Goal: Task Accomplishment & Management: Manage account settings

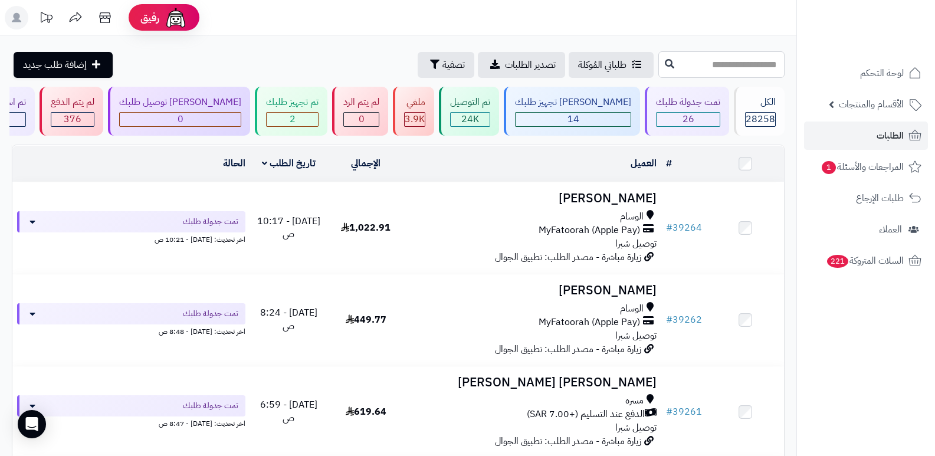
click at [749, 58] on input "text" at bounding box center [721, 64] width 126 height 27
click at [318, 118] on div "2" at bounding box center [292, 120] width 51 height 14
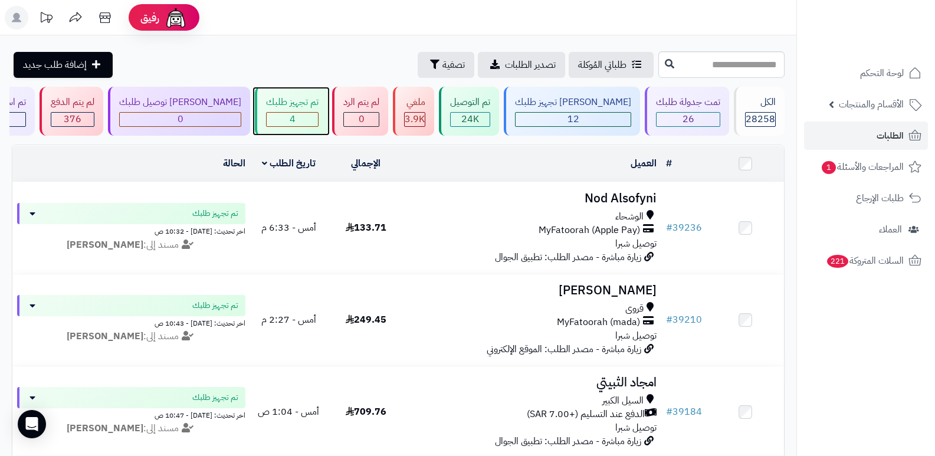
click at [318, 117] on div "4" at bounding box center [292, 120] width 51 height 14
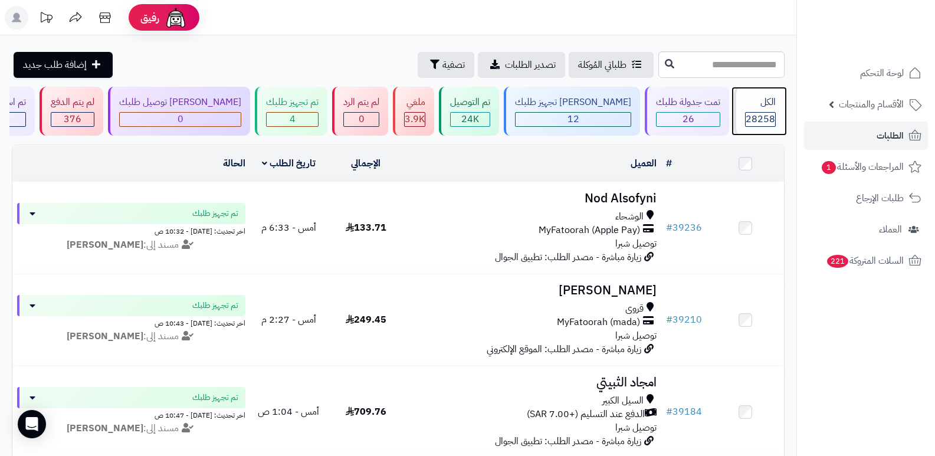
click at [739, 121] on div "الكل 28258" at bounding box center [759, 111] width 51 height 49
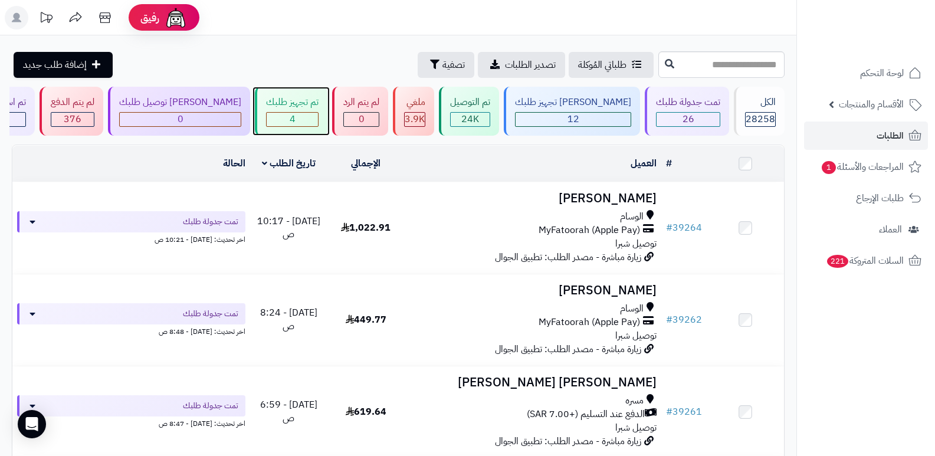
click at [318, 124] on div "4" at bounding box center [292, 120] width 51 height 14
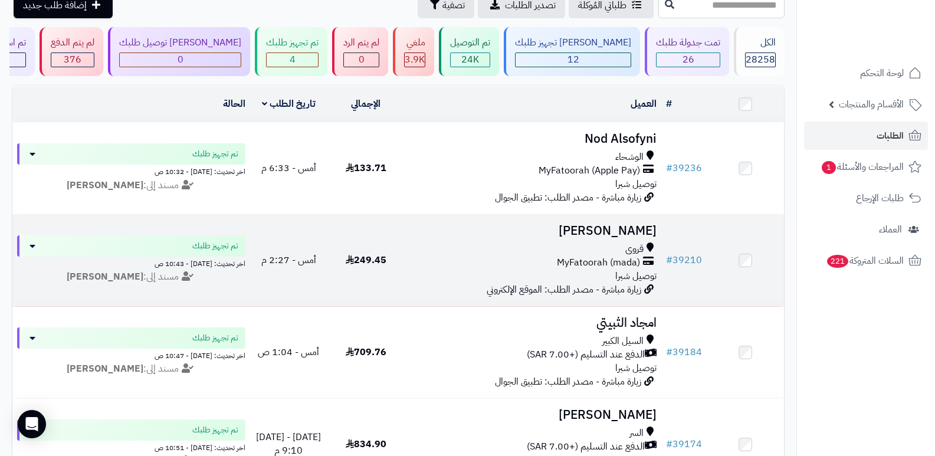
scroll to position [218, 0]
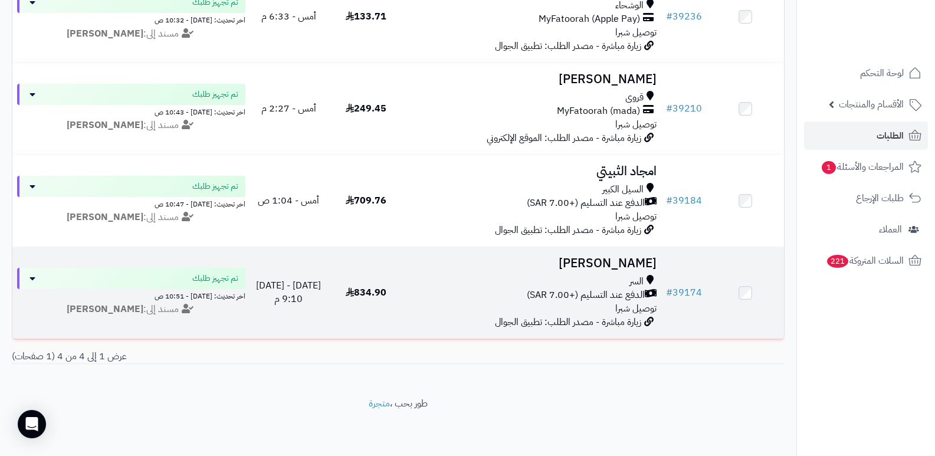
click at [616, 256] on h3 "[PERSON_NAME]" at bounding box center [533, 263] width 248 height 14
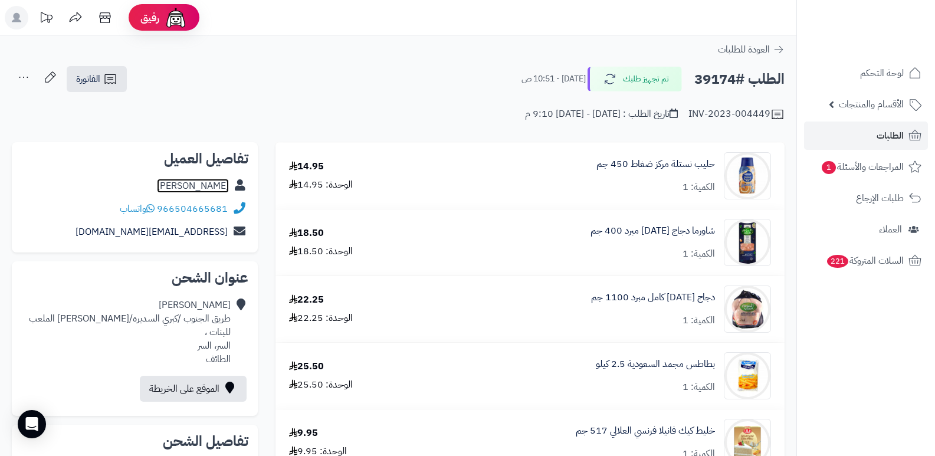
click at [211, 189] on link "[PERSON_NAME]" at bounding box center [193, 186] width 72 height 14
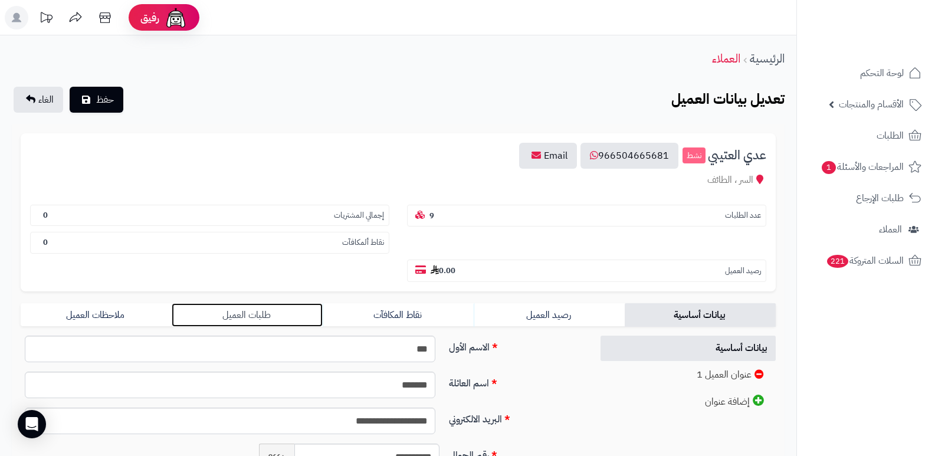
click at [259, 307] on link "طلبات العميل" at bounding box center [247, 315] width 151 height 24
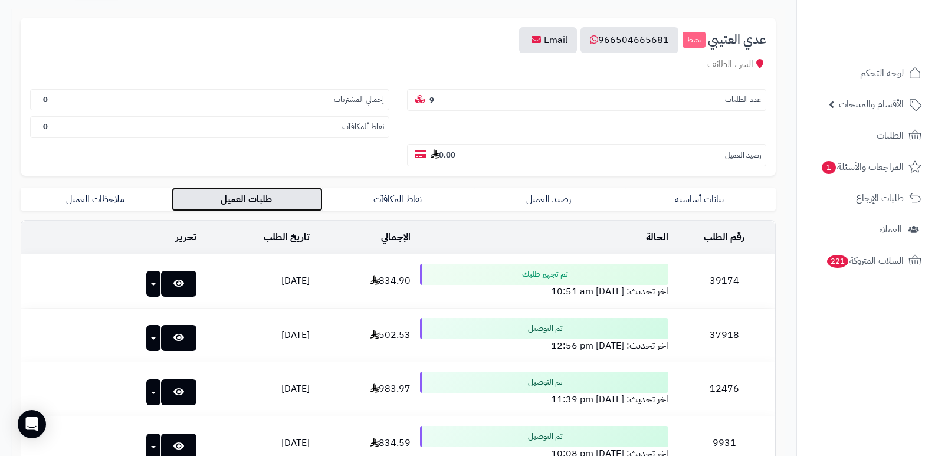
scroll to position [114, 0]
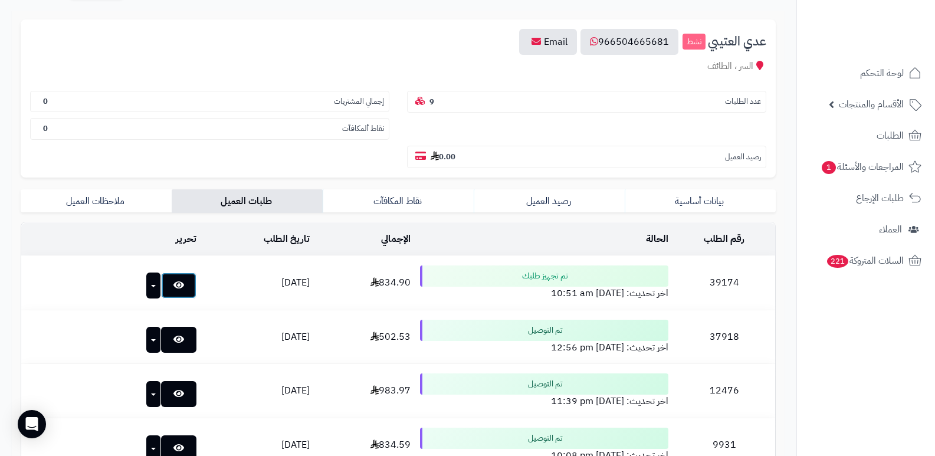
click at [173, 280] on icon at bounding box center [178, 284] width 11 height 9
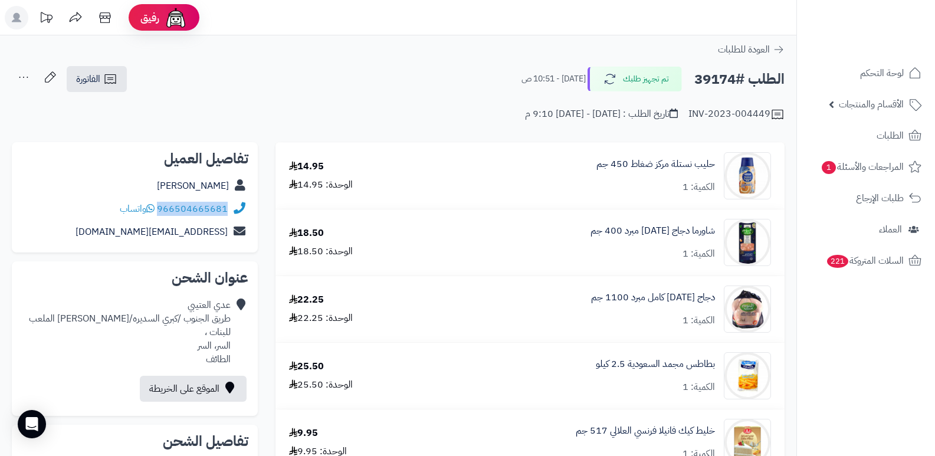
drag, startPoint x: 159, startPoint y: 211, endPoint x: 221, endPoint y: 221, distance: 62.7
click at [231, 217] on div "966504665681 واتساب" at bounding box center [134, 209] width 227 height 23
copy div "966504665681"
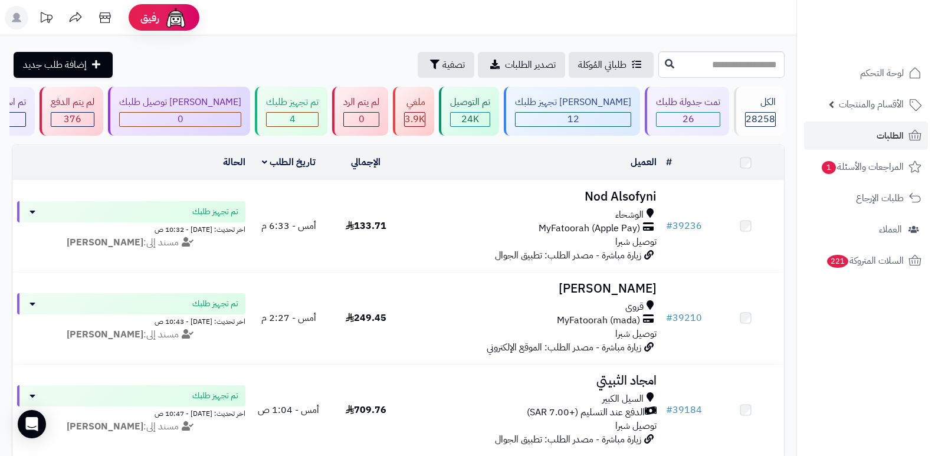
scroll to position [218, 0]
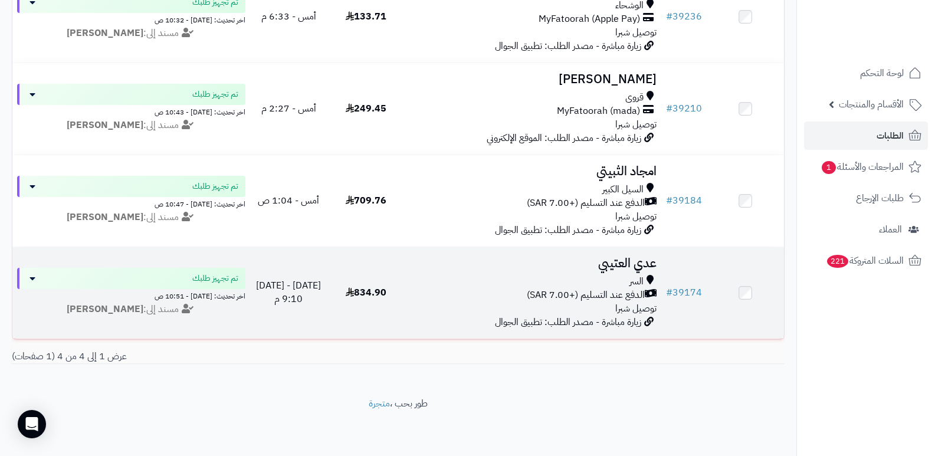
click at [643, 257] on h3 "عدي العتيبي" at bounding box center [533, 263] width 248 height 14
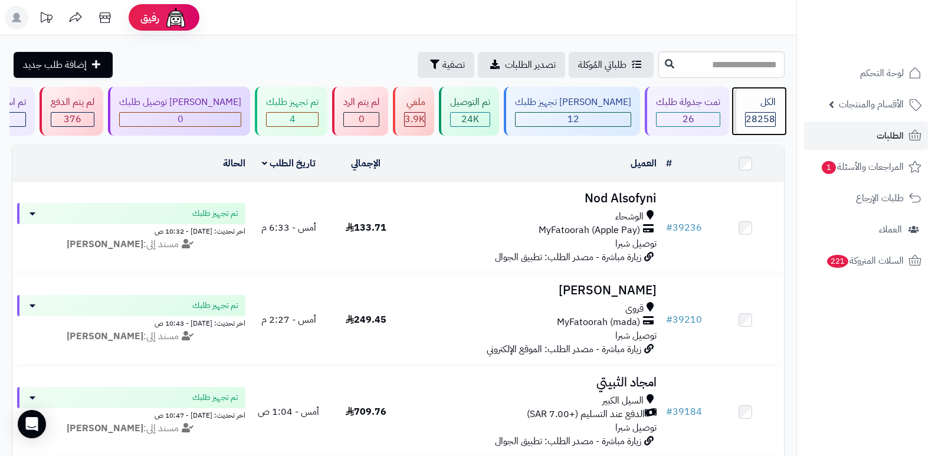
click at [745, 116] on span "28258" at bounding box center [759, 119] width 29 height 14
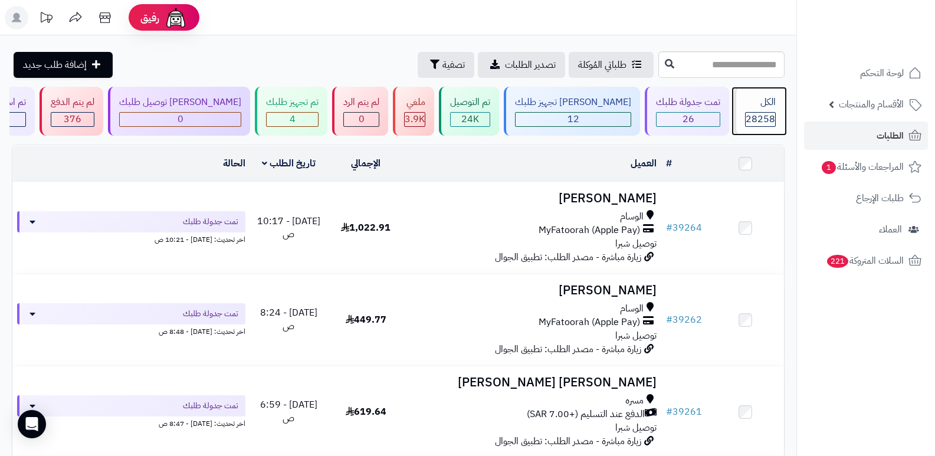
click at [769, 103] on div "الكل" at bounding box center [760, 103] width 31 height 14
click at [759, 110] on div "الكل 28258" at bounding box center [759, 111] width 51 height 49
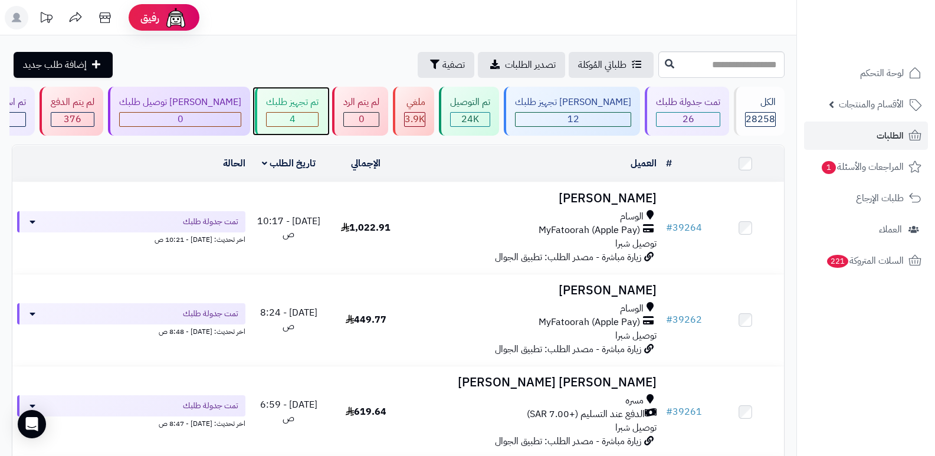
click at [305, 116] on div "4" at bounding box center [292, 120] width 51 height 14
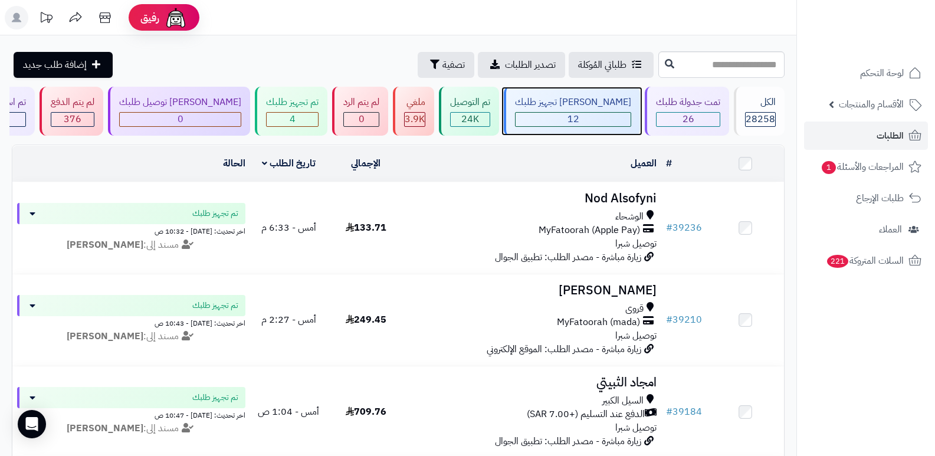
click at [581, 106] on div "[PERSON_NAME] تجهيز طلبك" at bounding box center [573, 103] width 116 height 14
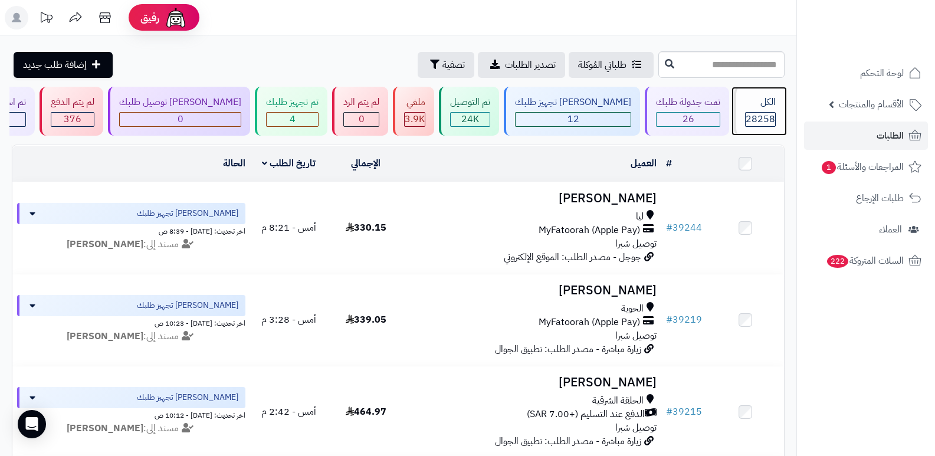
click at [754, 119] on span "28258" at bounding box center [759, 119] width 29 height 14
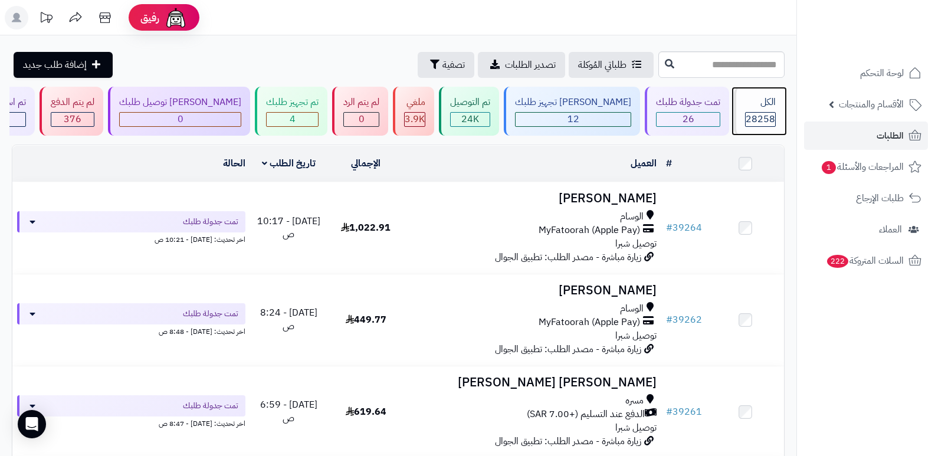
click at [757, 105] on div "الكل" at bounding box center [760, 103] width 31 height 14
click at [761, 108] on div "الكل" at bounding box center [760, 103] width 31 height 14
click at [759, 119] on span "28258" at bounding box center [759, 119] width 29 height 14
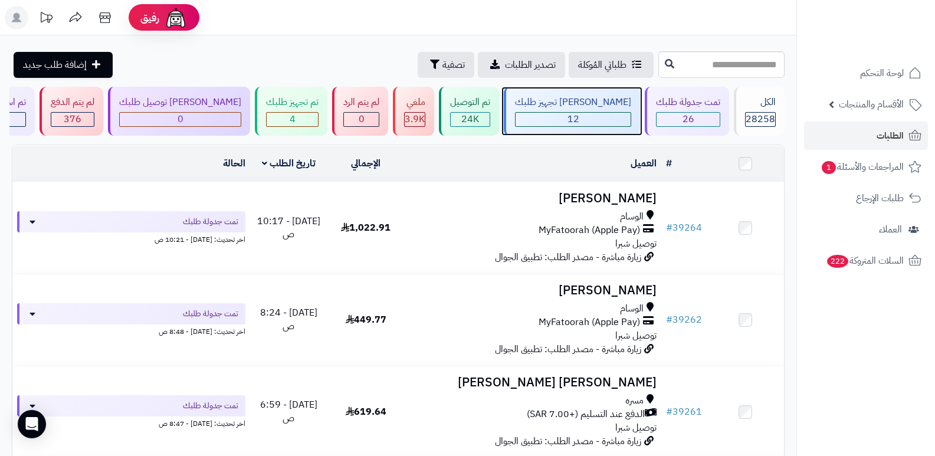
click at [597, 113] on div "12" at bounding box center [572, 120] width 115 height 14
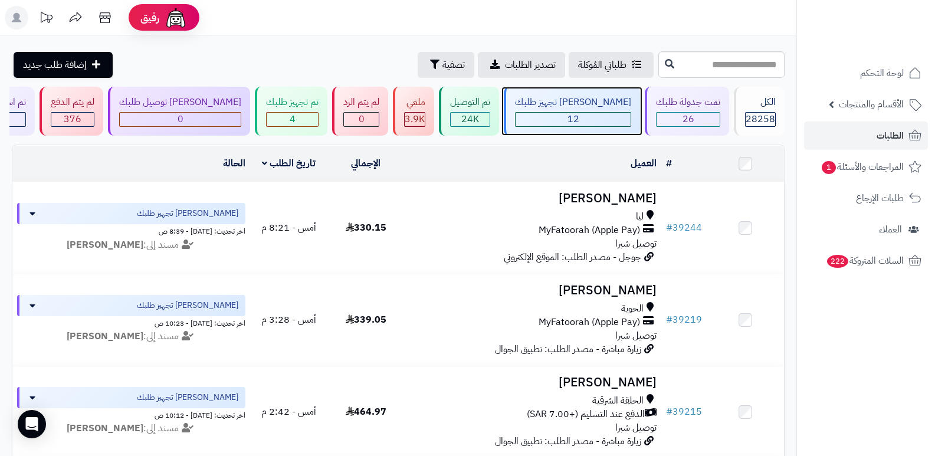
click at [604, 120] on div "12" at bounding box center [572, 120] width 115 height 14
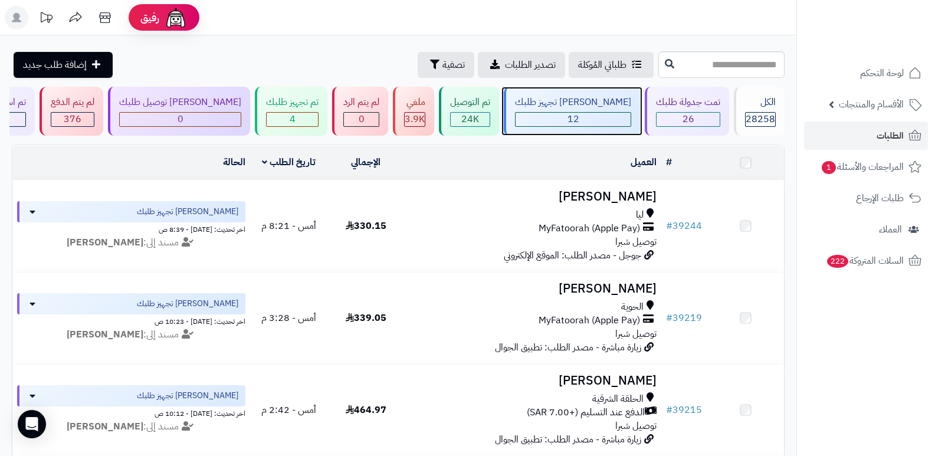
click at [594, 109] on div "جاري تجهيز طلبك 12" at bounding box center [572, 111] width 136 height 49
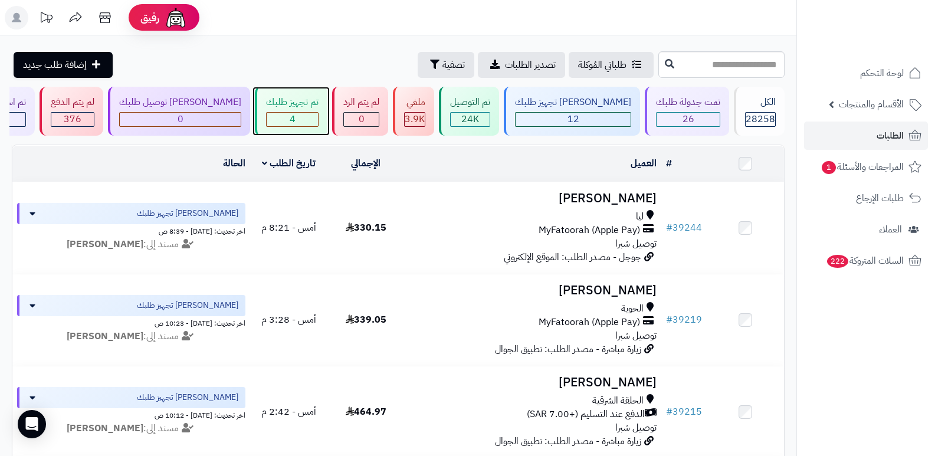
click at [309, 103] on div "تم تجهيز طلبك" at bounding box center [292, 103] width 52 height 14
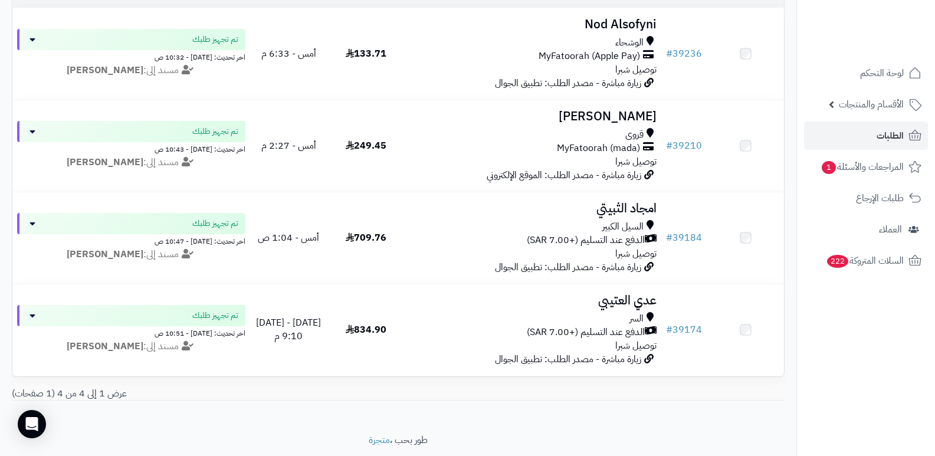
scroll to position [177, 0]
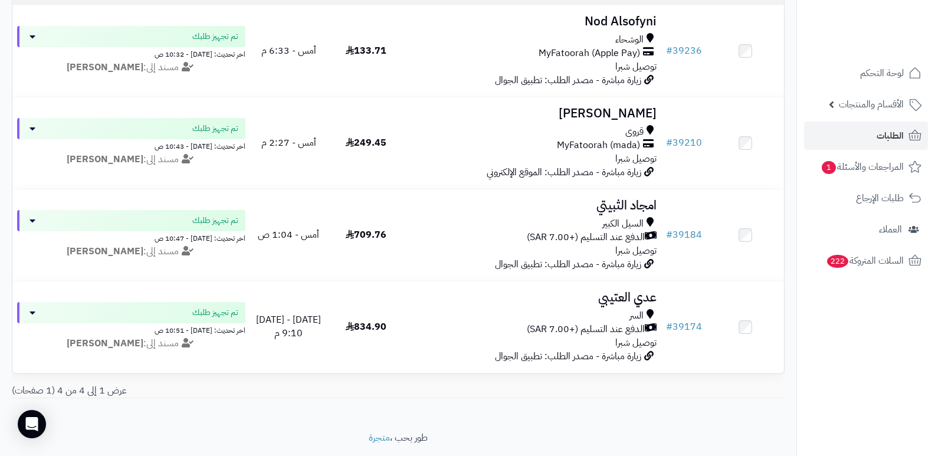
click at [836, 337] on nav "لوحة التحكم الأقسام والمنتجات المنتجات الأقسام الماركات مواصفات المنتجات مواصفا…" at bounding box center [865, 243] width 139 height 456
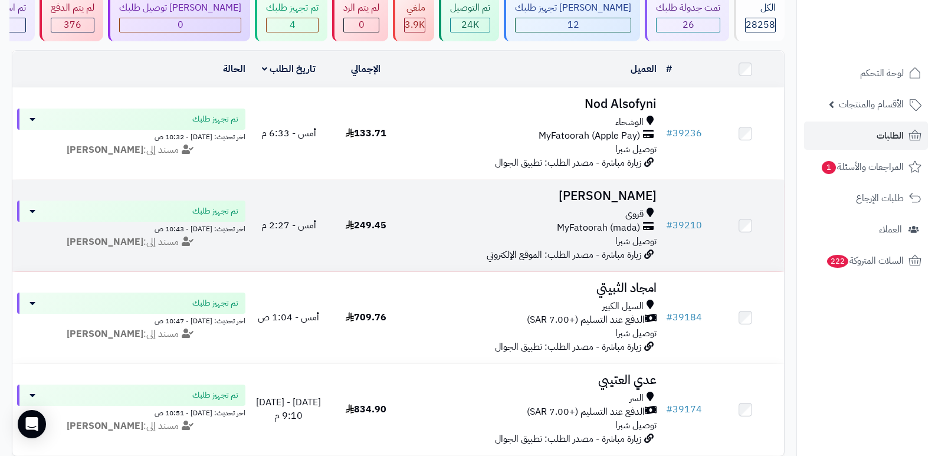
scroll to position [0, 0]
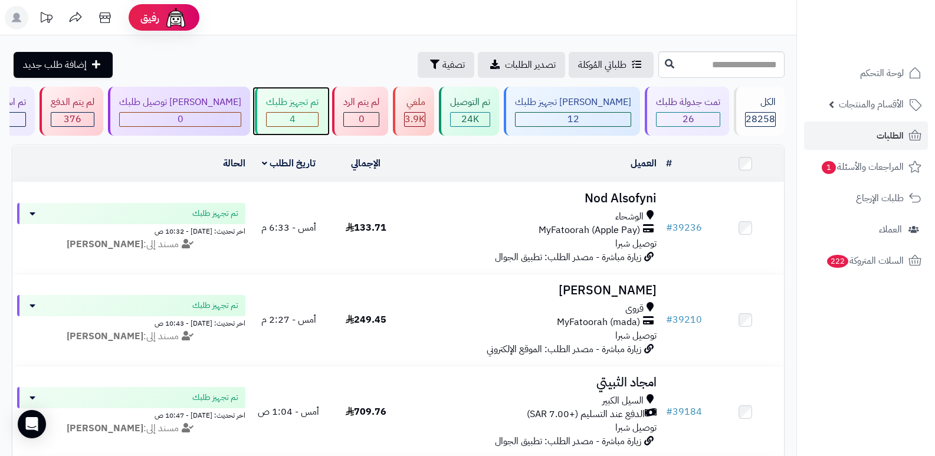
click at [316, 109] on div "تم تجهيز طلبك 4" at bounding box center [291, 111] width 73 height 49
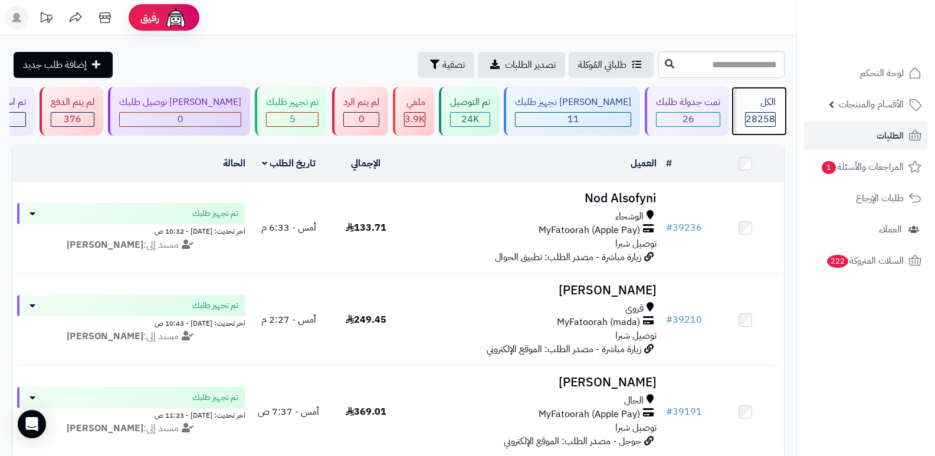
click at [761, 104] on div "الكل" at bounding box center [760, 103] width 31 height 14
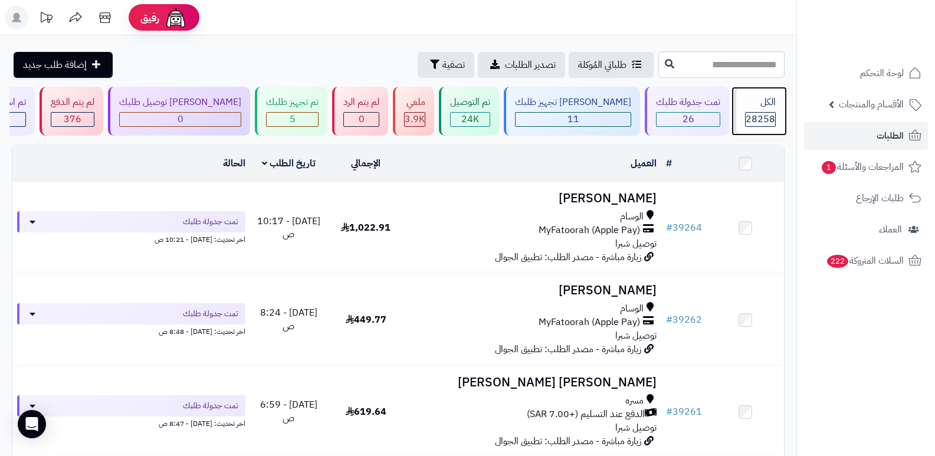
click at [745, 101] on div "الكل" at bounding box center [760, 103] width 31 height 14
click at [739, 114] on div "الكل 28258" at bounding box center [759, 111] width 51 height 49
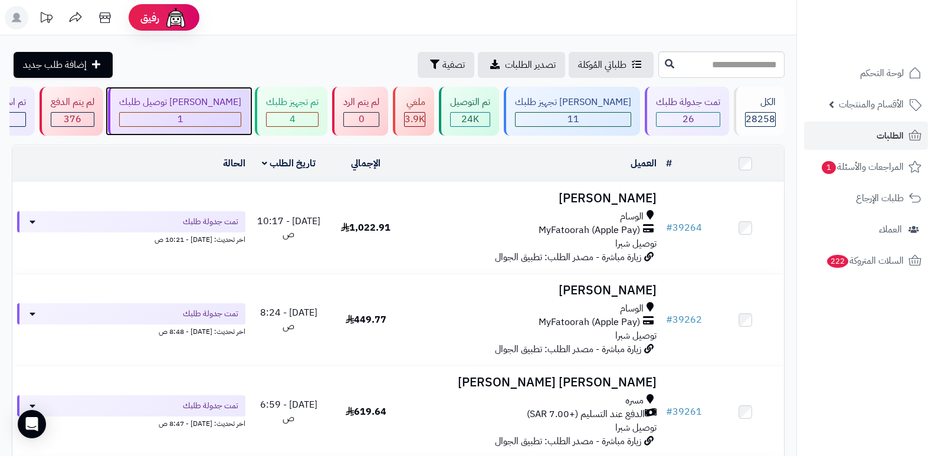
click at [197, 107] on div "[PERSON_NAME] توصيل طلبك" at bounding box center [180, 103] width 122 height 14
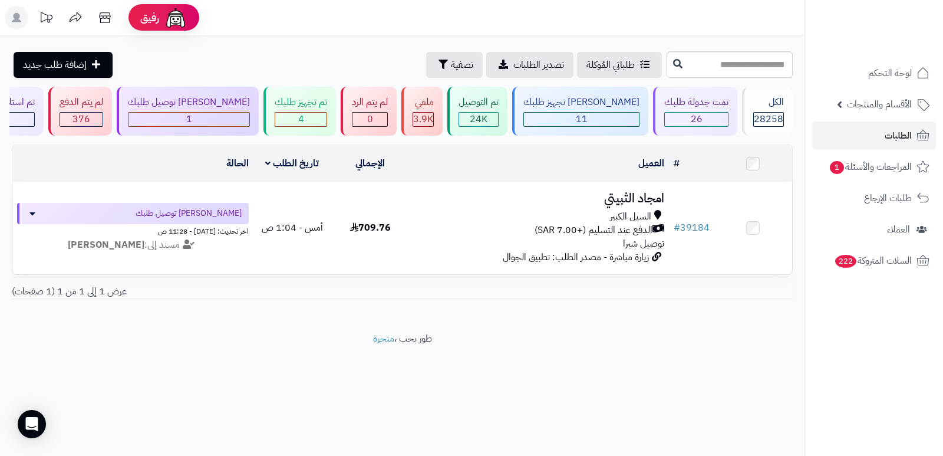
click at [872, 367] on nav "لوحة التحكم الأقسام والمنتجات المنتجات الأقسام الماركات مواصفات المنتجات مواصفا…" at bounding box center [874, 243] width 139 height 456
click at [768, 108] on div "الكل" at bounding box center [769, 103] width 31 height 14
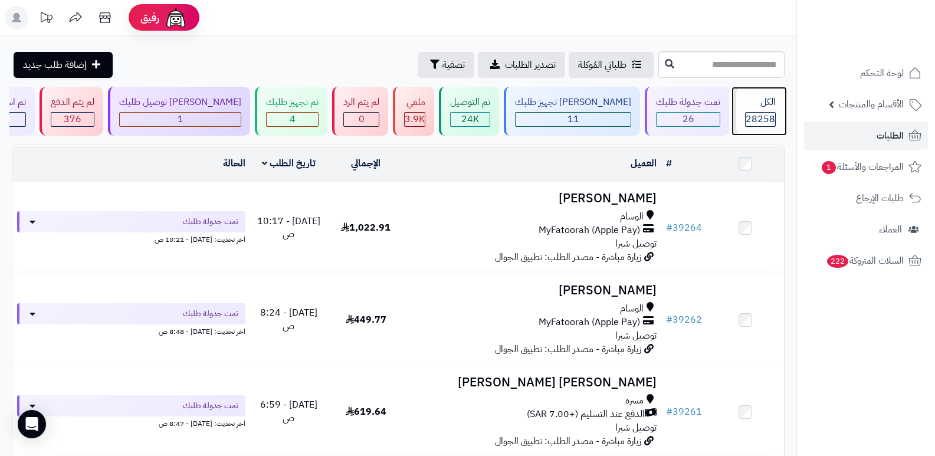
click at [765, 113] on span "28258" at bounding box center [759, 119] width 29 height 14
click at [764, 115] on span "28258" at bounding box center [759, 119] width 29 height 14
click at [752, 117] on span "28258" at bounding box center [759, 119] width 29 height 14
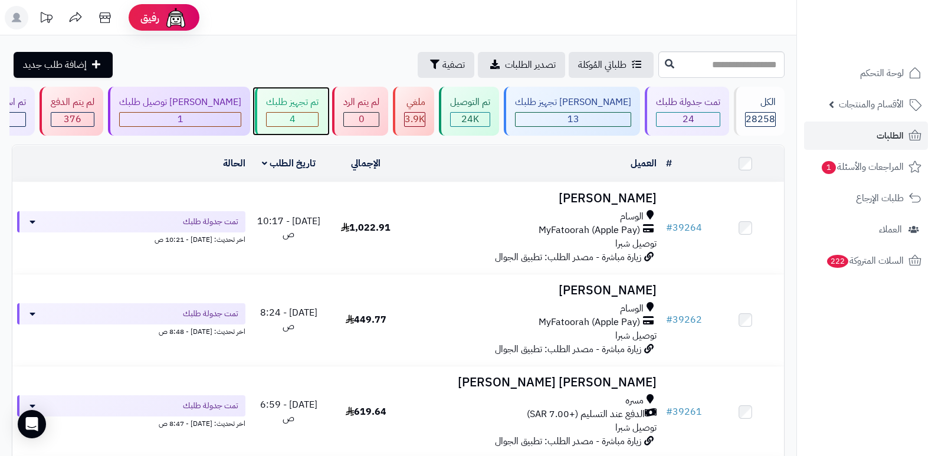
click at [299, 119] on div "4" at bounding box center [292, 120] width 51 height 14
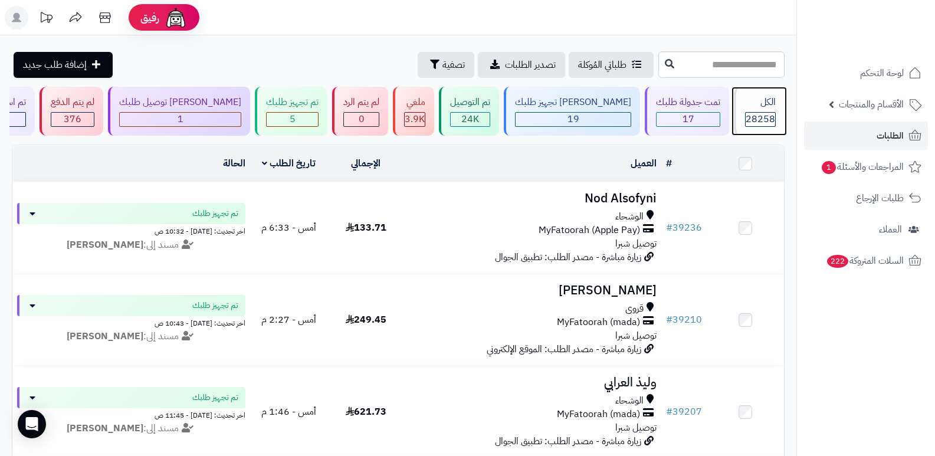
click at [762, 113] on span "28258" at bounding box center [759, 119] width 29 height 14
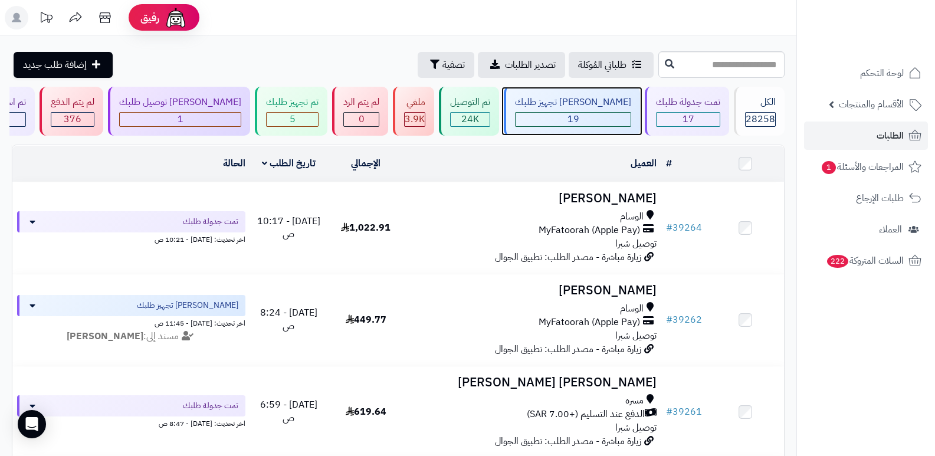
click at [566, 108] on div "[PERSON_NAME] تجهيز طلبك" at bounding box center [573, 103] width 116 height 14
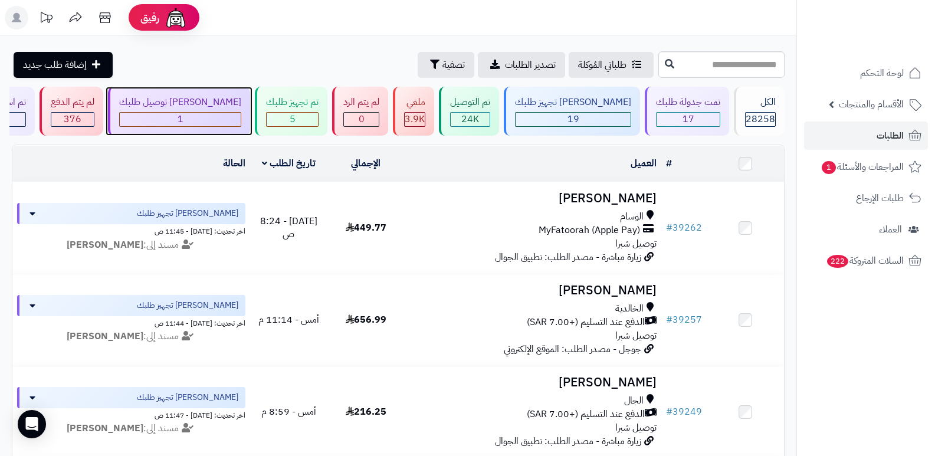
click at [250, 108] on div "[PERSON_NAME] توصيل طلبك 1" at bounding box center [179, 111] width 142 height 49
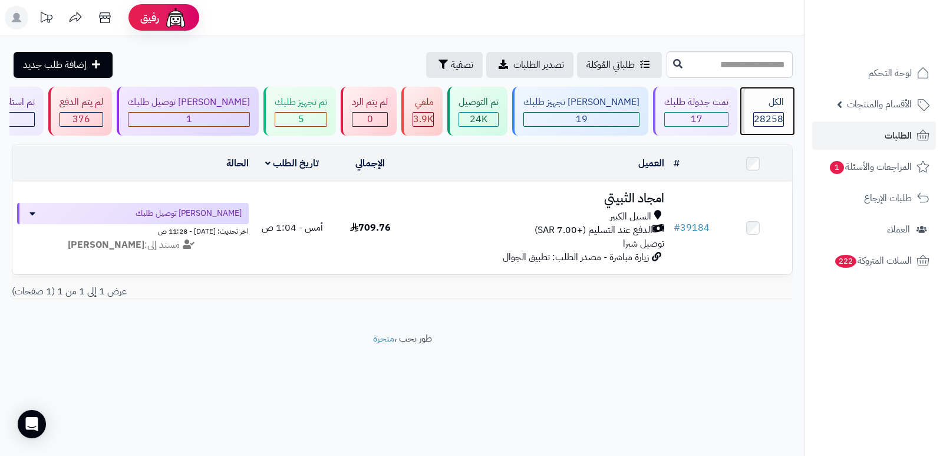
click at [773, 106] on div "الكل" at bounding box center [769, 103] width 31 height 14
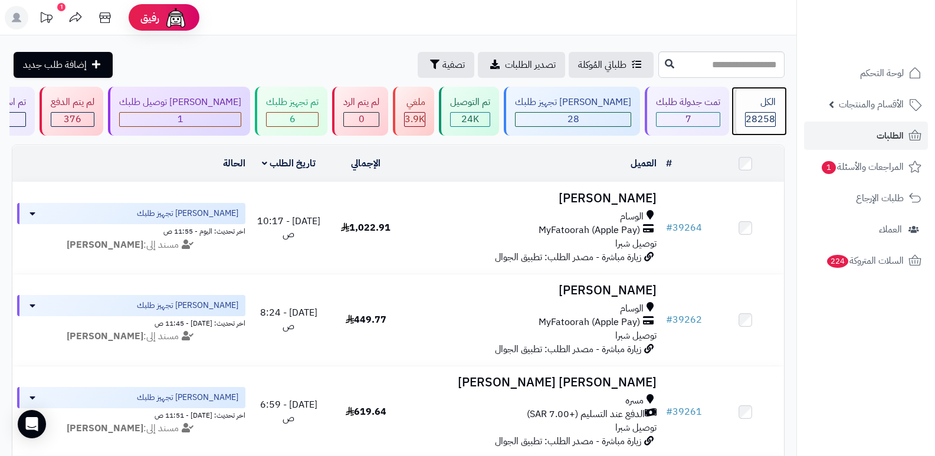
click at [755, 112] on span "28258" at bounding box center [759, 119] width 29 height 14
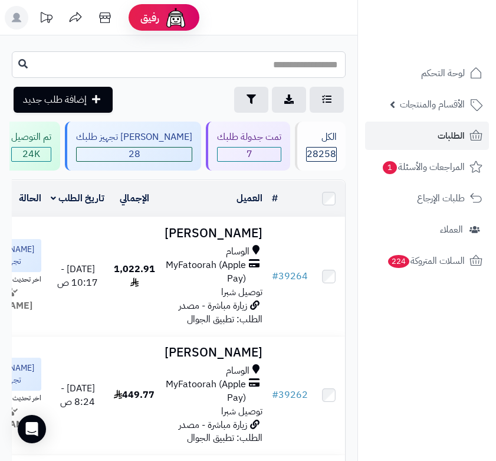
click at [256, 65] on input "text" at bounding box center [179, 64] width 334 height 27
type input "*****"
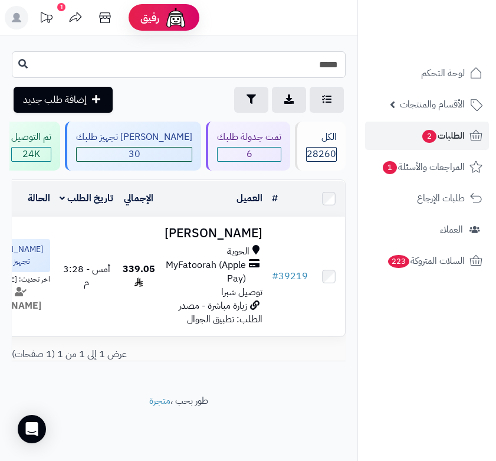
drag, startPoint x: 330, startPoint y: 67, endPoint x: 336, endPoint y: 67, distance: 5.9
click at [336, 67] on input "*****" at bounding box center [179, 64] width 334 height 27
drag, startPoint x: 325, startPoint y: 67, endPoint x: 344, endPoint y: 59, distance: 20.6
click at [344, 59] on input "*****" at bounding box center [179, 64] width 334 height 27
type input "*****"
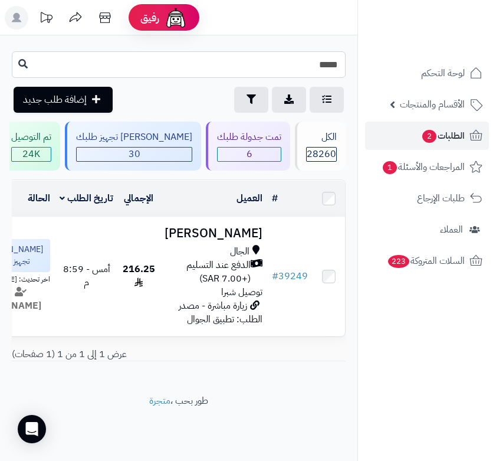
drag, startPoint x: 327, startPoint y: 67, endPoint x: 359, endPoint y: 53, distance: 34.6
click at [359, 53] on div "رفيق ! الطلبات معالجة مكتمل إرجاع المنتجات العملاء المتواجدون الان 29057 عملاء …" at bounding box center [248, 230] width 496 height 461
type input "*****"
drag, startPoint x: 329, startPoint y: 68, endPoint x: 346, endPoint y: 63, distance: 17.3
click at [346, 63] on div "***** طلباتي المُوكلة تصدير الطلبات تصفية إضافة طلب جديد" at bounding box center [178, 81] width 357 height 61
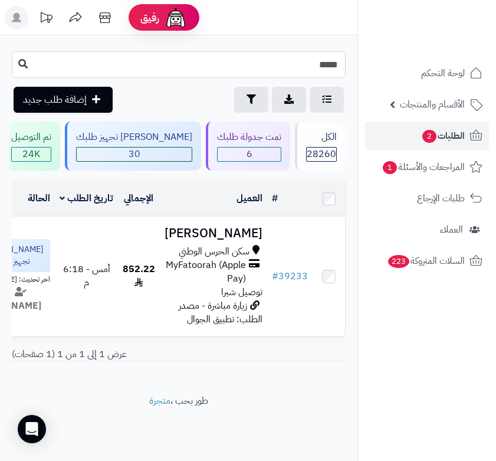
type input "*****"
drag, startPoint x: 333, startPoint y: 71, endPoint x: 344, endPoint y: 65, distance: 11.9
click at [344, 65] on input "*****" at bounding box center [179, 64] width 334 height 27
type input "*****"
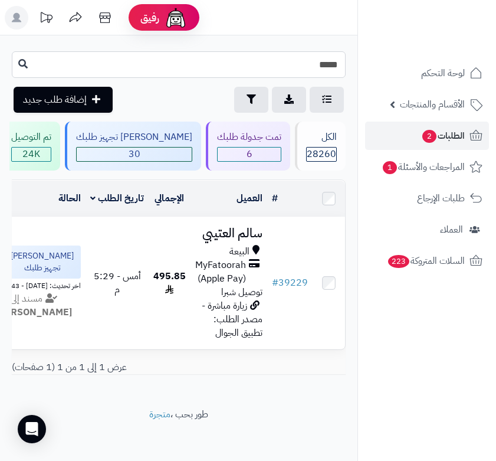
drag, startPoint x: 328, startPoint y: 70, endPoint x: 353, endPoint y: 64, distance: 25.6
click at [353, 64] on div "***** طلباتي المُوكلة تصدير الطلبات تصفية إضافة طلب جديد" at bounding box center [178, 81] width 357 height 61
type input "*****"
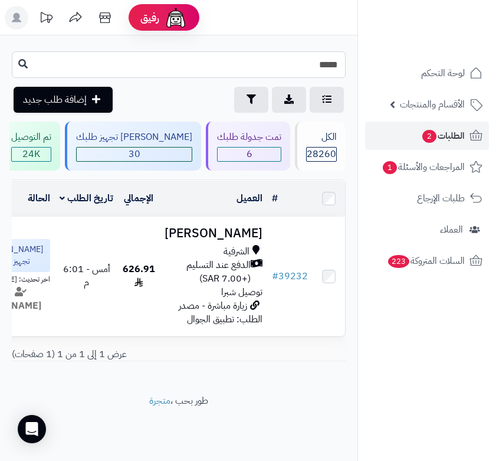
drag, startPoint x: 323, startPoint y: 64, endPoint x: 343, endPoint y: 54, distance: 22.4
click at [343, 54] on input "*****" at bounding box center [179, 64] width 334 height 27
type input "*****"
drag, startPoint x: 323, startPoint y: 65, endPoint x: 342, endPoint y: 58, distance: 20.9
click at [342, 58] on input "*****" at bounding box center [179, 64] width 334 height 27
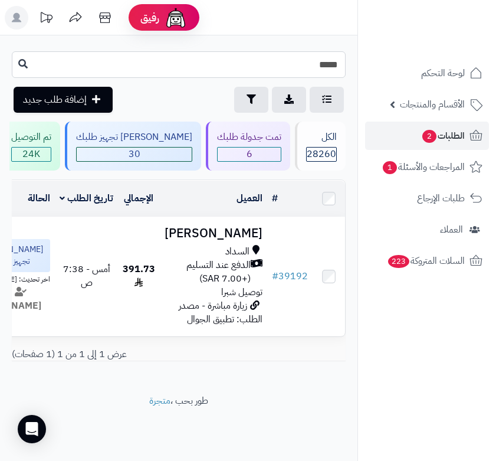
type input "*****"
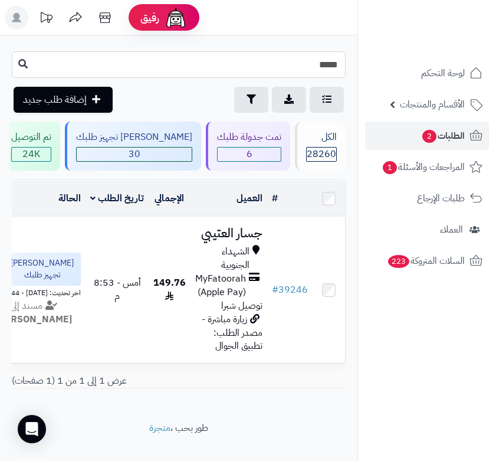
drag, startPoint x: 327, startPoint y: 65, endPoint x: 341, endPoint y: 61, distance: 14.2
click at [341, 61] on input "*****" at bounding box center [179, 64] width 334 height 27
type input "*****"
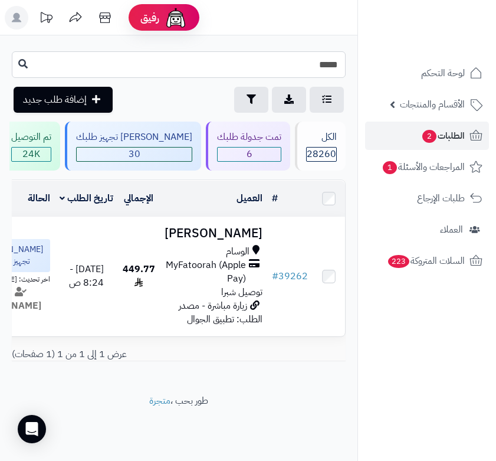
drag, startPoint x: 325, startPoint y: 68, endPoint x: 344, endPoint y: 58, distance: 20.8
click at [344, 58] on input "*****" at bounding box center [179, 64] width 334 height 27
type input "*****"
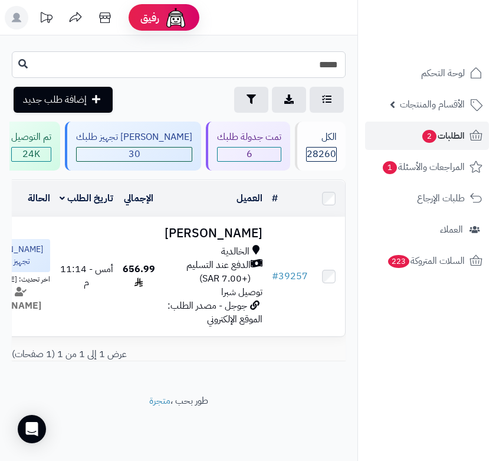
drag, startPoint x: 325, startPoint y: 66, endPoint x: 350, endPoint y: 54, distance: 27.4
click at [350, 54] on div "***** طلباتي المُوكلة تصدير الطلبات تصفية إضافة طلب جديد" at bounding box center [178, 81] width 357 height 61
type input "*****"
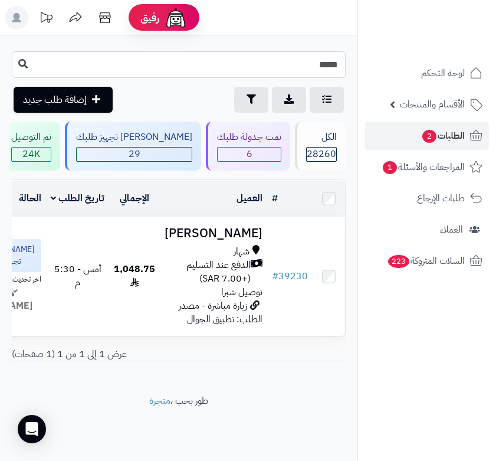
drag, startPoint x: 328, startPoint y: 63, endPoint x: 345, endPoint y: 57, distance: 17.9
click at [345, 57] on input "*****" at bounding box center [179, 64] width 334 height 27
type input "*****"
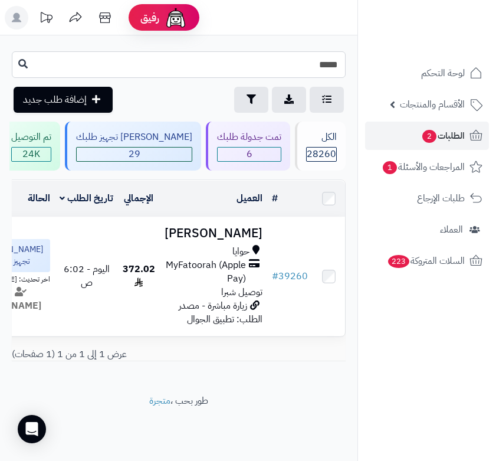
drag, startPoint x: 327, startPoint y: 67, endPoint x: 343, endPoint y: 59, distance: 17.1
click at [343, 59] on input "*****" at bounding box center [179, 64] width 334 height 27
type input "*****"
drag, startPoint x: 328, startPoint y: 70, endPoint x: 349, endPoint y: 61, distance: 23.0
click at [349, 61] on div "***** طلباتي المُوكلة تصدير الطلبات تصفية إضافة طلب جديد" at bounding box center [178, 81] width 357 height 61
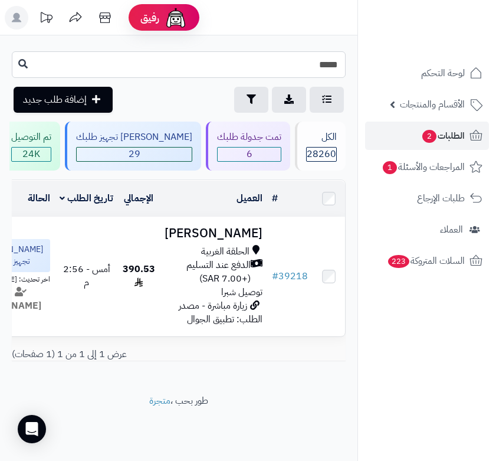
type input "*****"
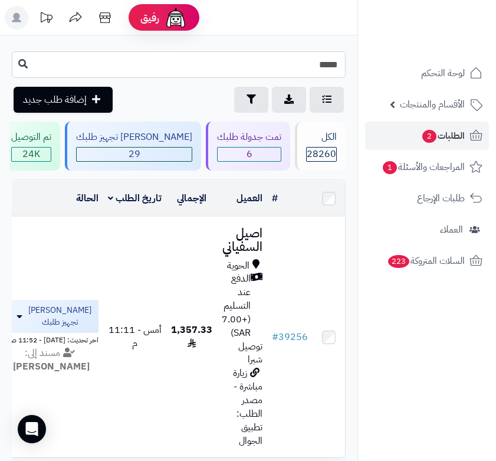
drag, startPoint x: 333, startPoint y: 65, endPoint x: 340, endPoint y: 61, distance: 8.2
click at [340, 61] on input "*****" at bounding box center [179, 64] width 334 height 27
type input "*****"
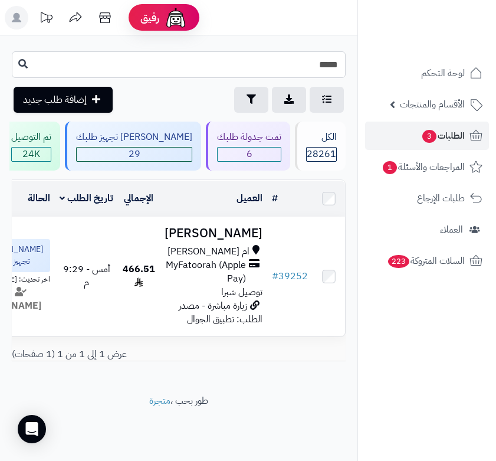
click at [333, 65] on input "*****" at bounding box center [179, 64] width 334 height 27
drag, startPoint x: 329, startPoint y: 70, endPoint x: 342, endPoint y: 66, distance: 13.4
click at [342, 66] on input "*****" at bounding box center [179, 64] width 334 height 27
type input "*****"
drag, startPoint x: 329, startPoint y: 68, endPoint x: 341, endPoint y: 64, distance: 12.7
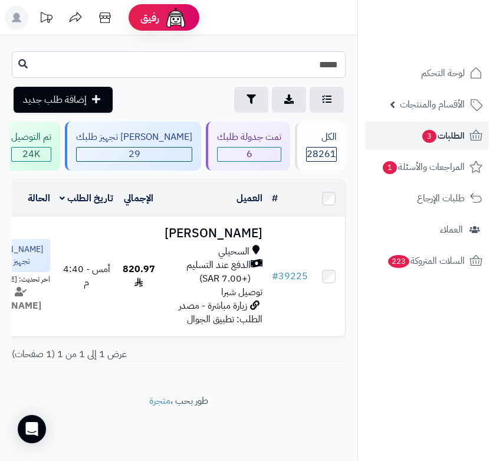
click at [341, 64] on input "*****" at bounding box center [179, 64] width 334 height 27
type input "*****"
drag, startPoint x: 328, startPoint y: 60, endPoint x: 349, endPoint y: 52, distance: 21.8
click at [349, 52] on div "***** طلباتي المُوكلة تصدير الطلبات تصفية إضافة طلب جديد" at bounding box center [178, 81] width 357 height 61
type input "*****"
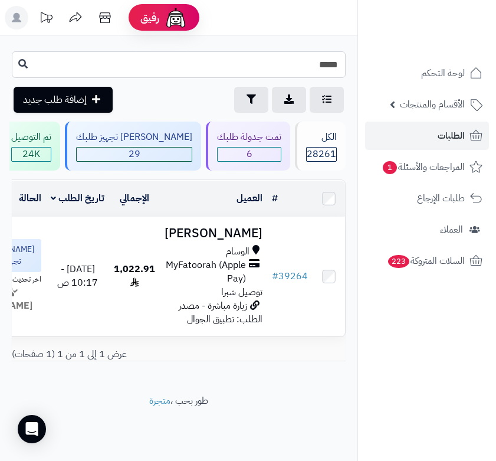
drag, startPoint x: 328, startPoint y: 68, endPoint x: 344, endPoint y: 61, distance: 18.0
click at [344, 61] on input "*****" at bounding box center [179, 64] width 334 height 27
type input "*****"
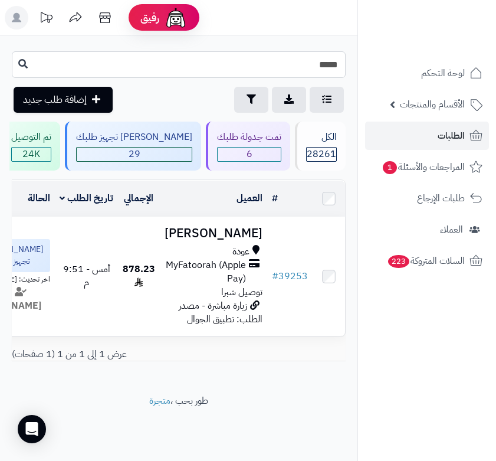
drag, startPoint x: 329, startPoint y: 61, endPoint x: 343, endPoint y: 57, distance: 14.2
click at [343, 57] on input "*****" at bounding box center [179, 64] width 334 height 27
type input "*****"
drag, startPoint x: 322, startPoint y: 66, endPoint x: 344, endPoint y: 56, distance: 24.5
click at [344, 56] on input "*****" at bounding box center [179, 64] width 334 height 27
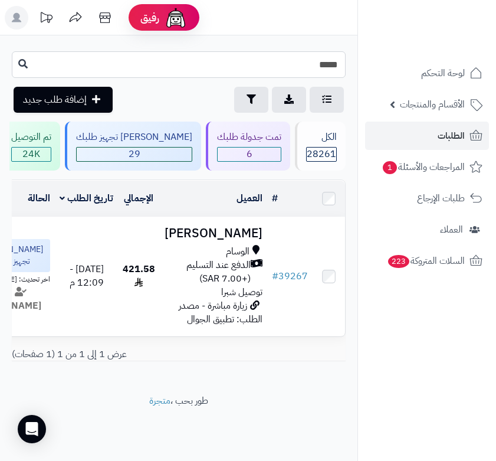
type input "*****"
drag, startPoint x: 322, startPoint y: 65, endPoint x: 342, endPoint y: 60, distance: 20.6
click at [342, 60] on input "*****" at bounding box center [179, 64] width 334 height 27
type input "*****"
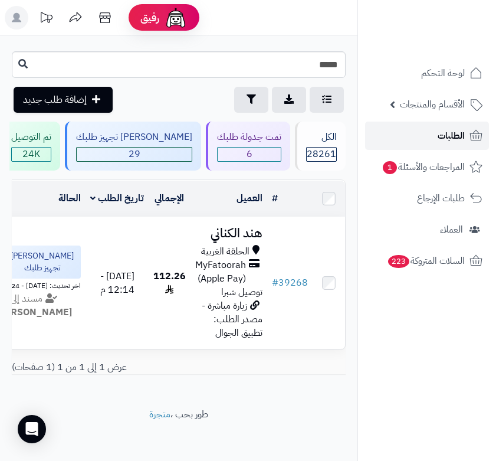
click at [459, 134] on span "الطلبات" at bounding box center [451, 135] width 27 height 17
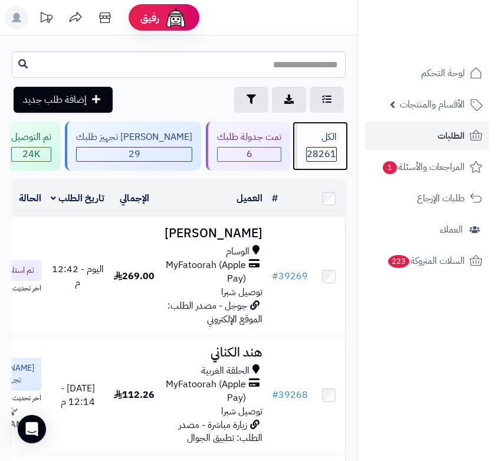
click at [327, 157] on span "28261" at bounding box center [321, 154] width 29 height 14
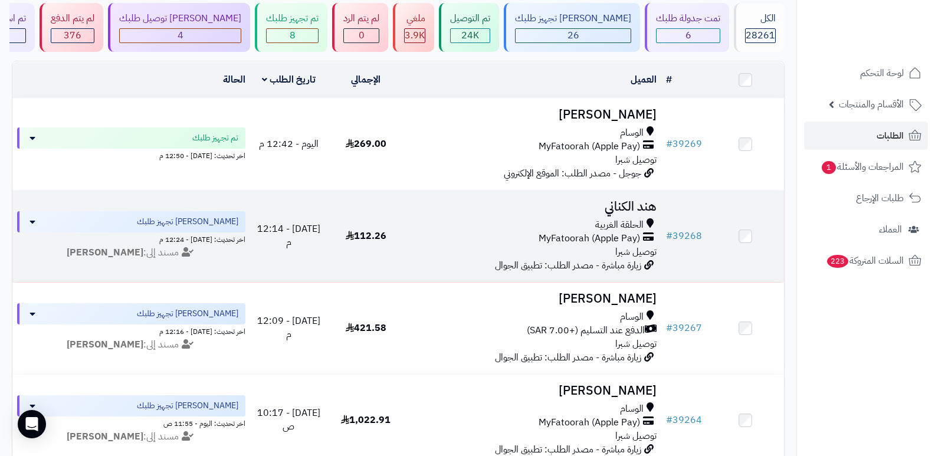
scroll to position [59, 0]
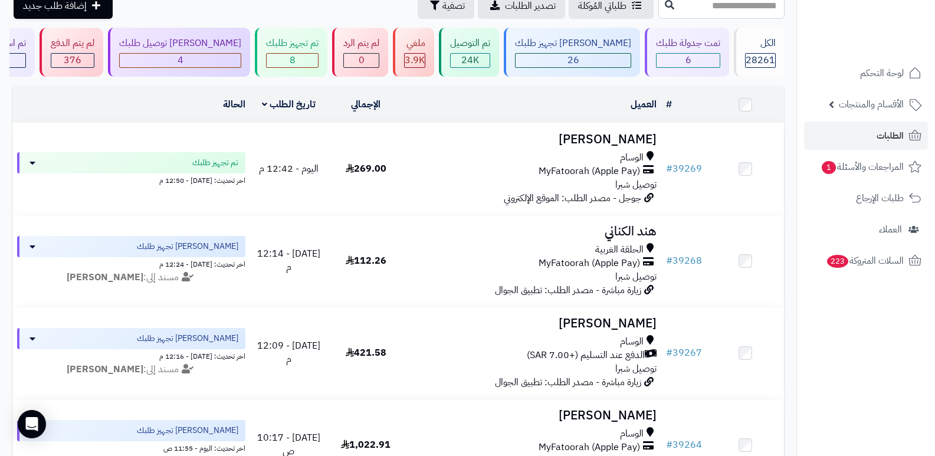
click at [495, 328] on nav "لوحة التحكم الأقسام والمنتجات المنتجات الأقسام الماركات مواصفات المنتجات مواصفا…" at bounding box center [865, 243] width 139 height 456
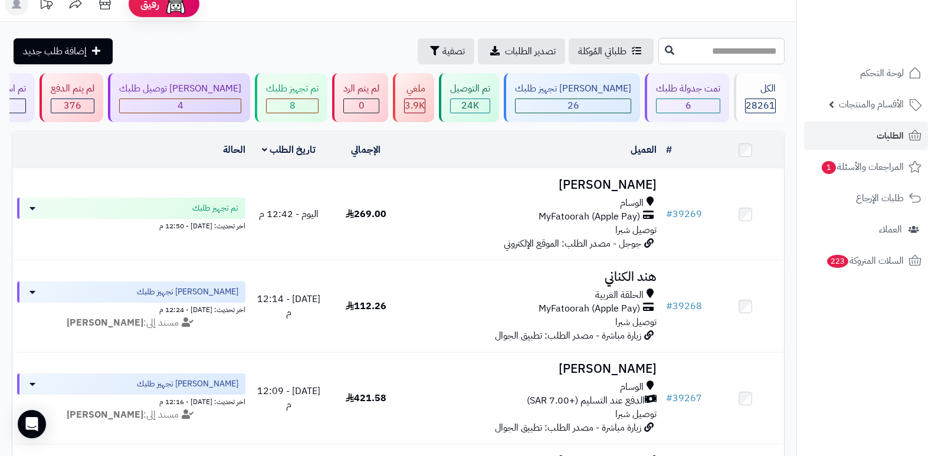
scroll to position [0, 0]
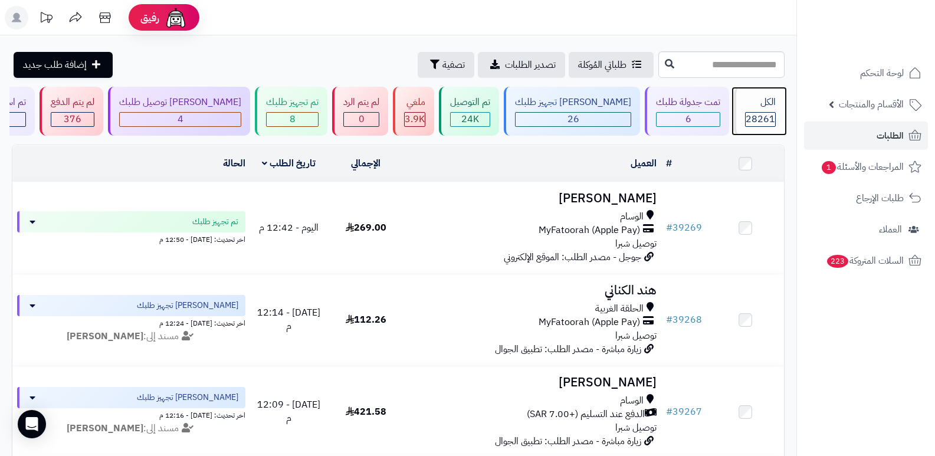
click at [495, 106] on div "الكل" at bounding box center [760, 103] width 31 height 14
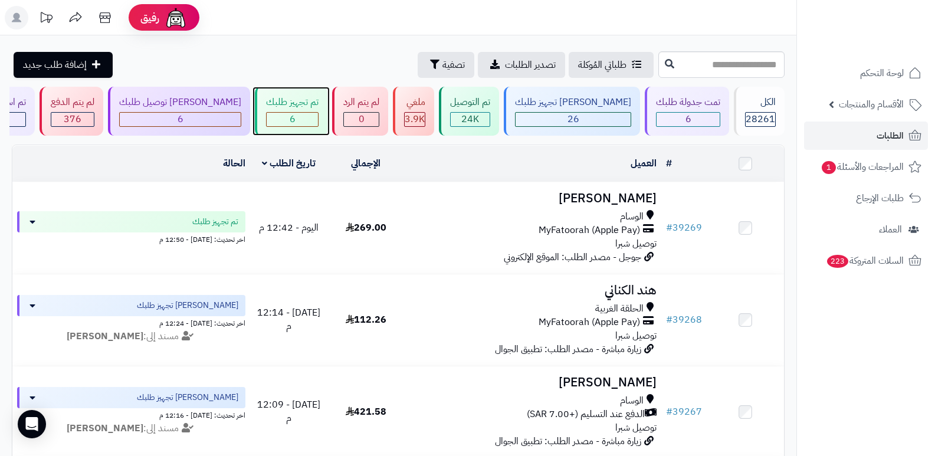
click at [297, 114] on div "6" at bounding box center [292, 120] width 51 height 14
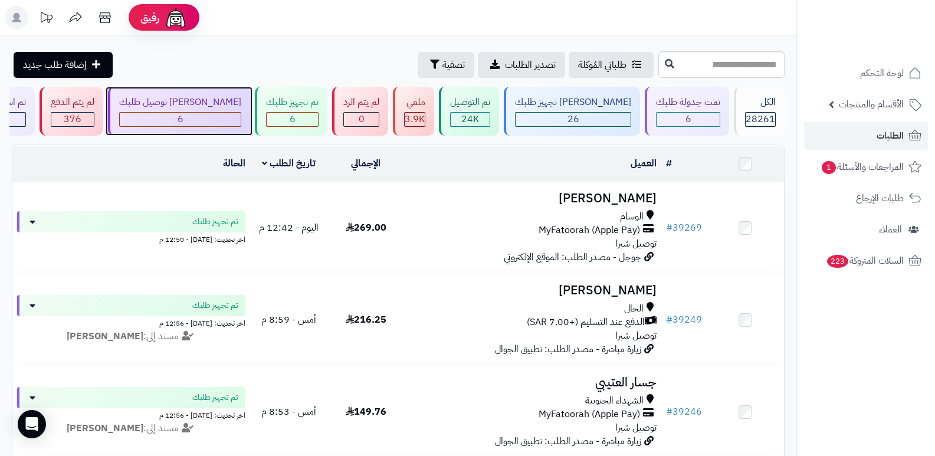
click at [213, 103] on div "[PERSON_NAME] توصيل طلبك" at bounding box center [180, 103] width 122 height 14
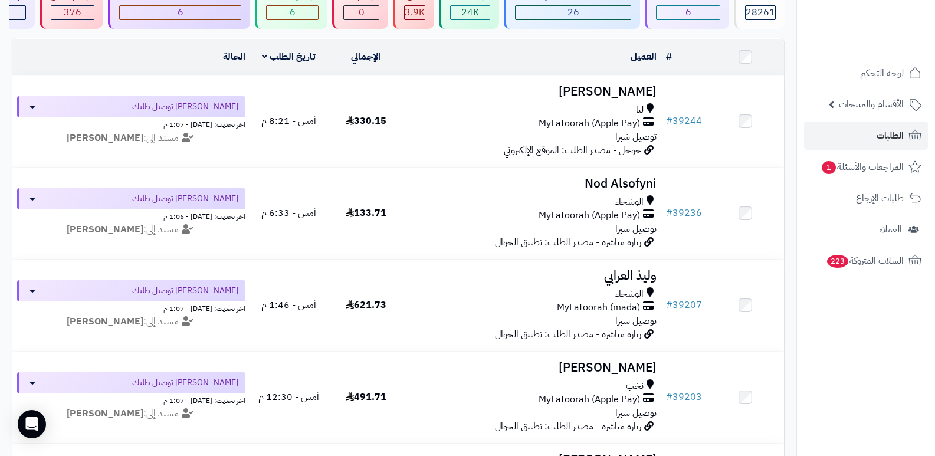
scroll to position [225, 0]
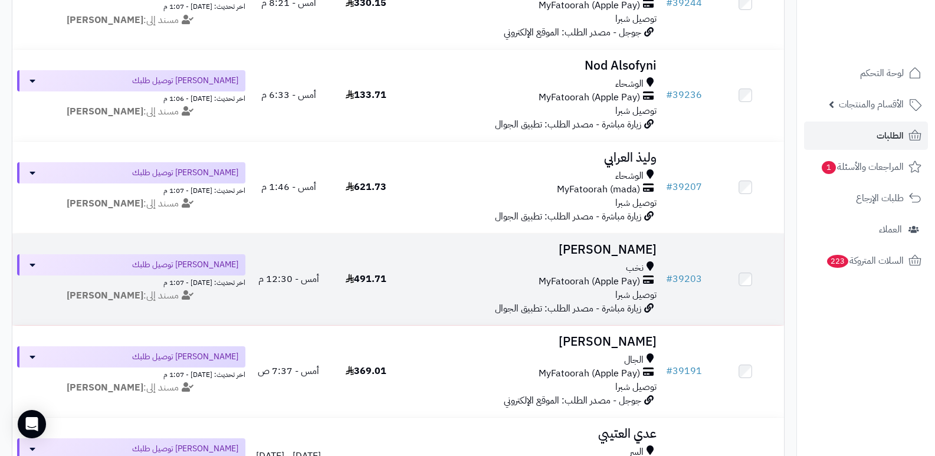
click at [613, 251] on h3 "سلمان المالكي" at bounding box center [533, 250] width 248 height 14
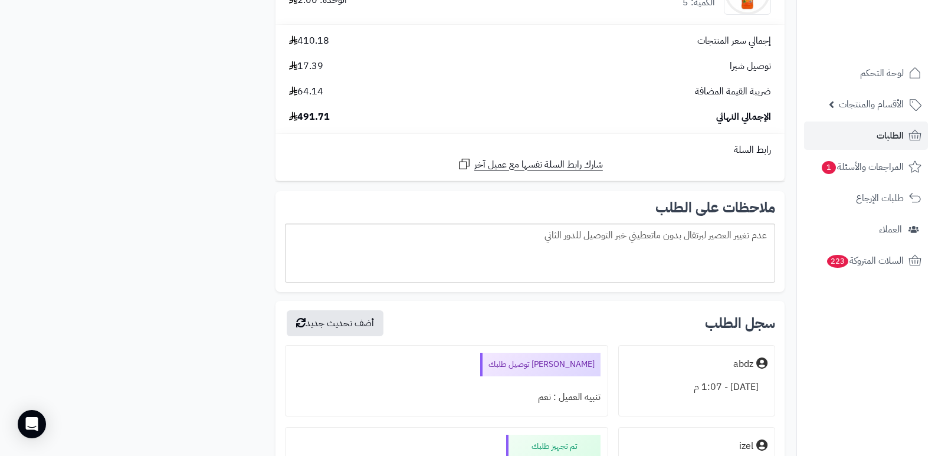
scroll to position [1710, 0]
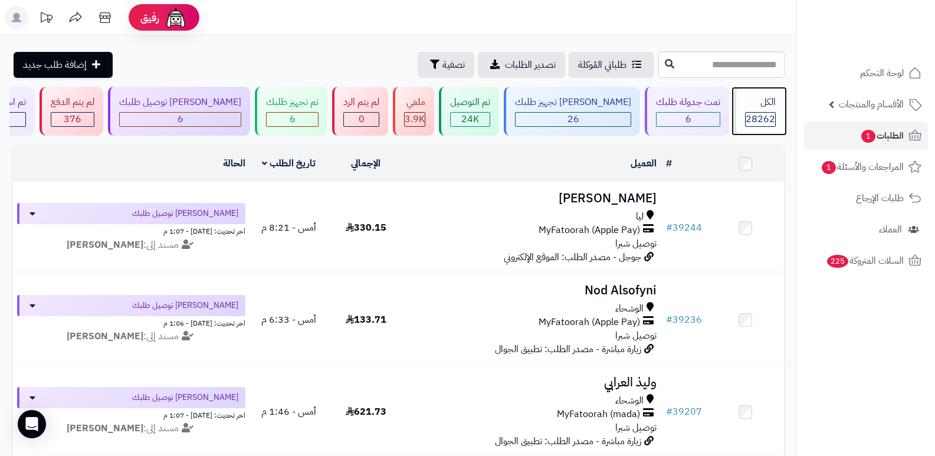
click at [772, 111] on div "الكل 28262" at bounding box center [759, 111] width 51 height 49
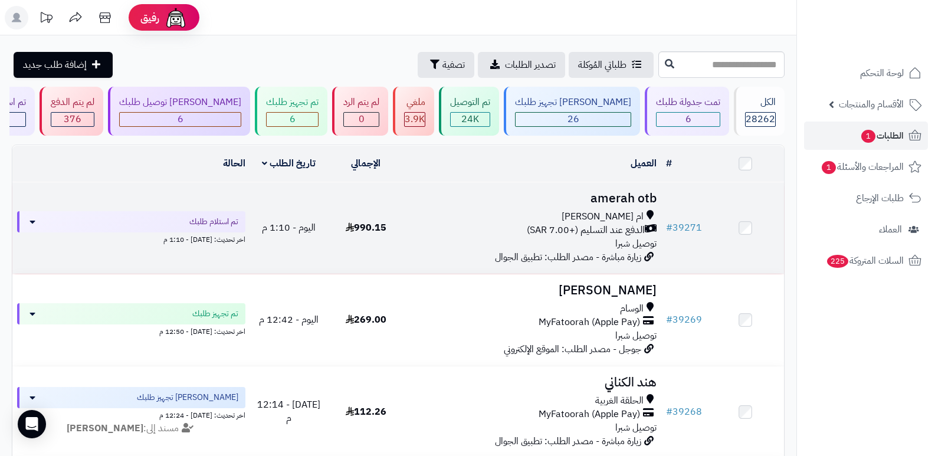
click at [640, 192] on h3 "amerah otb" at bounding box center [533, 199] width 248 height 14
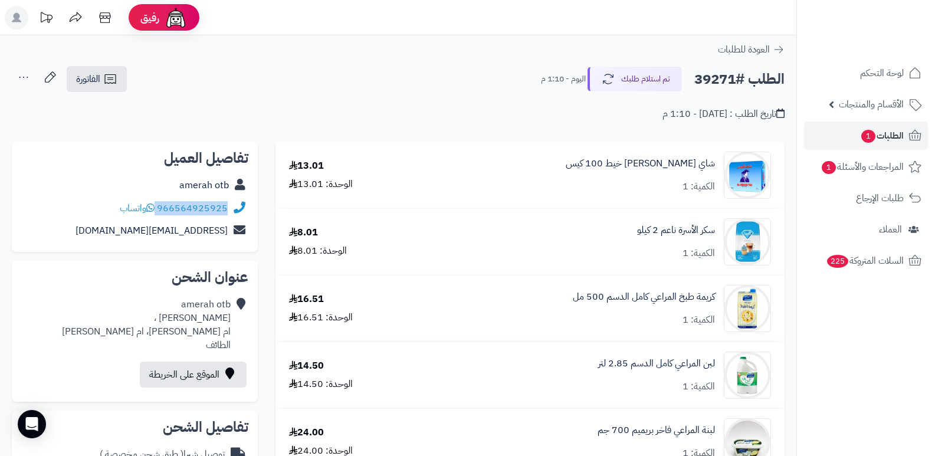
drag, startPoint x: 157, startPoint y: 208, endPoint x: 229, endPoint y: 209, distance: 71.9
click at [229, 209] on div "966564925925 واتساب" at bounding box center [134, 208] width 227 height 23
copy div "966564925925"
click at [646, 90] on button "تم استلام طلبك" at bounding box center [634, 78] width 94 height 25
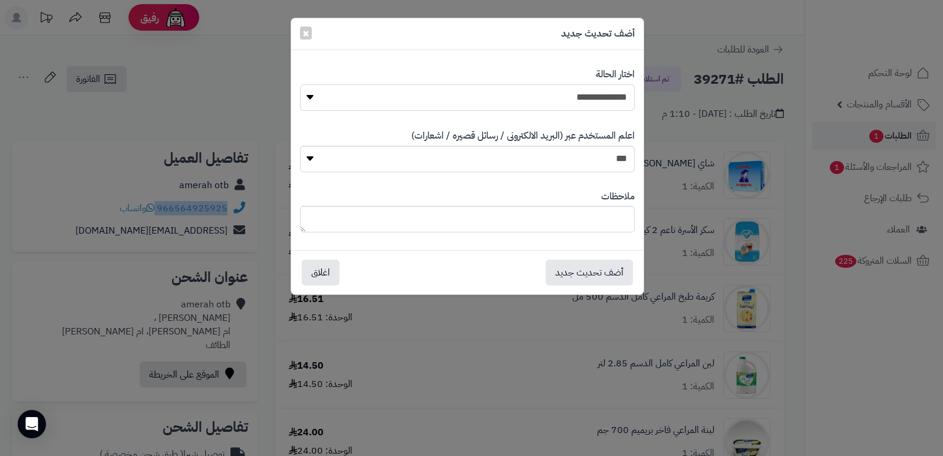
click at [616, 100] on select "**********" at bounding box center [467, 97] width 335 height 27
select select "*"
click at [300, 84] on select "**********" at bounding box center [467, 97] width 335 height 27
click at [608, 223] on textarea at bounding box center [467, 219] width 335 height 27
type textarea "****"
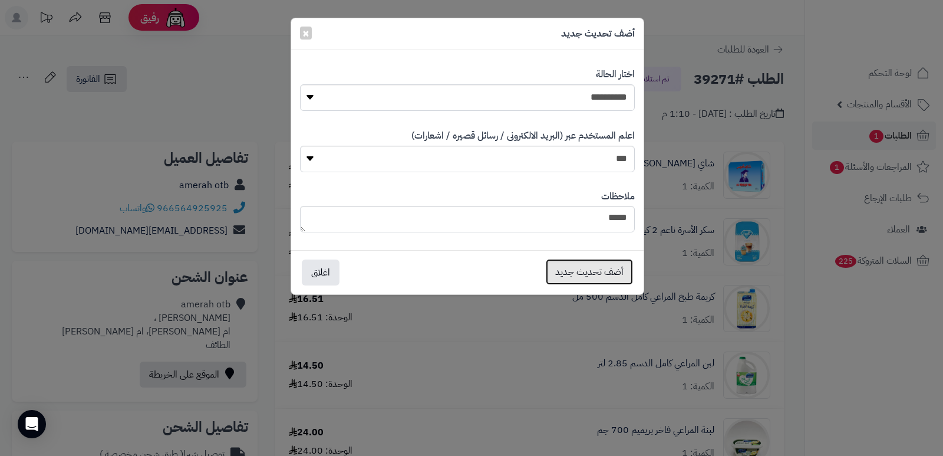
click at [580, 267] on button "أضف تحديث جديد" at bounding box center [589, 272] width 87 height 26
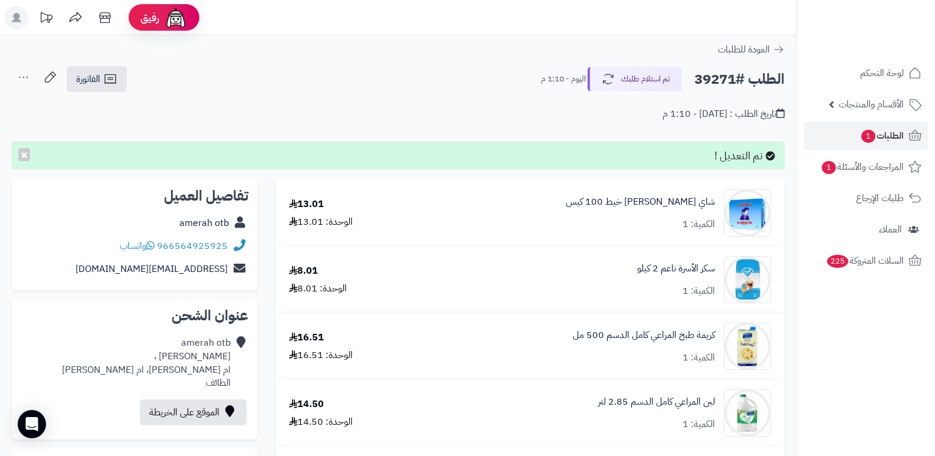
click at [17, 70] on icon at bounding box center [24, 77] width 24 height 24
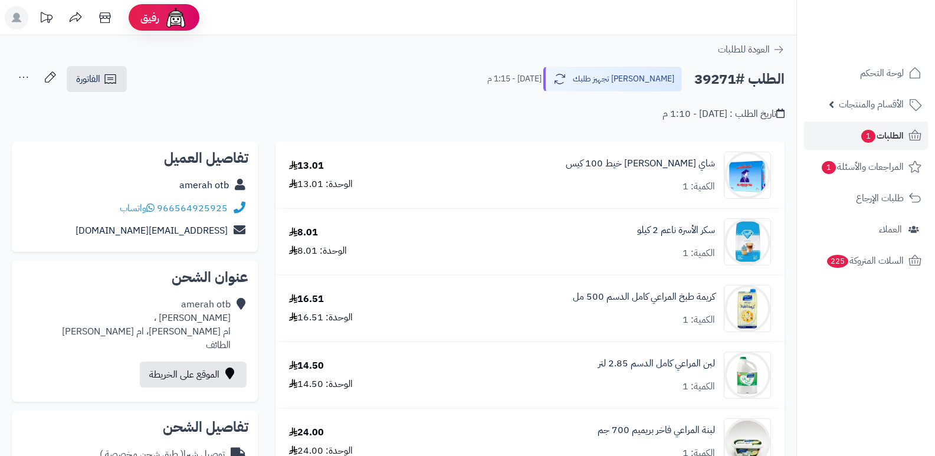
click at [22, 78] on icon at bounding box center [24, 77] width 24 height 24
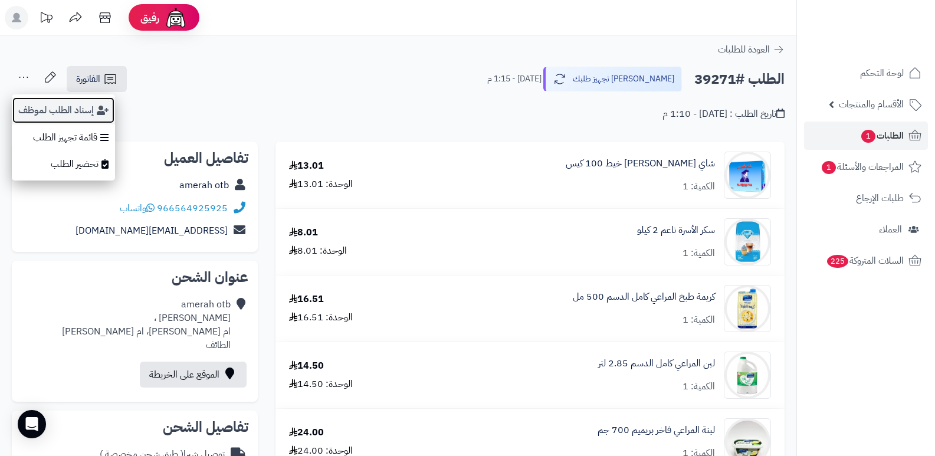
click at [37, 108] on button "إسناد الطلب لموظف" at bounding box center [63, 110] width 103 height 27
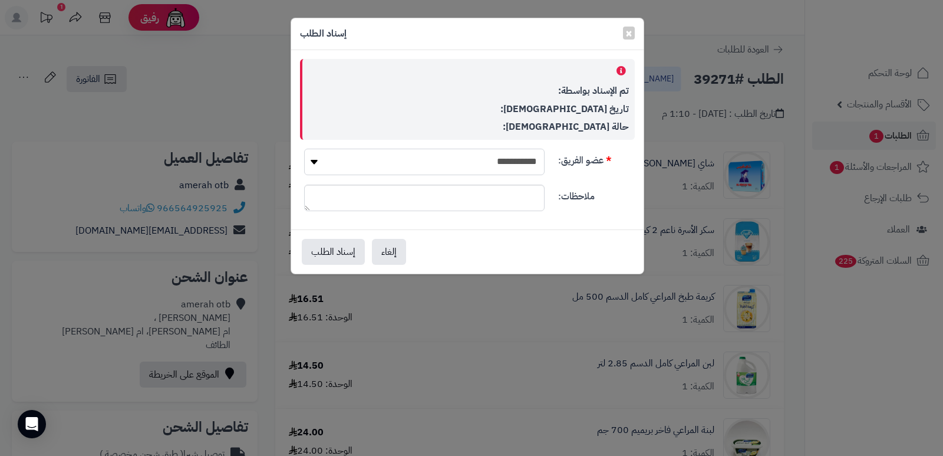
click at [474, 156] on select "**********" at bounding box center [424, 162] width 241 height 27
select select "**"
click at [304, 149] on select "**********" at bounding box center [424, 162] width 241 height 27
click at [344, 255] on button "إسناد الطلب" at bounding box center [333, 251] width 63 height 26
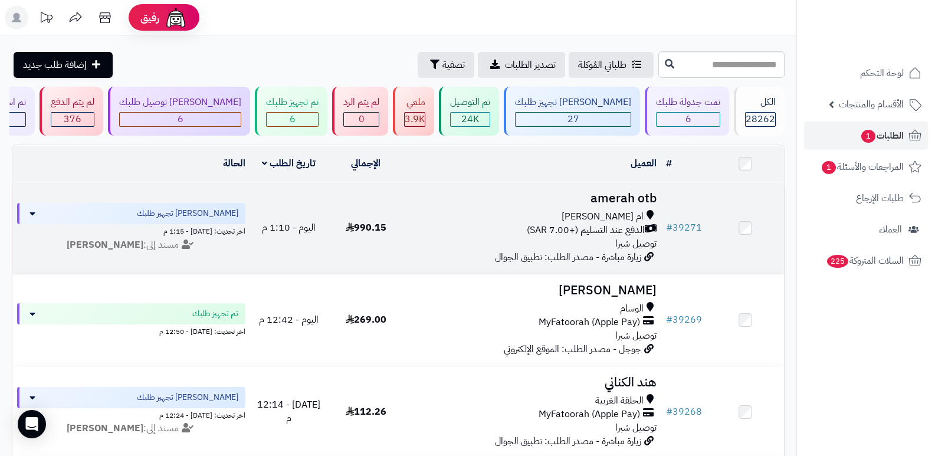
click at [637, 200] on h3 "amerah otb" at bounding box center [533, 199] width 248 height 14
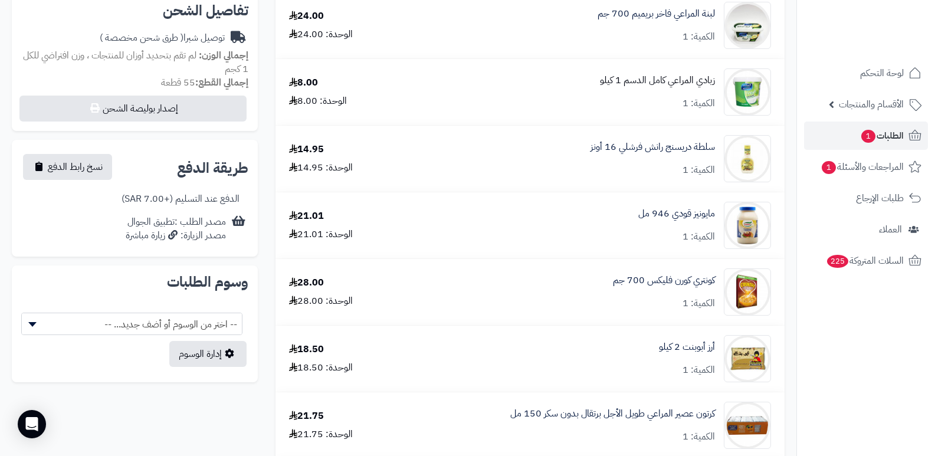
scroll to position [413, 0]
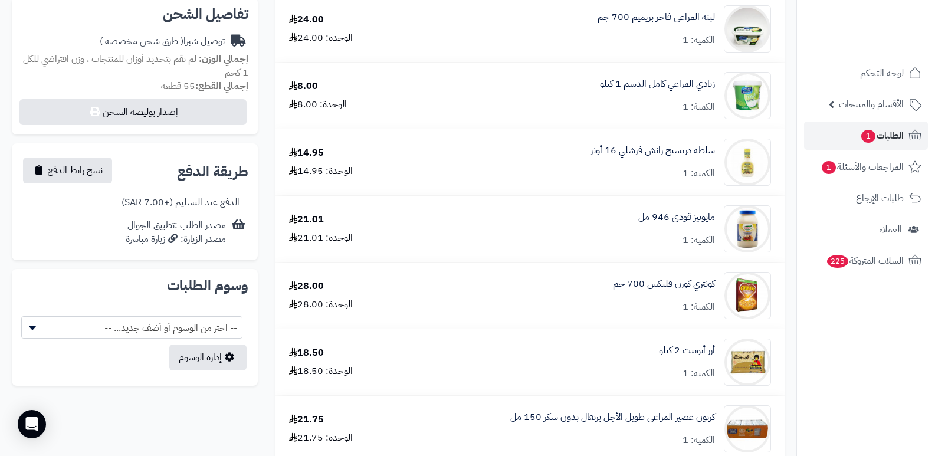
click at [838, 369] on nav "لوحة التحكم الأقسام والمنتجات المنتجات الأقسام الماركات مواصفات المنتجات مواصفا…" at bounding box center [865, 243] width 139 height 456
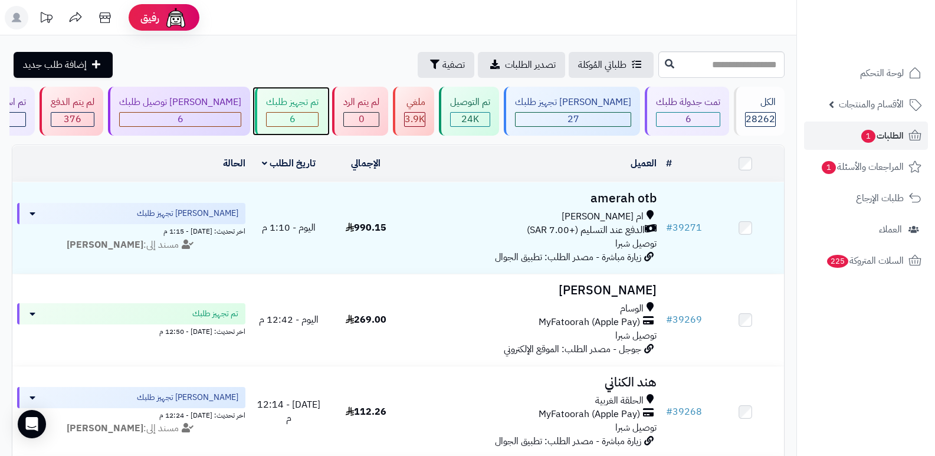
click at [295, 112] on span "6" at bounding box center [293, 119] width 6 height 14
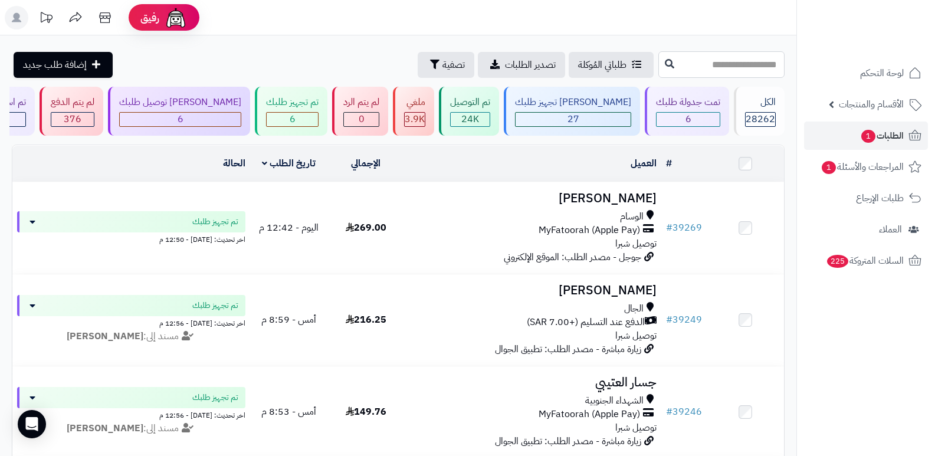
click at [735, 62] on input "text" at bounding box center [721, 64] width 126 height 27
type input "*****"
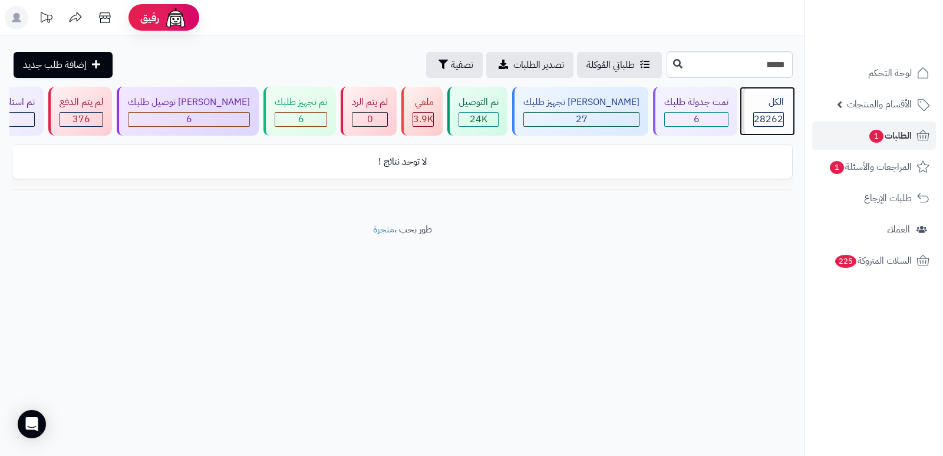
click at [761, 106] on div "الكل" at bounding box center [769, 103] width 31 height 14
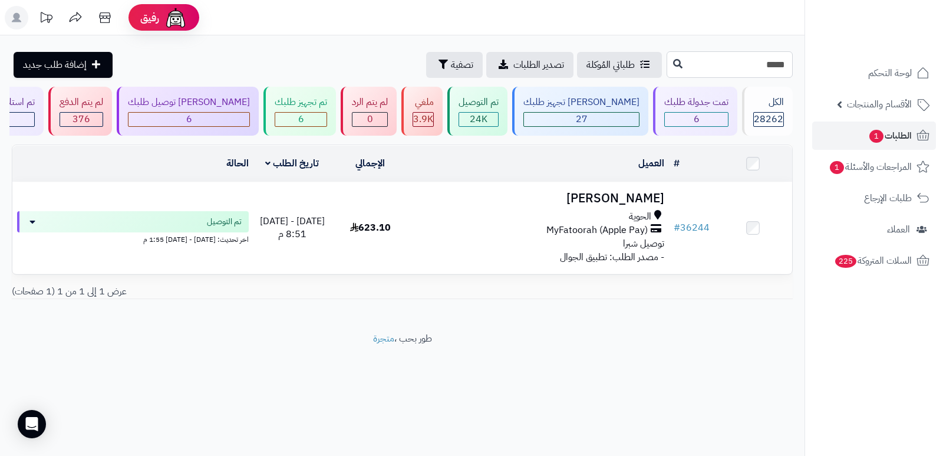
click at [762, 71] on input "*****" at bounding box center [730, 64] width 126 height 27
type input "*****"
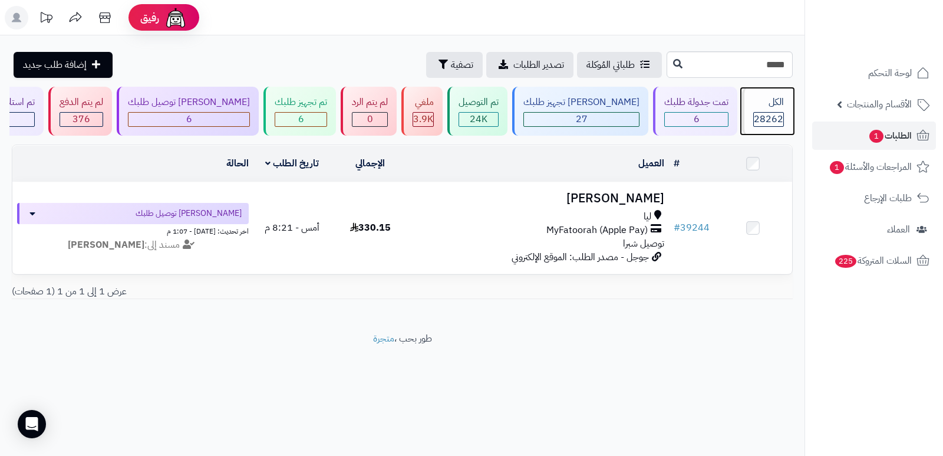
click at [779, 99] on div "الكل" at bounding box center [769, 103] width 31 height 14
click at [774, 60] on input "*****" at bounding box center [730, 64] width 126 height 27
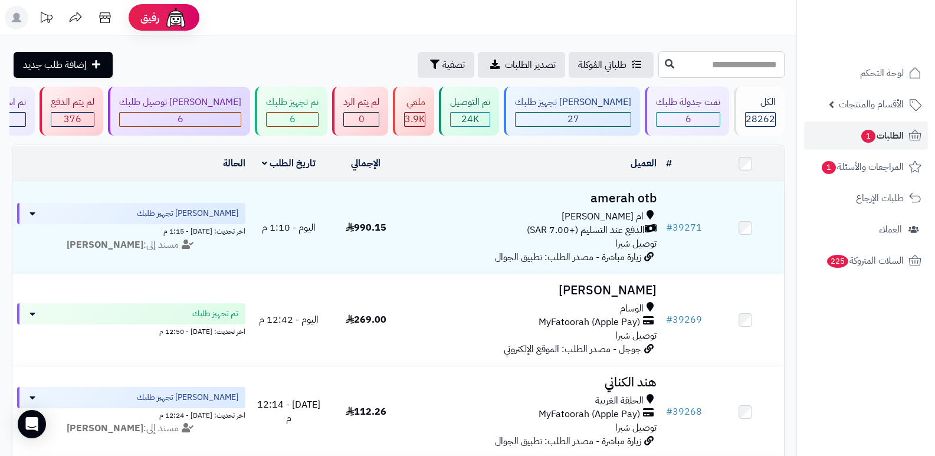
click at [735, 73] on input "text" at bounding box center [721, 64] width 126 height 27
type input "*****"
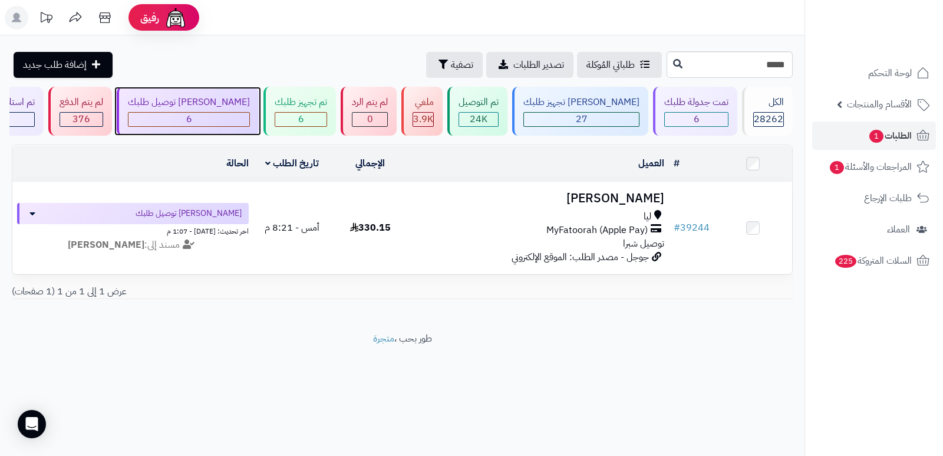
click at [241, 115] on div "6" at bounding box center [189, 120] width 121 height 14
click at [742, 74] on input "*****" at bounding box center [730, 64] width 126 height 27
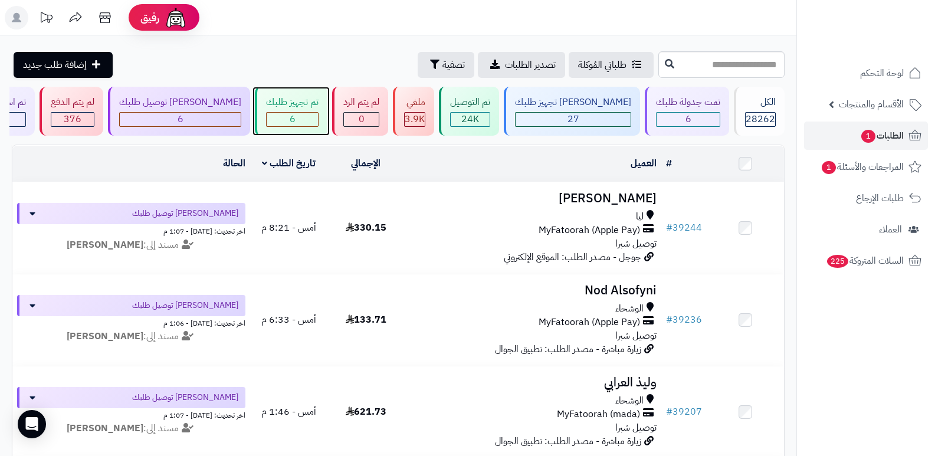
click at [327, 109] on div "تم تجهيز طلبك 6" at bounding box center [291, 111] width 73 height 49
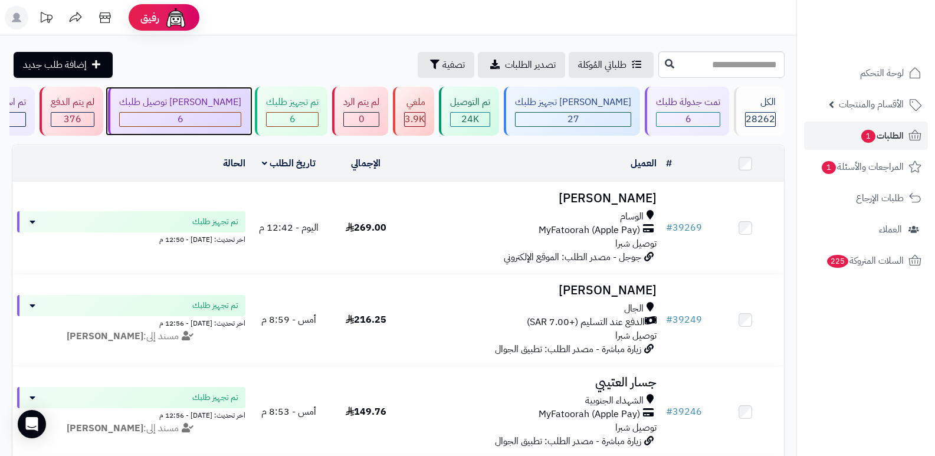
click at [241, 110] on div "جاري توصيل طلبك 6" at bounding box center [179, 111] width 142 height 49
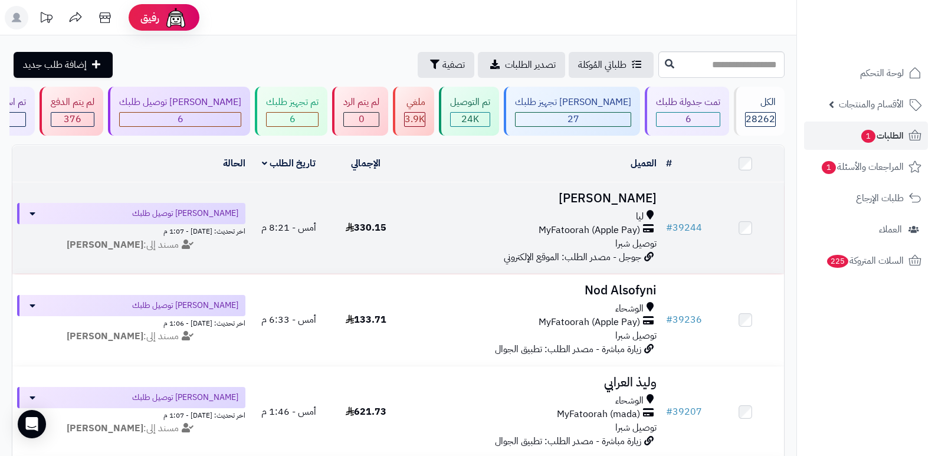
click at [635, 195] on h3 "[PERSON_NAME]" at bounding box center [533, 199] width 248 height 14
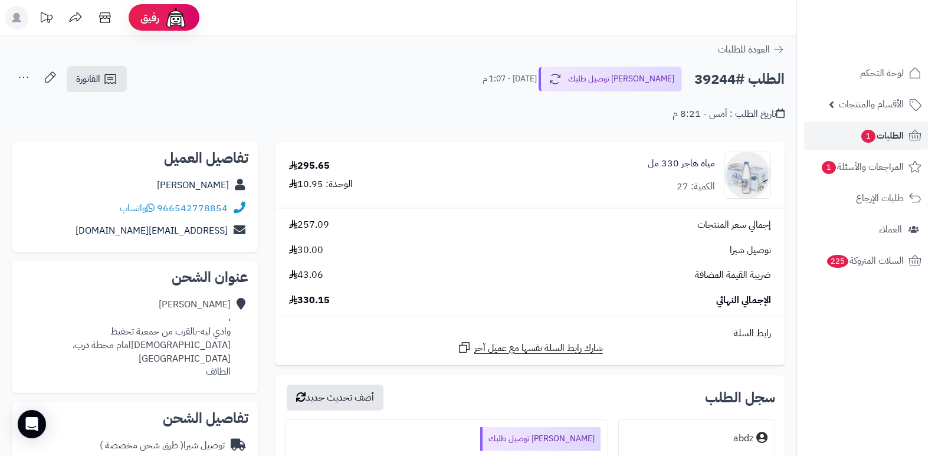
click at [885, 353] on nav "لوحة التحكم الأقسام والمنتجات المنتجات الأقسام الماركات مواصفات المنتجات مواصفا…" at bounding box center [865, 243] width 139 height 456
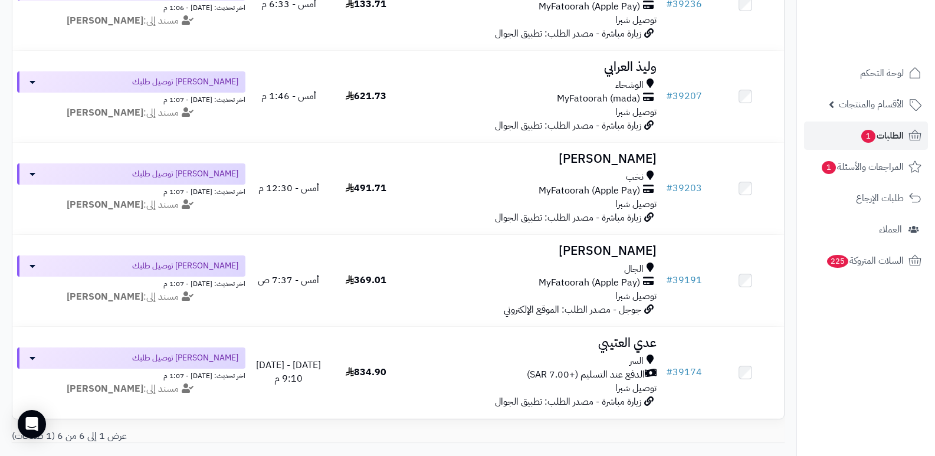
scroll to position [295, 0]
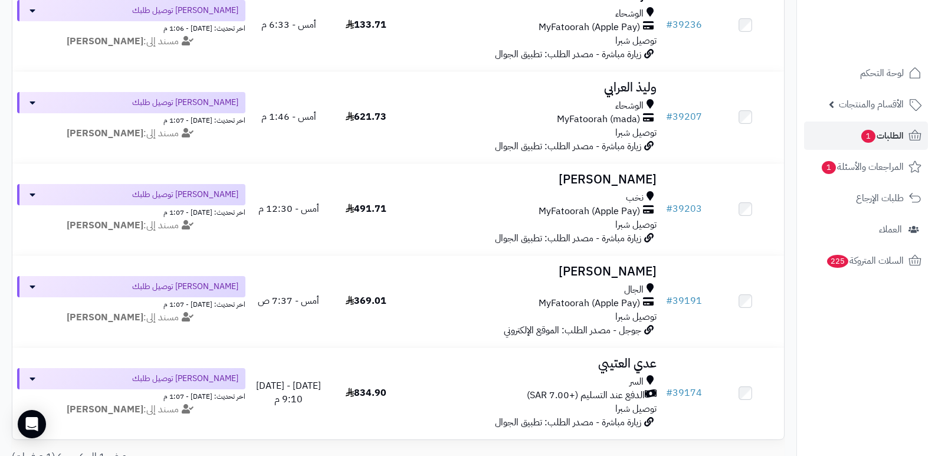
click at [837, 369] on nav "لوحة التحكم الأقسام والمنتجات المنتجات الأقسام الماركات مواصفات المنتجات مواصفا…" at bounding box center [865, 243] width 139 height 456
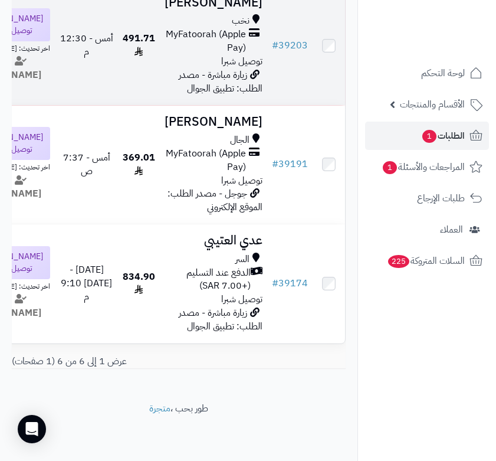
scroll to position [738, 0]
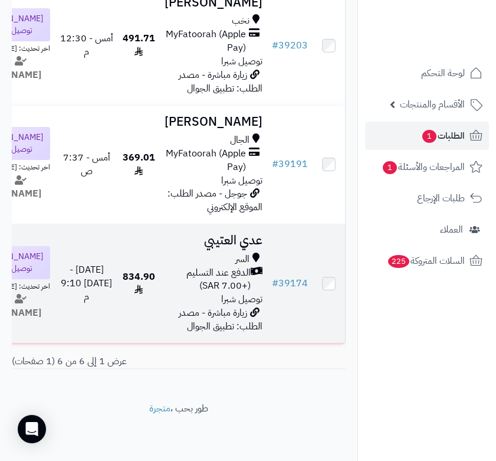
click at [236, 233] on h3 "عدي العتيبي" at bounding box center [214, 240] width 98 height 14
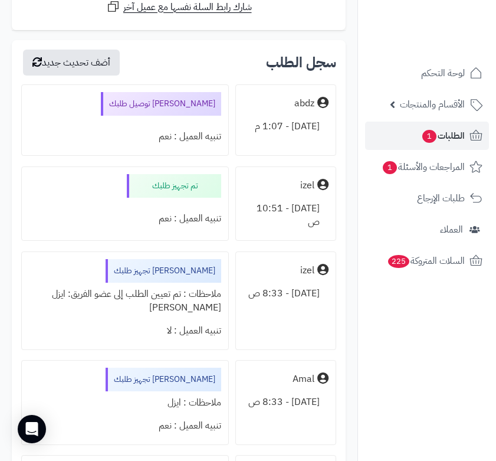
scroll to position [5896, 0]
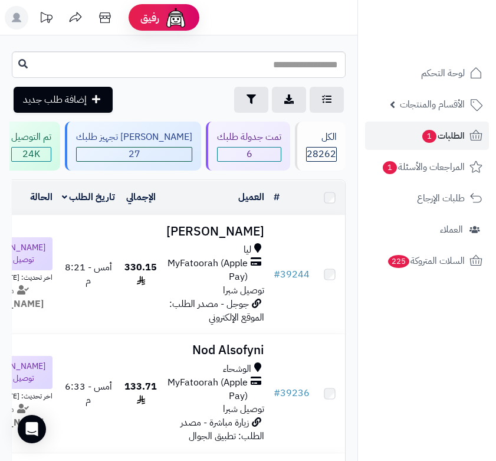
scroll to position [738, 0]
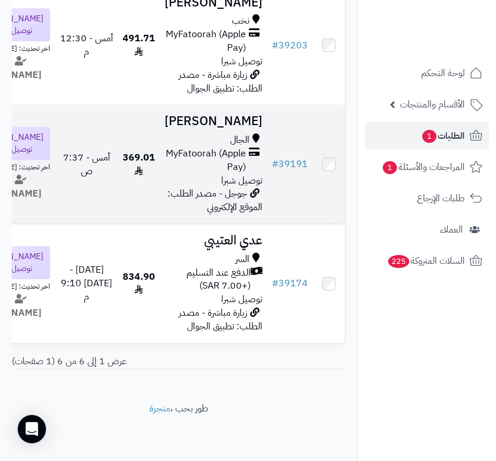
click at [249, 114] on h3 "[PERSON_NAME]" at bounding box center [214, 121] width 98 height 14
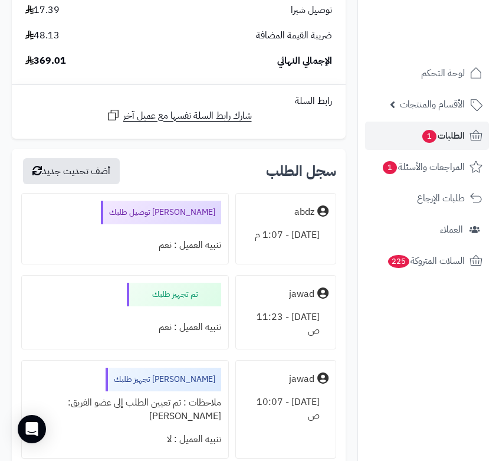
scroll to position [1061, 0]
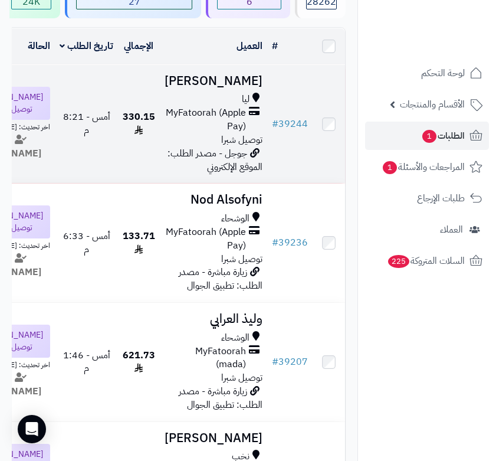
scroll to position [90, 0]
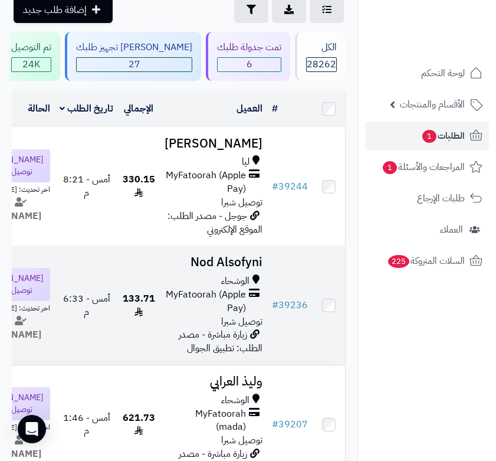
click at [254, 269] on h3 "Nod Alsofyni" at bounding box center [214, 262] width 98 height 14
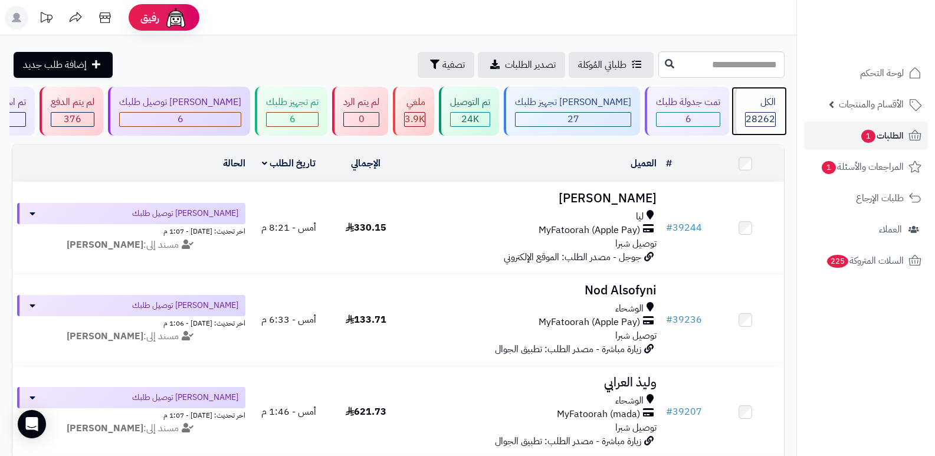
click at [495, 108] on div "الكل" at bounding box center [760, 103] width 31 height 14
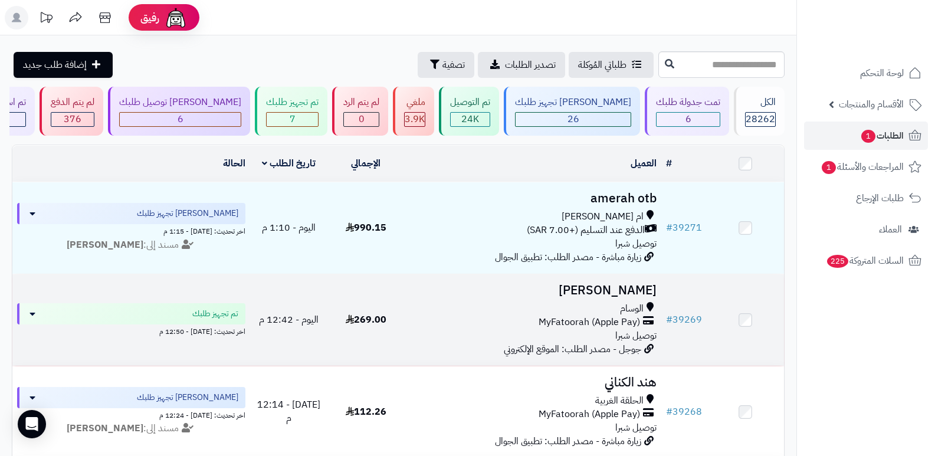
click at [629, 298] on td "[PERSON_NAME] الوسام MyFatoorah (Apple Pay) توصيل شبرا جوجل - مصدر الطلب: الموق…" at bounding box center [532, 319] width 257 height 91
click at [641, 288] on h3 "[PERSON_NAME]" at bounding box center [533, 291] width 248 height 14
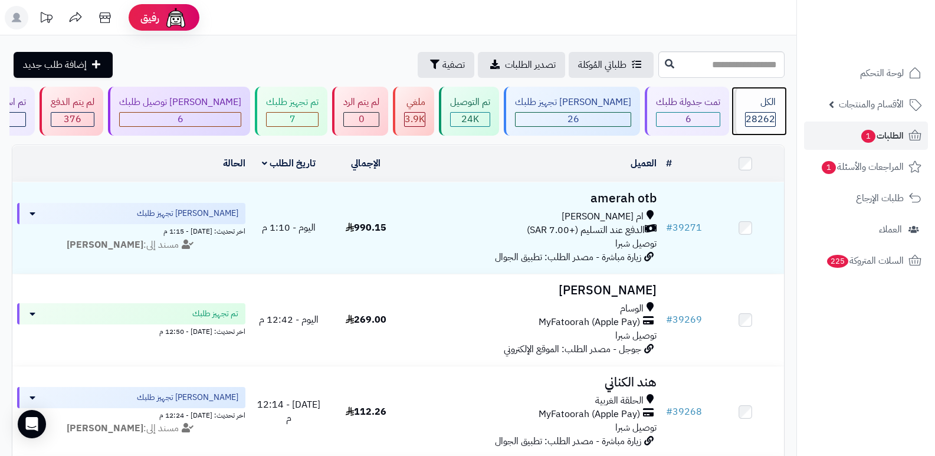
click at [760, 117] on span "28262" at bounding box center [759, 119] width 29 height 14
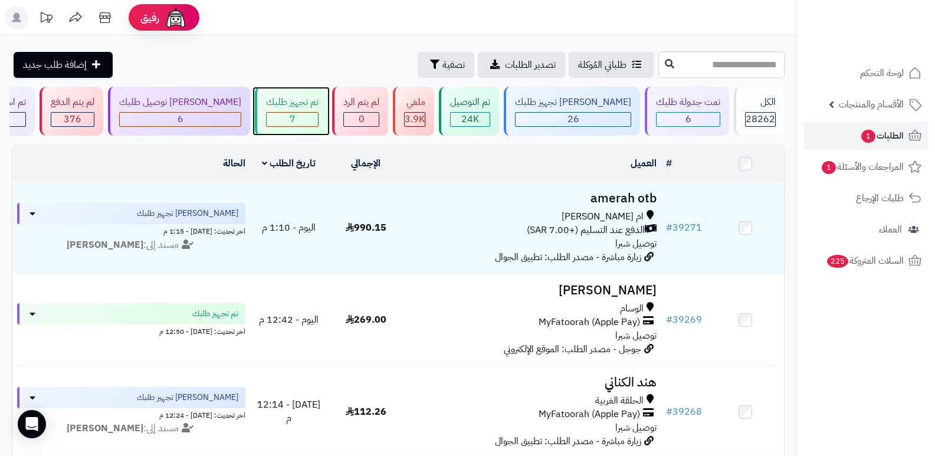
click at [318, 97] on div "تم تجهيز طلبك" at bounding box center [292, 103] width 52 height 14
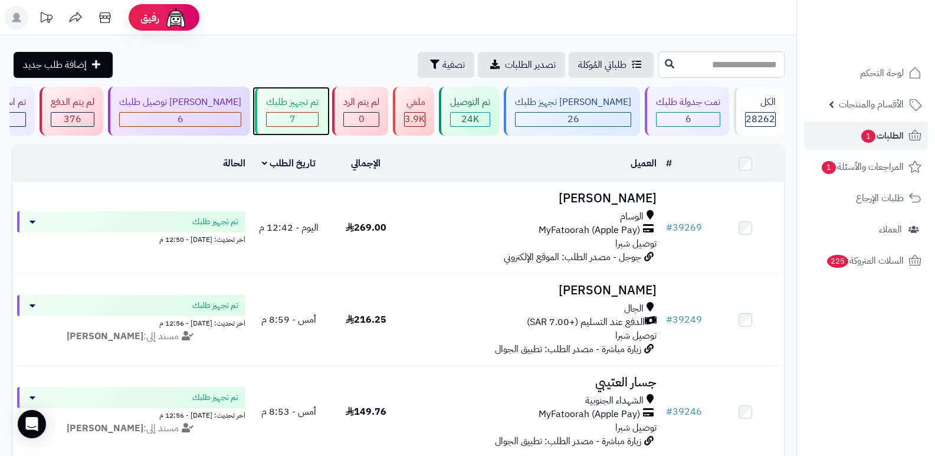
click at [315, 110] on div "تم تجهيز طلبك 7" at bounding box center [291, 111] width 73 height 49
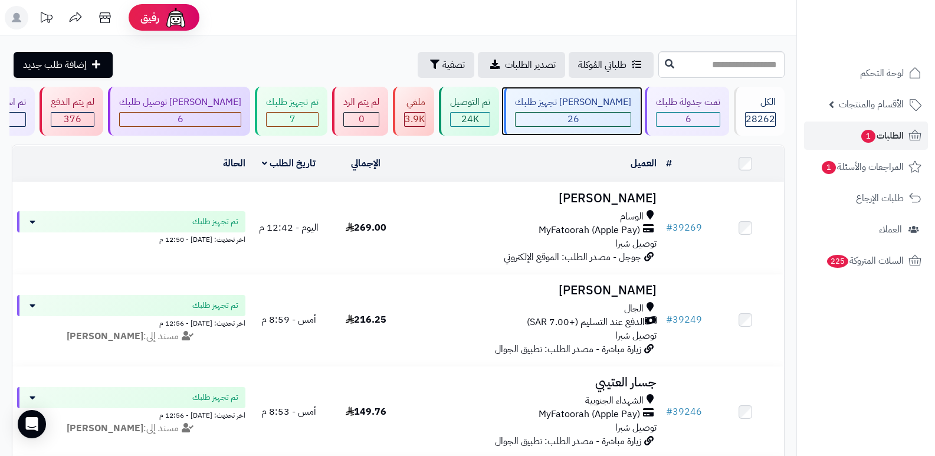
click at [598, 101] on div "[PERSON_NAME] تجهيز طلبك" at bounding box center [573, 103] width 116 height 14
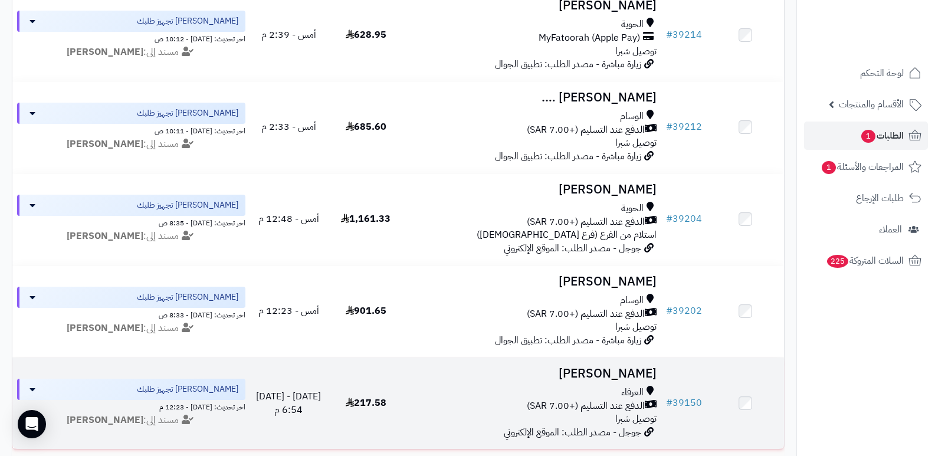
scroll to position [2123, 0]
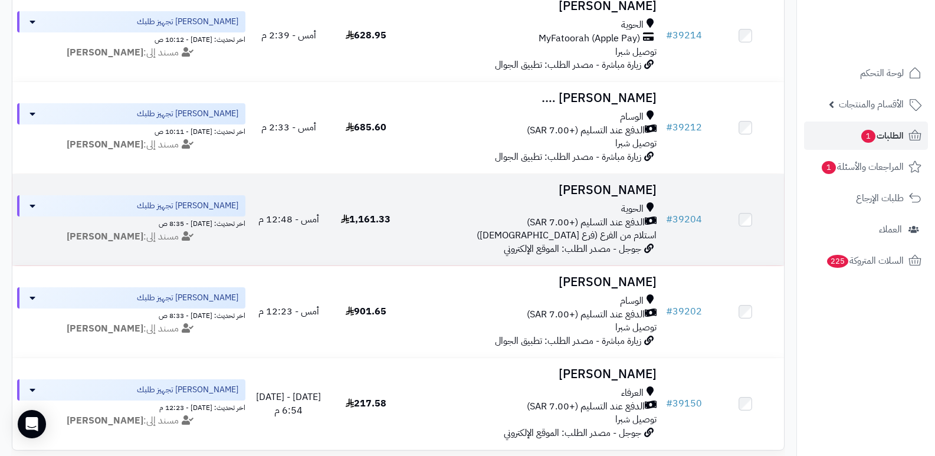
click at [624, 192] on h3 "فهد الخماش" at bounding box center [533, 190] width 248 height 14
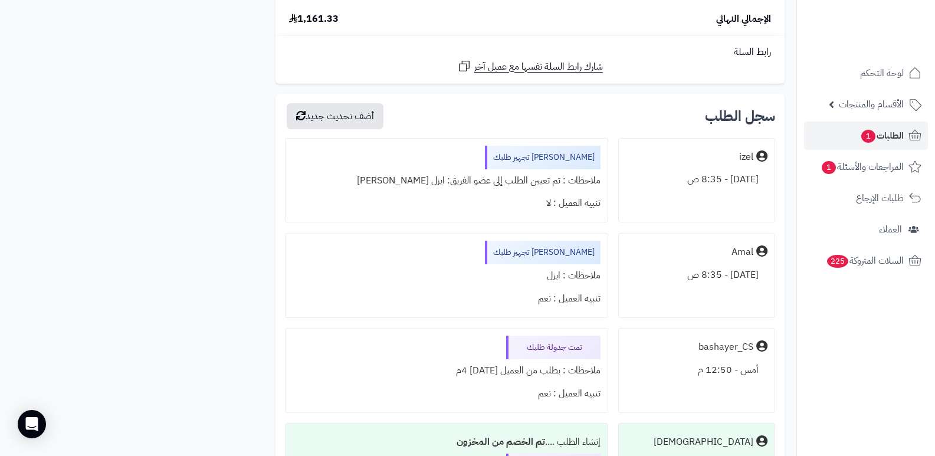
scroll to position [4658, 0]
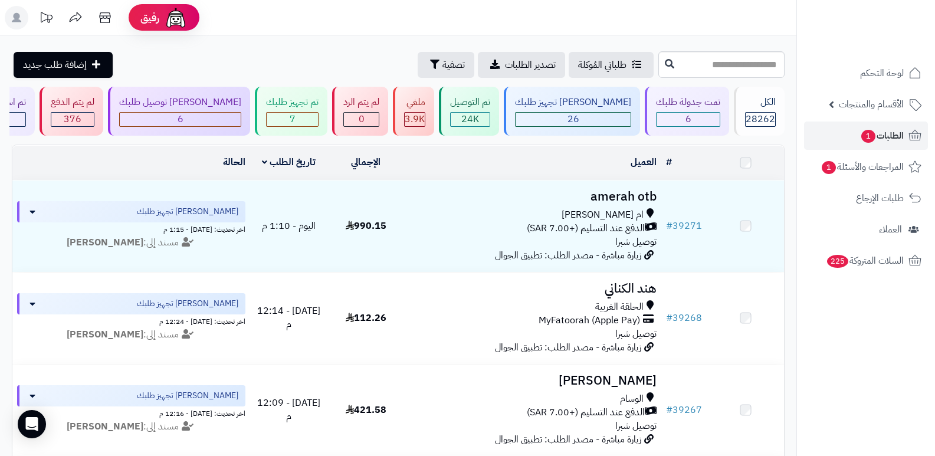
scroll to position [2123, 0]
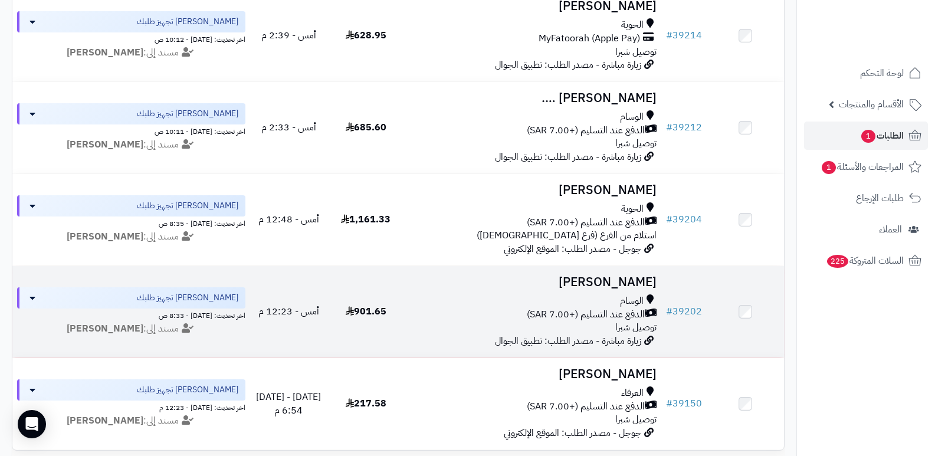
click at [631, 275] on h3 "ابراهيم ابراهيم" at bounding box center [533, 282] width 248 height 14
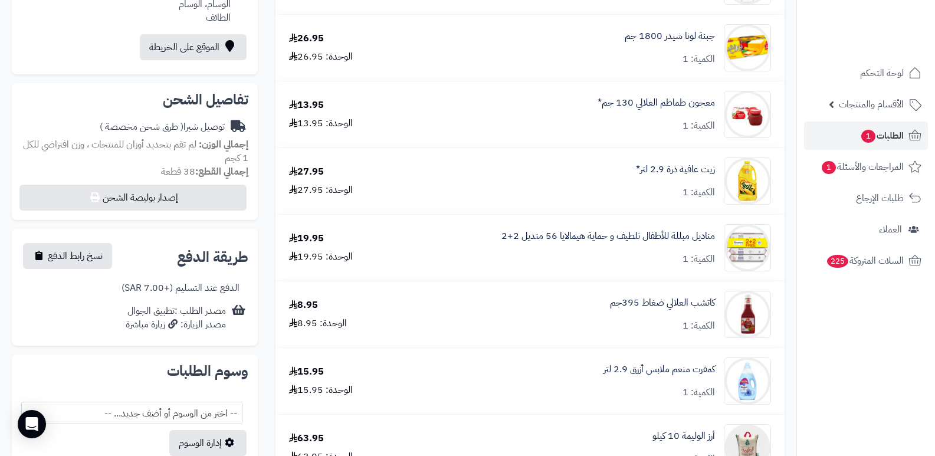
scroll to position [177, 0]
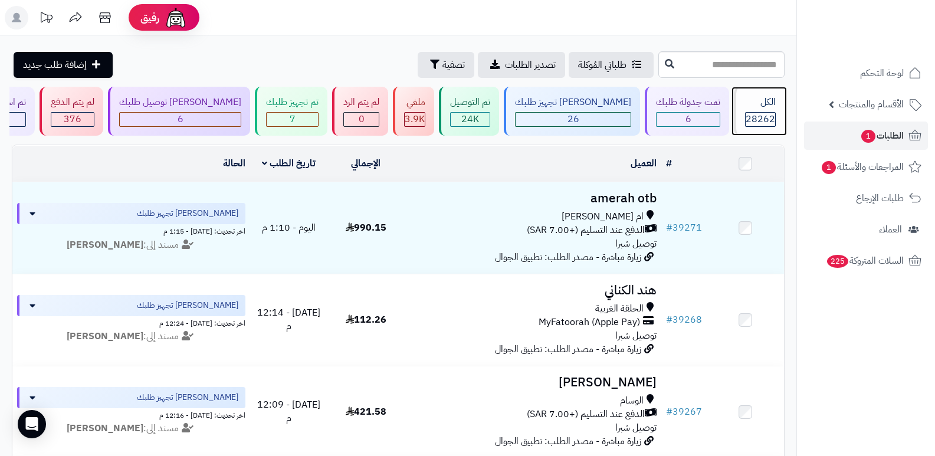
click at [752, 121] on span "28262" at bounding box center [759, 119] width 29 height 14
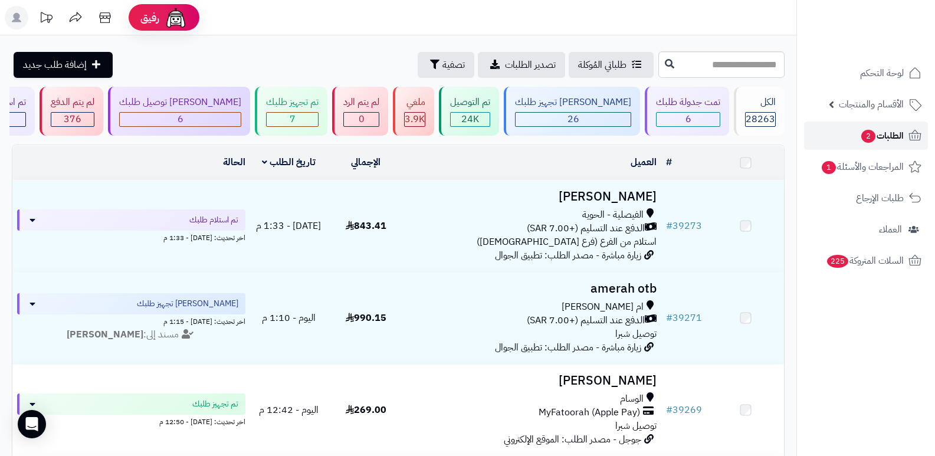
click at [885, 135] on span "الطلبات 2" at bounding box center [882, 135] width 44 height 17
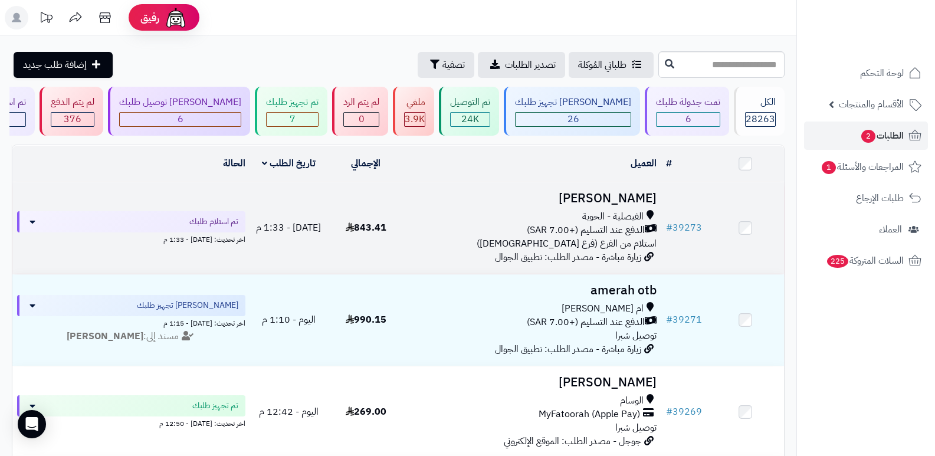
click at [603, 200] on h3 "Rasheed Alkhmmash" at bounding box center [533, 199] width 248 height 14
click at [612, 194] on h3 "Rasheed Alkhmmash" at bounding box center [533, 199] width 248 height 14
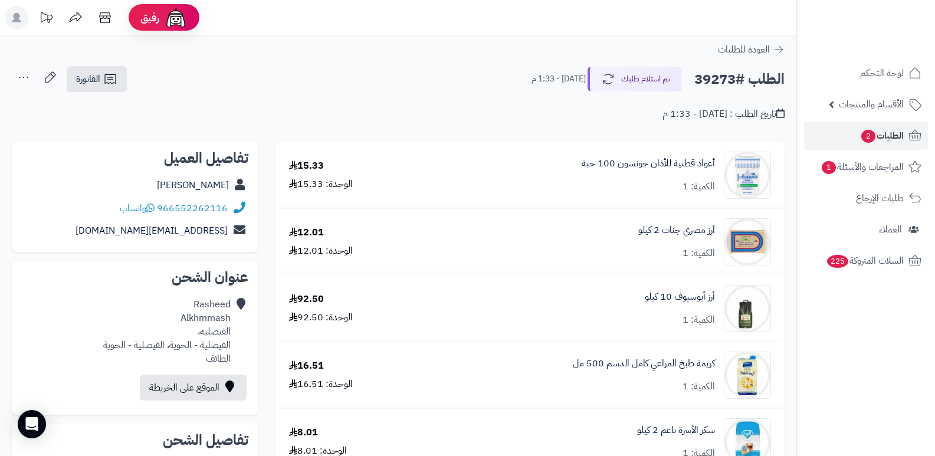
scroll to position [118, 0]
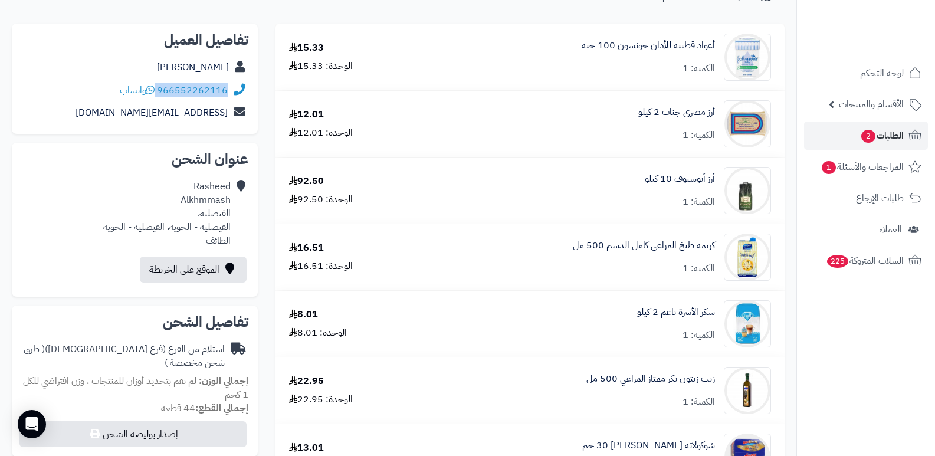
drag, startPoint x: 158, startPoint y: 90, endPoint x: 241, endPoint y: 99, distance: 83.0
click at [241, 99] on div "966552262116 واتساب" at bounding box center [134, 90] width 227 height 23
copy div "966552262116"
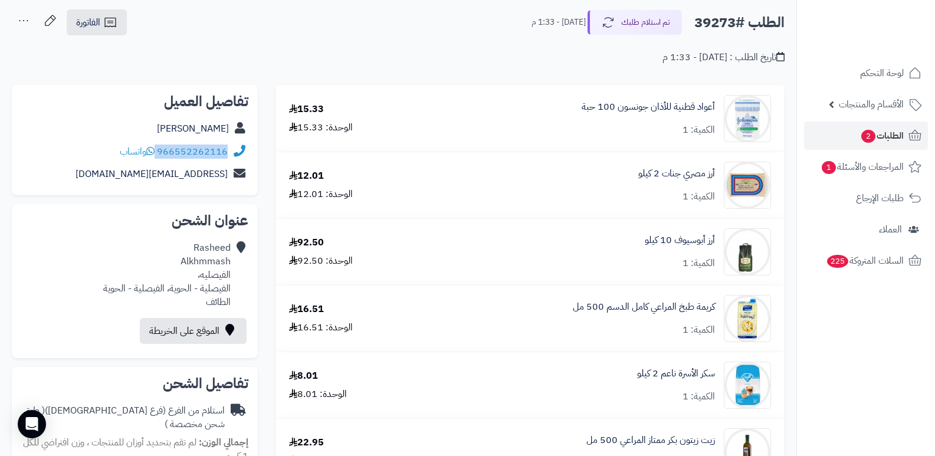
scroll to position [0, 0]
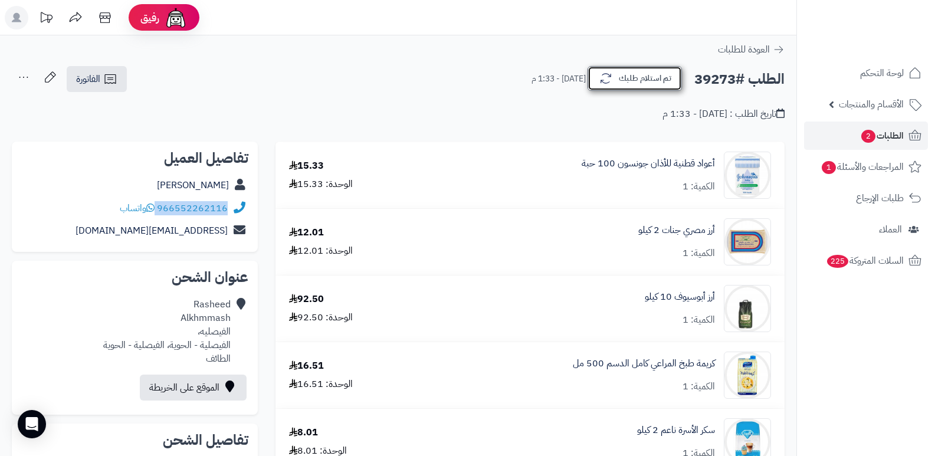
click at [656, 76] on button "تم استلام طلبك" at bounding box center [634, 78] width 94 height 25
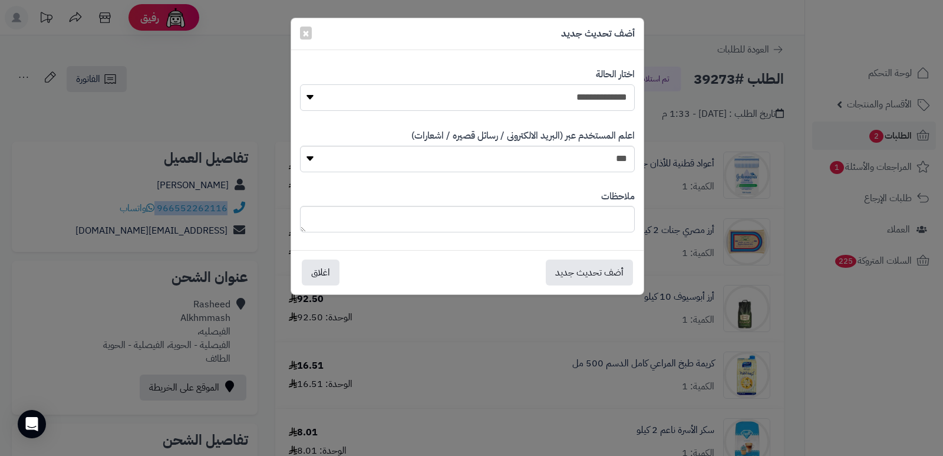
click at [583, 95] on select "**********" at bounding box center [467, 97] width 335 height 27
select select "*"
click at [300, 84] on select "**********" at bounding box center [467, 97] width 335 height 27
click at [600, 225] on textarea at bounding box center [467, 219] width 335 height 27
type textarea "**********"
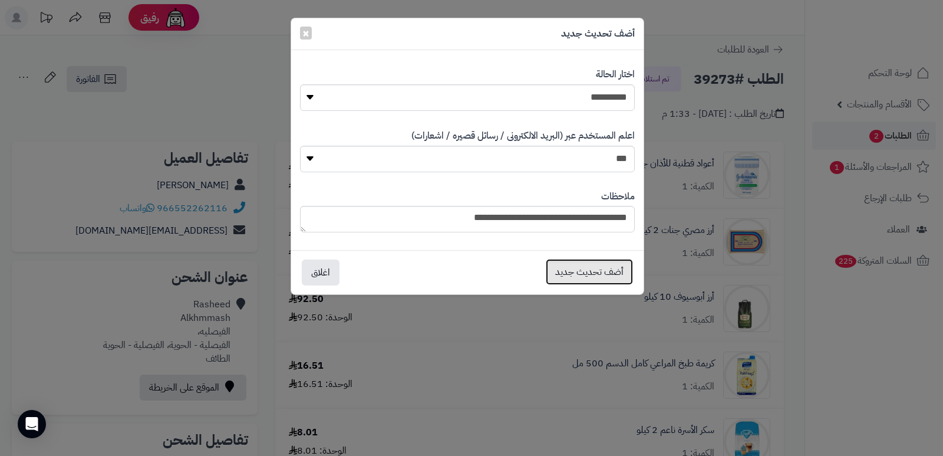
click at [571, 271] on button "أضف تحديث جديد" at bounding box center [589, 272] width 87 height 26
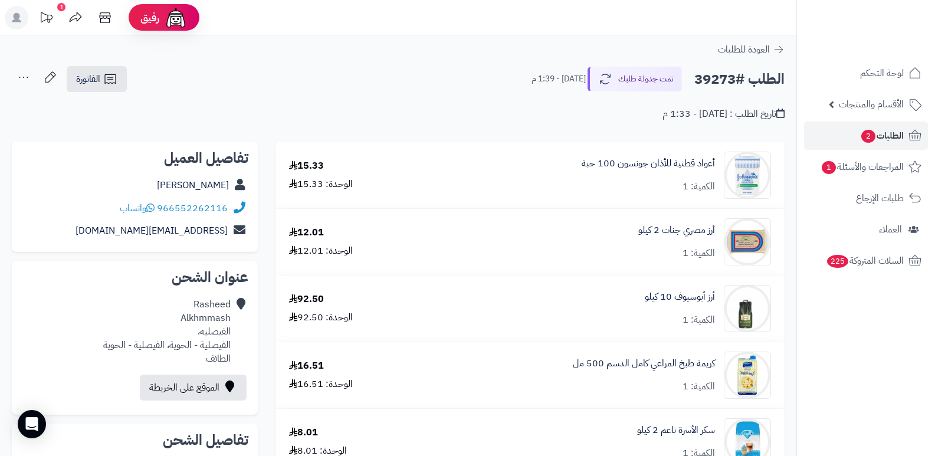
click at [874, 336] on nav "لوحة التحكم الأقسام والمنتجات المنتجات الأقسام الماركات مواصفات المنتجات مواصفا…" at bounding box center [865, 243] width 139 height 456
drag, startPoint x: 157, startPoint y: 206, endPoint x: 228, endPoint y: 219, distance: 71.8
click at [228, 219] on div "966552262116 واتساب" at bounding box center [134, 208] width 227 height 23
copy div "966552262116"
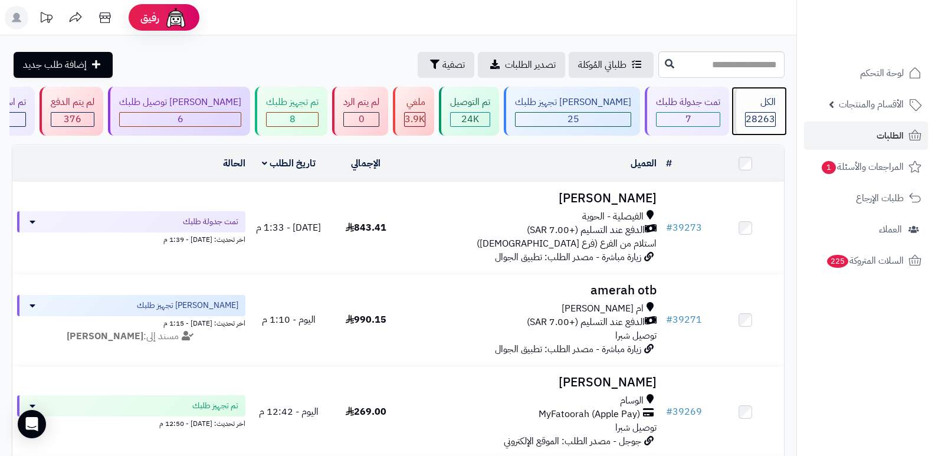
click at [756, 114] on span "28263" at bounding box center [759, 119] width 29 height 14
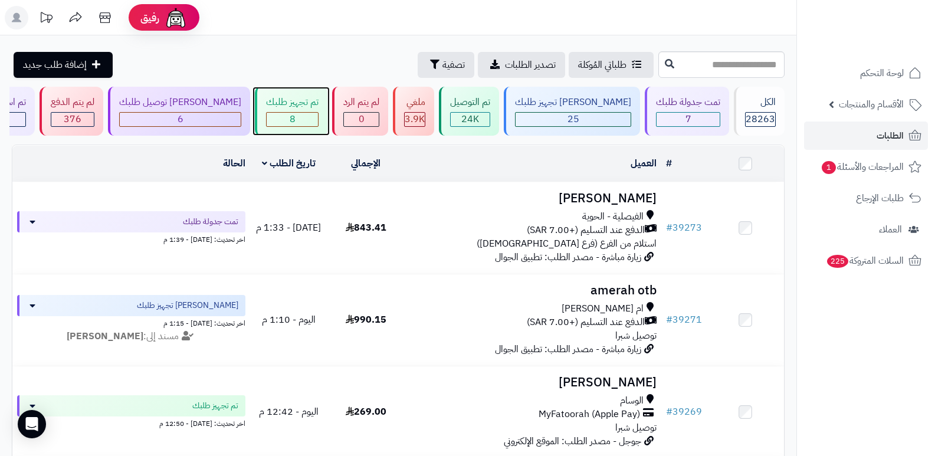
click at [307, 103] on div "تم تجهيز طلبك" at bounding box center [292, 103] width 52 height 14
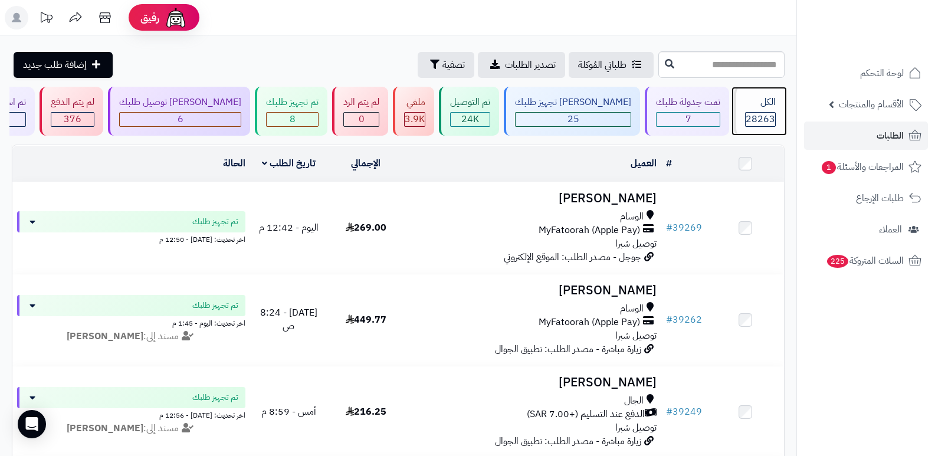
click at [754, 112] on span "28263" at bounding box center [759, 119] width 29 height 14
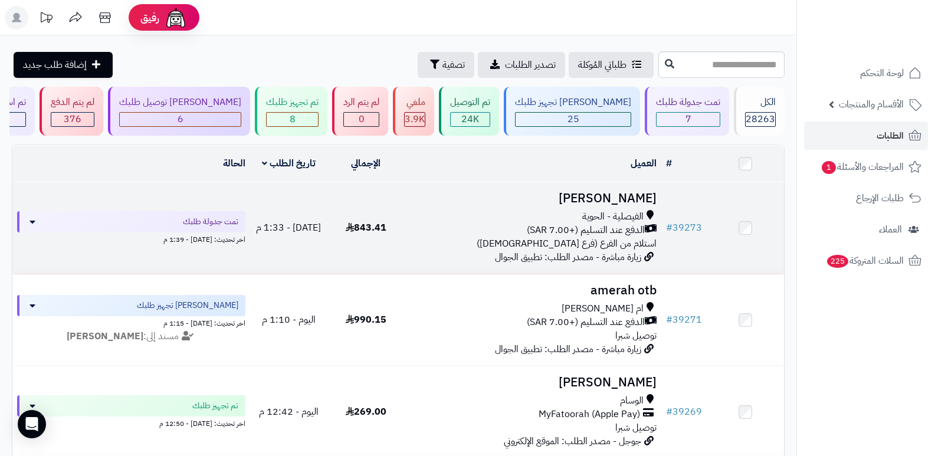
click at [605, 192] on h3 "[PERSON_NAME]" at bounding box center [533, 199] width 248 height 14
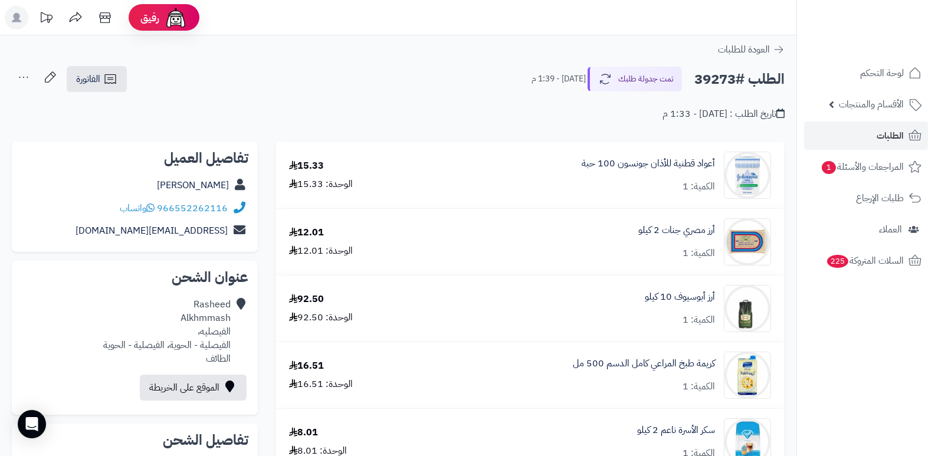
click at [896, 344] on nav "لوحة التحكم الأقسام والمنتجات المنتجات الأقسام الماركات مواصفات المنتجات مواصفا…" at bounding box center [865, 243] width 139 height 456
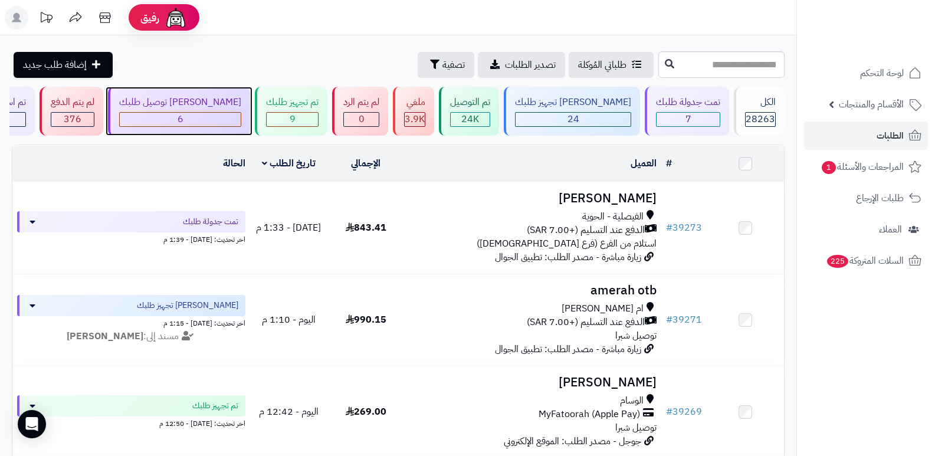
click at [207, 113] on div "6" at bounding box center [180, 120] width 121 height 14
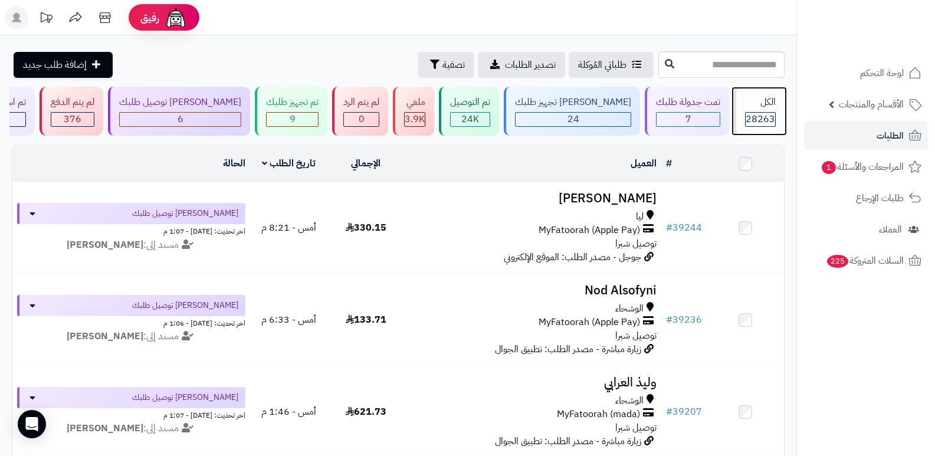
click at [764, 106] on div "الكل" at bounding box center [760, 103] width 31 height 14
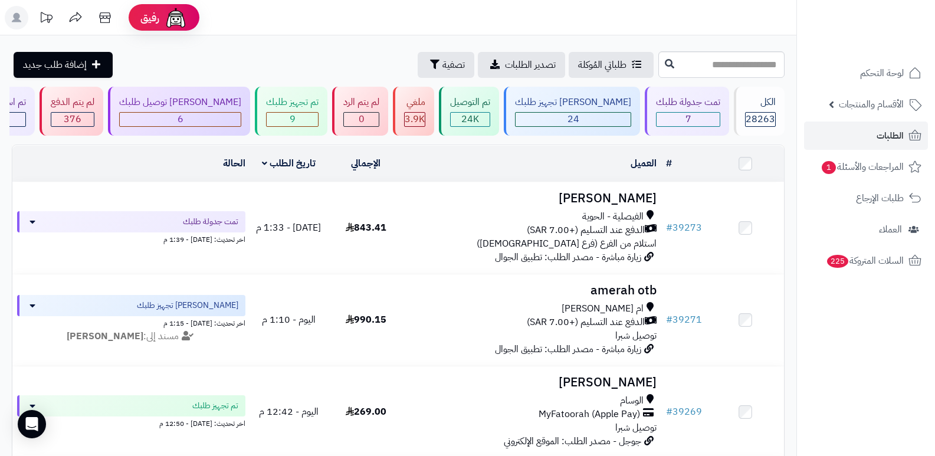
click at [666, 15] on header "رفيق ! الطلبات معالجة مكتمل إرجاع المنتجات العملاء المتواجدون الان 29060 عملاء …" at bounding box center [467, 17] width 935 height 35
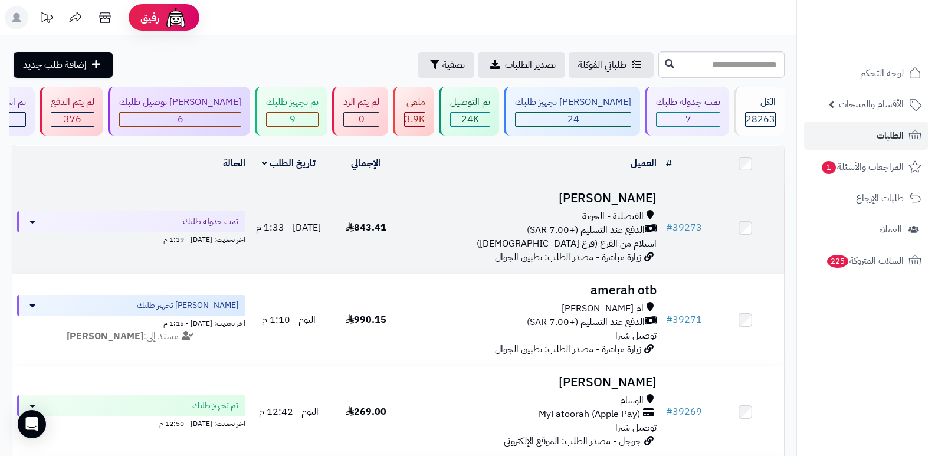
click at [619, 195] on h3 "Rasheed Alkhmmash" at bounding box center [533, 199] width 248 height 14
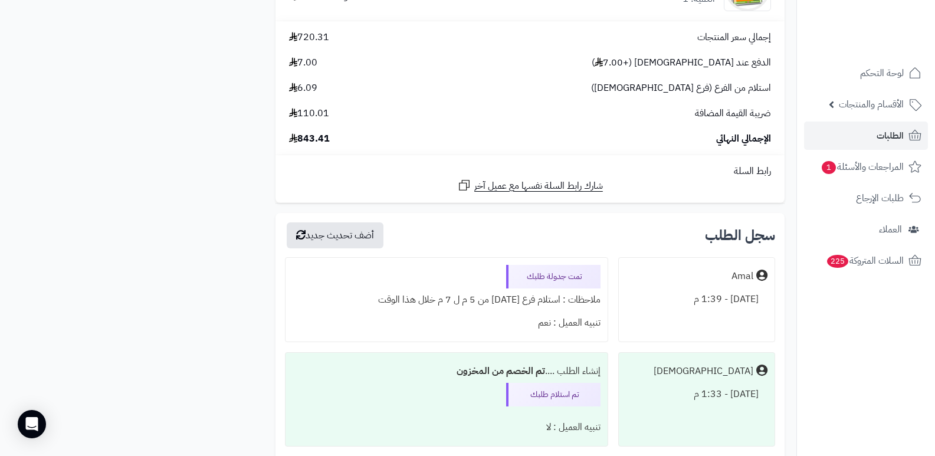
scroll to position [2986, 0]
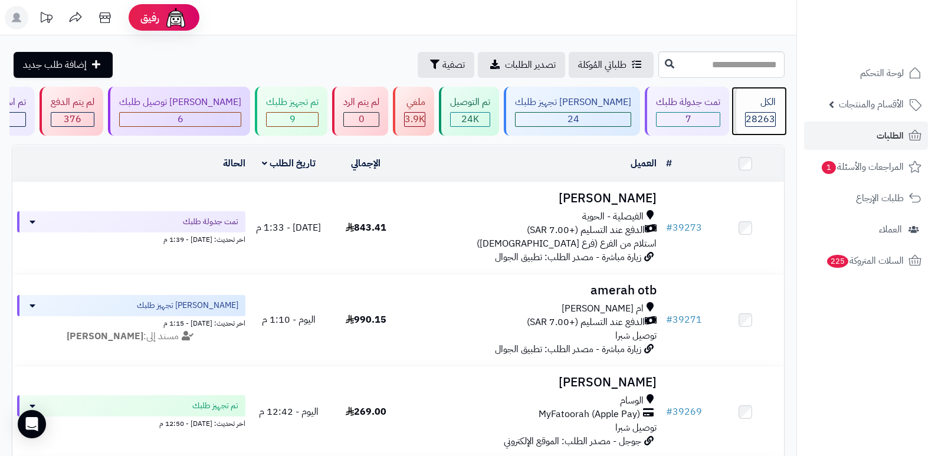
click at [766, 114] on span "28263" at bounding box center [759, 119] width 29 height 14
click at [746, 120] on span "28263" at bounding box center [759, 119] width 29 height 14
click at [745, 117] on span "28263" at bounding box center [759, 119] width 29 height 14
click at [797, 314] on nav "لوحة التحكم الأقسام والمنتجات المنتجات الأقسام الماركات مواصفات المنتجات مواصفا…" at bounding box center [865, 243] width 139 height 456
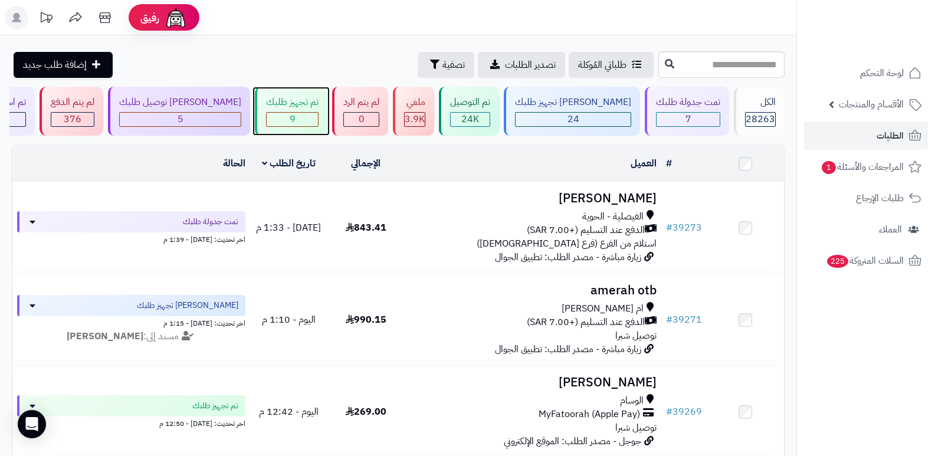
click at [318, 108] on div "تم تجهيز طلبك" at bounding box center [292, 103] width 52 height 14
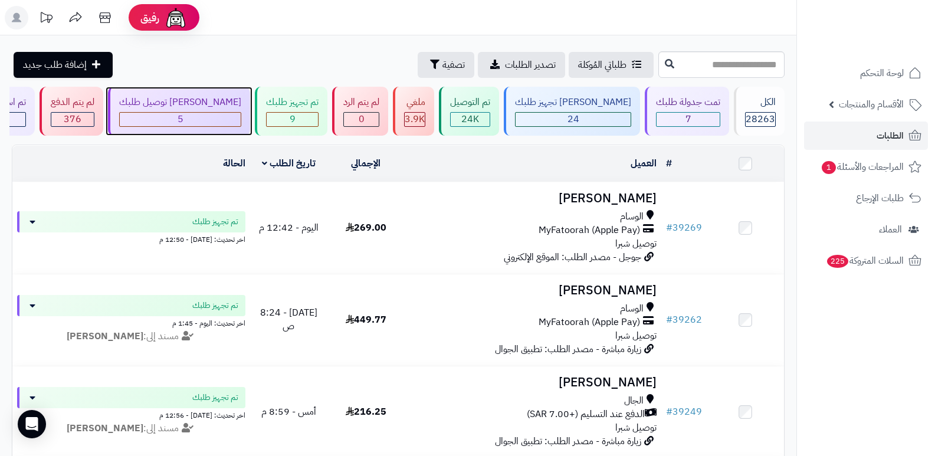
click at [218, 131] on div "[PERSON_NAME] توصيل طلبك 5" at bounding box center [179, 111] width 142 height 49
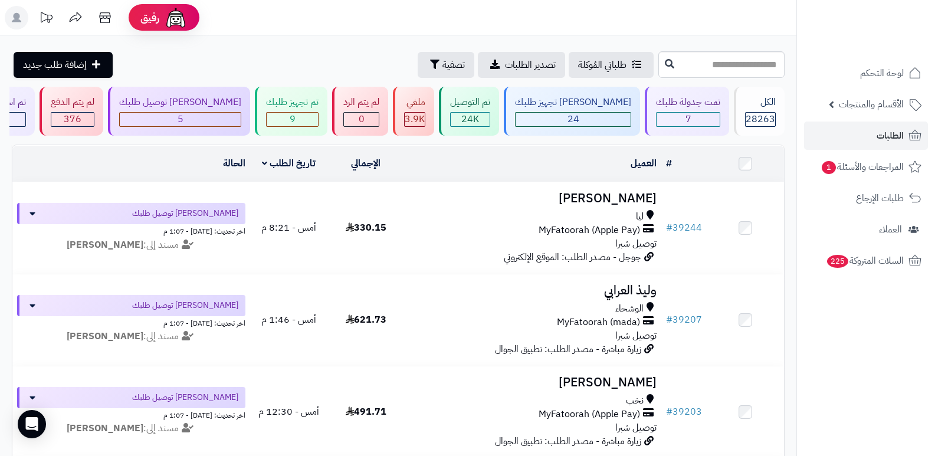
scroll to position [59, 0]
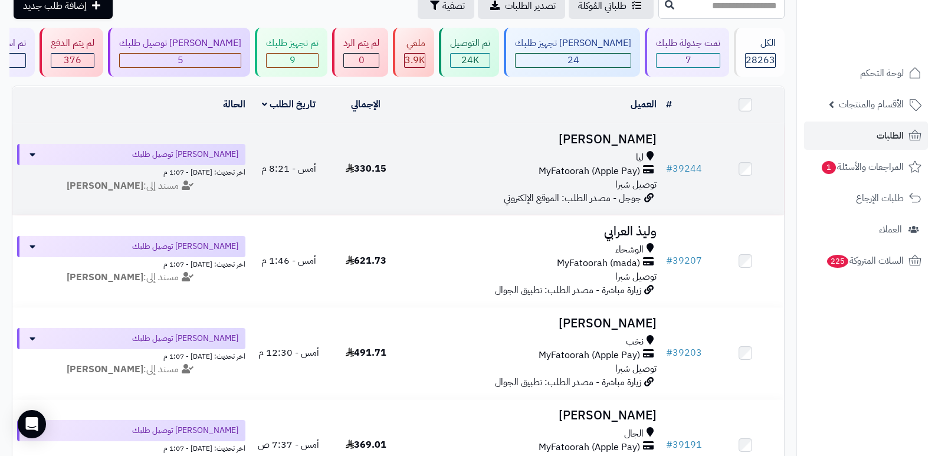
click at [643, 134] on h3 "[PERSON_NAME]" at bounding box center [533, 140] width 248 height 14
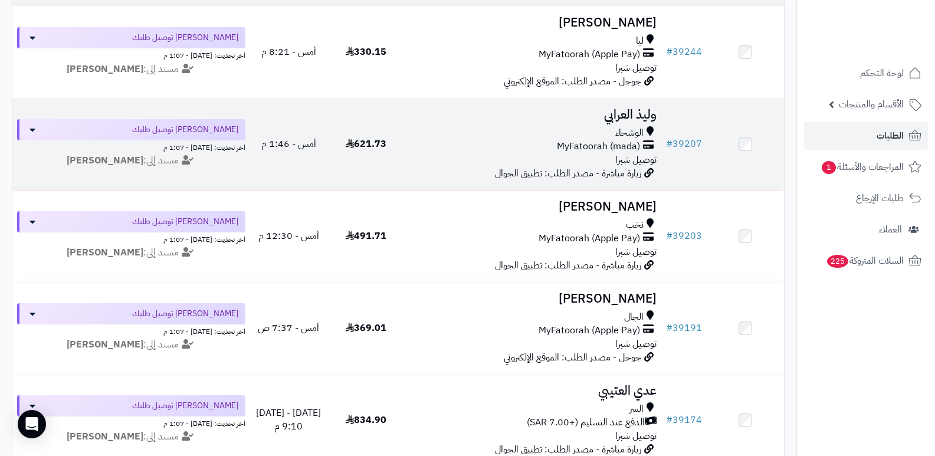
scroll to position [177, 0]
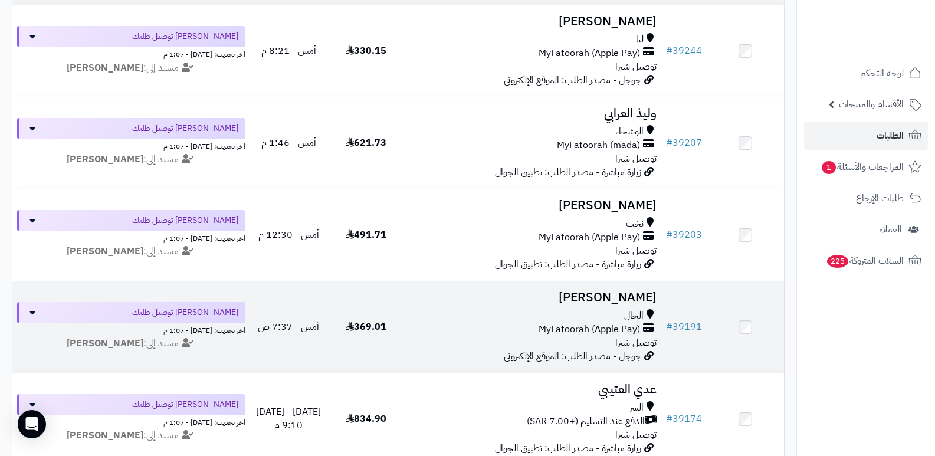
click at [578, 295] on h3 "Mohammed Alzaidi" at bounding box center [533, 298] width 248 height 14
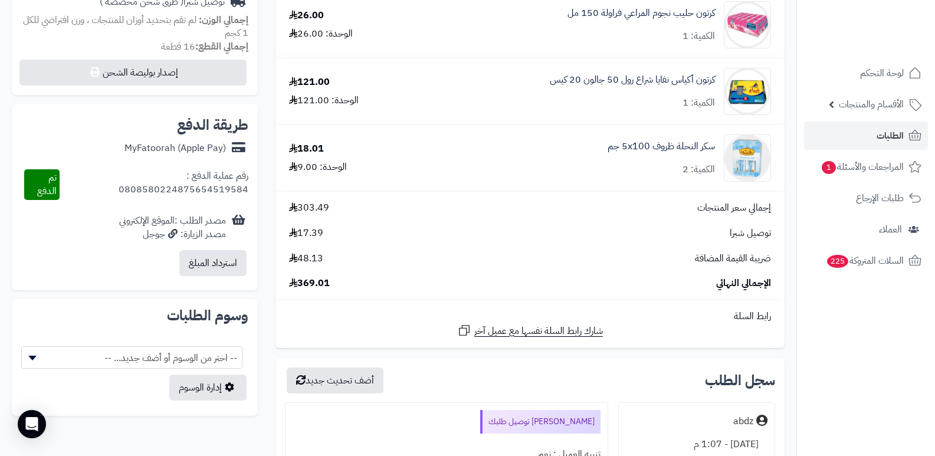
scroll to position [413, 0]
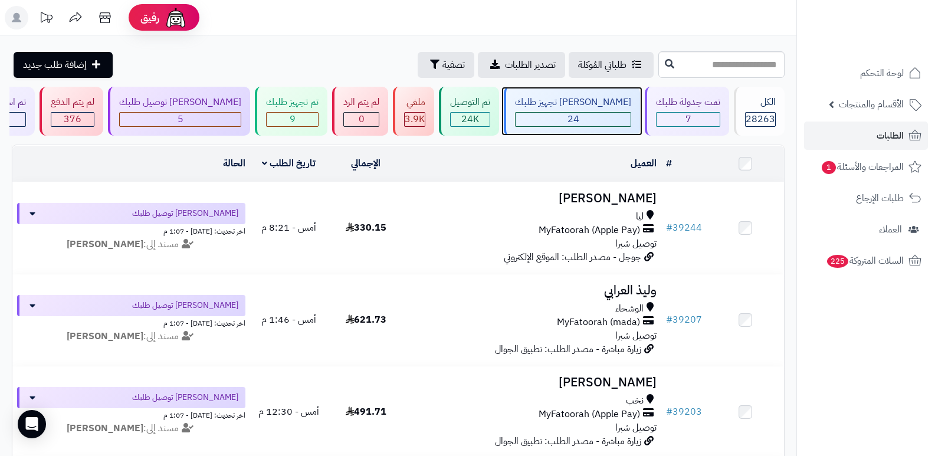
click at [580, 116] on div "24" at bounding box center [572, 120] width 115 height 14
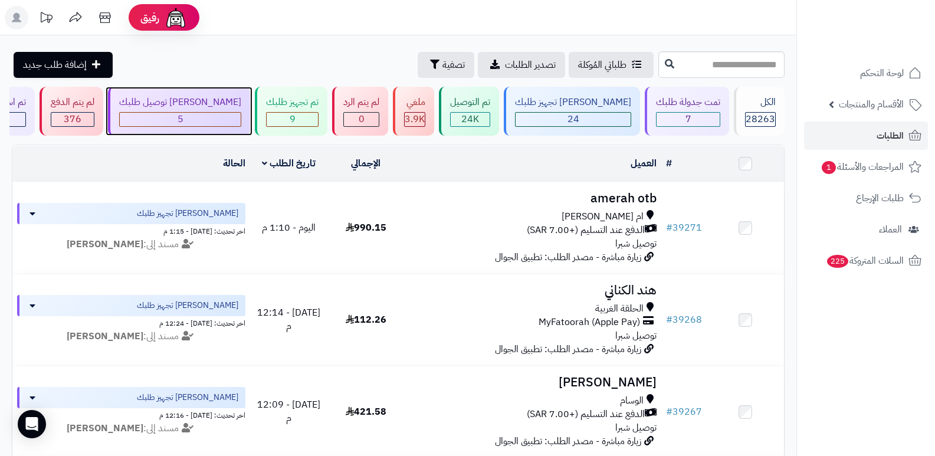
click at [234, 118] on div "5" at bounding box center [180, 120] width 121 height 14
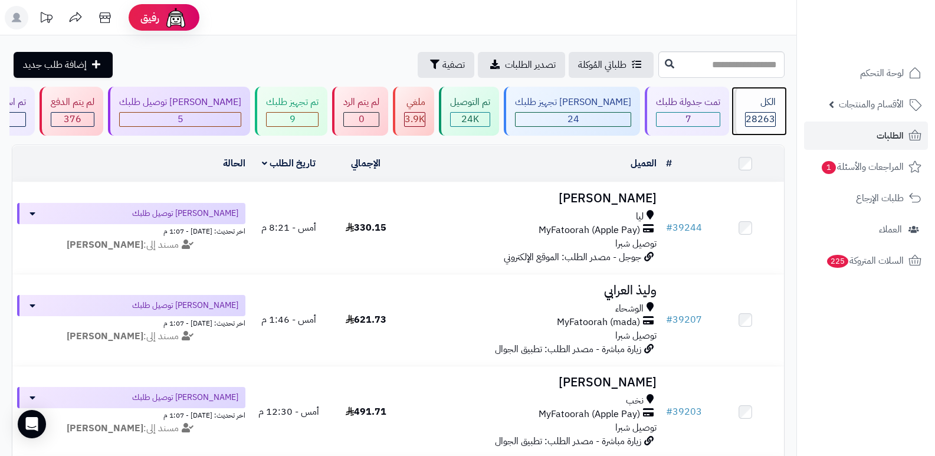
click at [767, 110] on div "الكل 28263" at bounding box center [759, 111] width 51 height 49
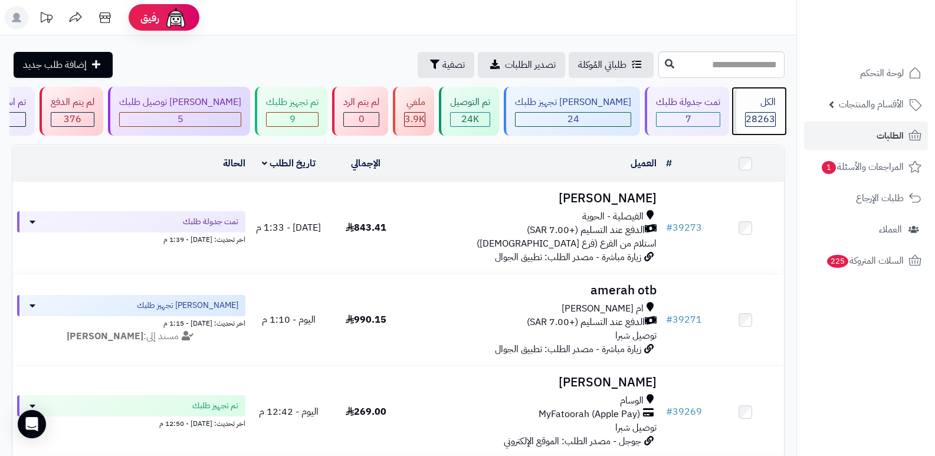
click at [767, 110] on div "الكل 28263" at bounding box center [759, 111] width 51 height 49
click at [754, 121] on span "28263" at bounding box center [759, 119] width 29 height 14
click at [765, 110] on div "الكل 28263" at bounding box center [759, 111] width 51 height 49
click at [732, 60] on input "text" at bounding box center [721, 64] width 126 height 27
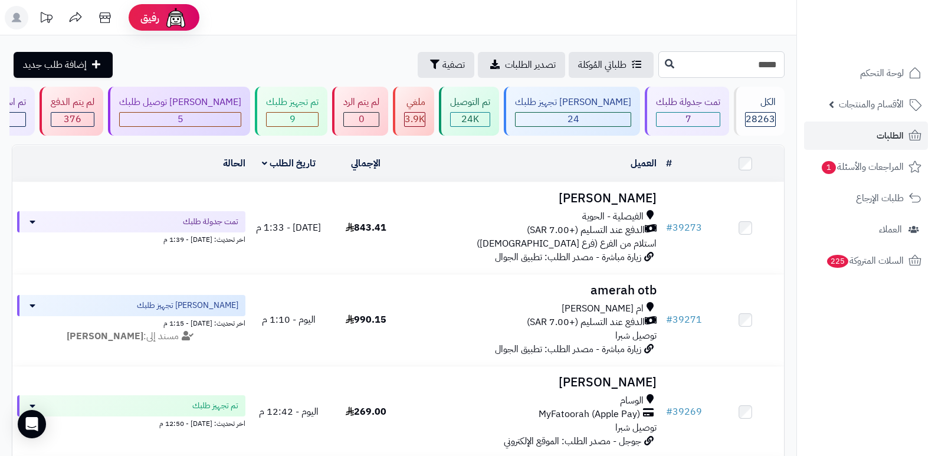
type input "*****"
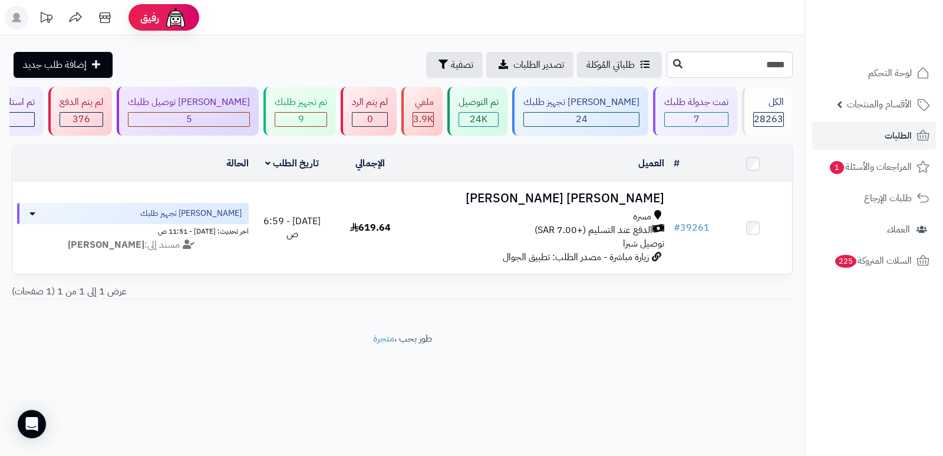
click at [599, 195] on h3 "[PERSON_NAME] [PERSON_NAME]" at bounding box center [539, 199] width 251 height 14
click at [760, 72] on input "*****" at bounding box center [730, 64] width 126 height 27
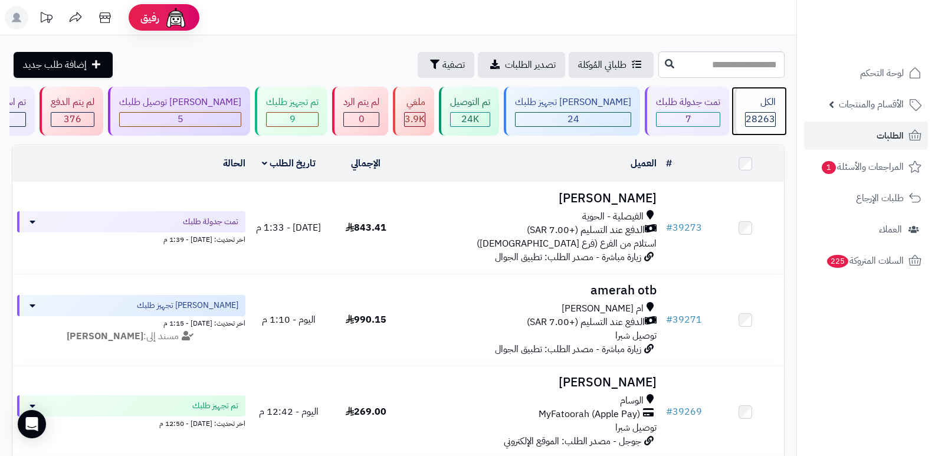
click at [758, 114] on span "28263" at bounding box center [759, 119] width 29 height 14
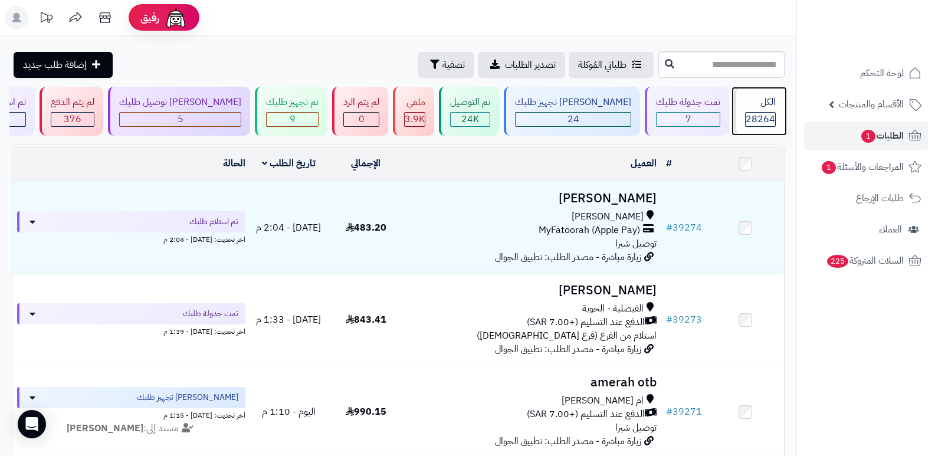
click at [754, 117] on span "28264" at bounding box center [759, 119] width 29 height 14
click at [810, 376] on nav "لوحة التحكم الأقسام والمنتجات المنتجات الأقسام الماركات مواصفات المنتجات مواصفا…" at bounding box center [865, 243] width 139 height 456
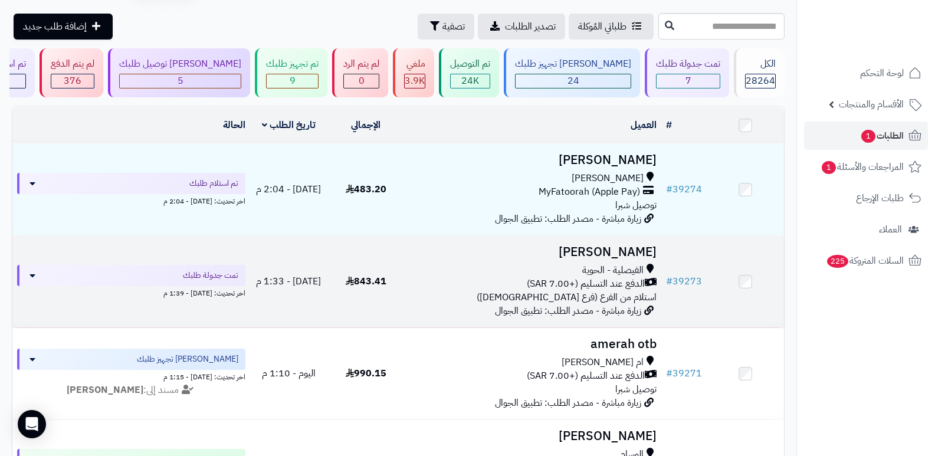
scroll to position [59, 0]
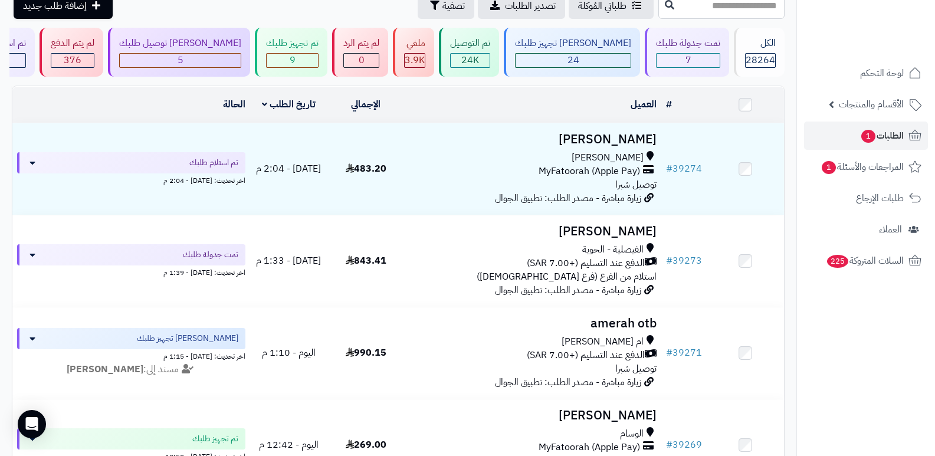
click at [826, 359] on nav "لوحة التحكم الأقسام والمنتجات المنتجات الأقسام الماركات مواصفات المنتجات مواصفا…" at bounding box center [865, 243] width 139 height 456
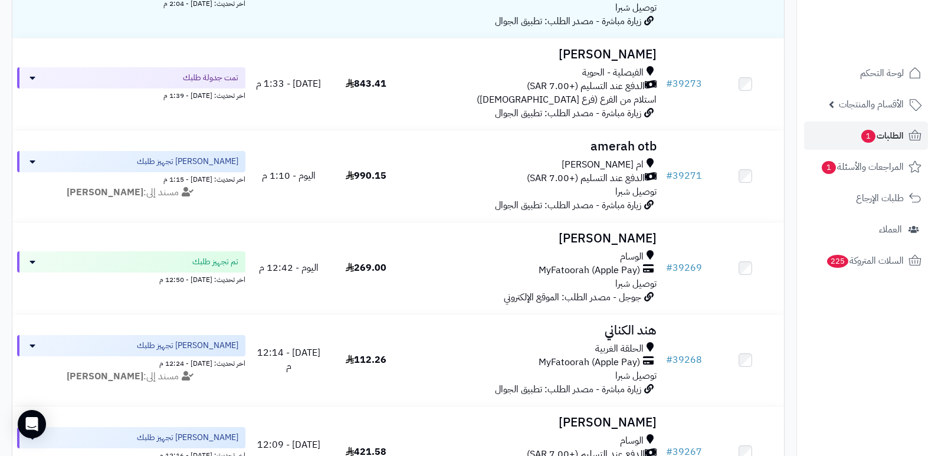
scroll to position [0, 0]
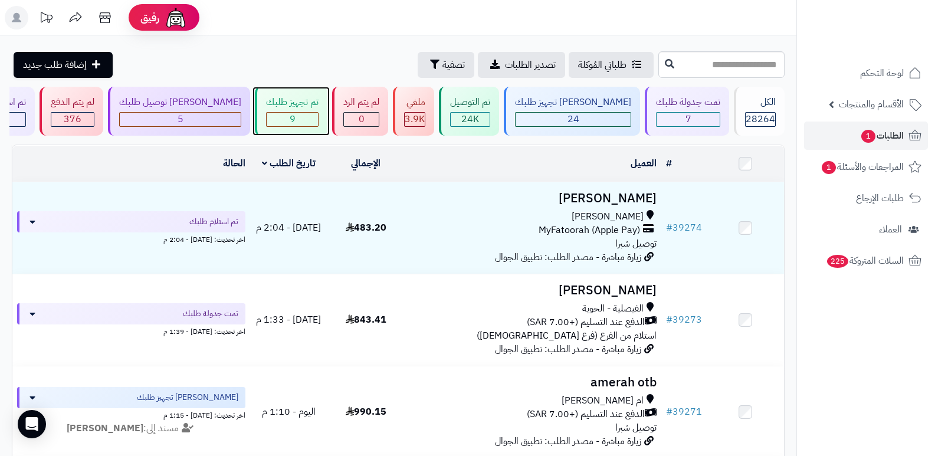
click at [299, 96] on div "تم تجهيز طلبك" at bounding box center [292, 103] width 52 height 14
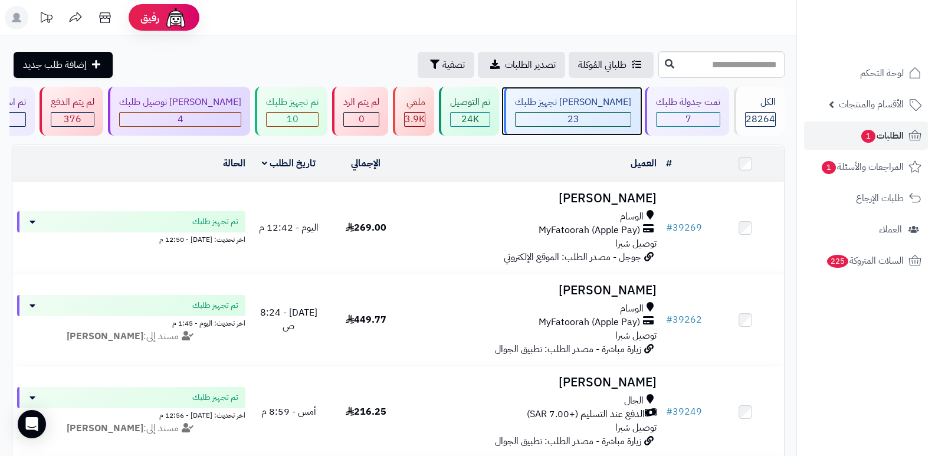
click at [584, 104] on div "[PERSON_NAME] تجهيز طلبك" at bounding box center [573, 103] width 116 height 14
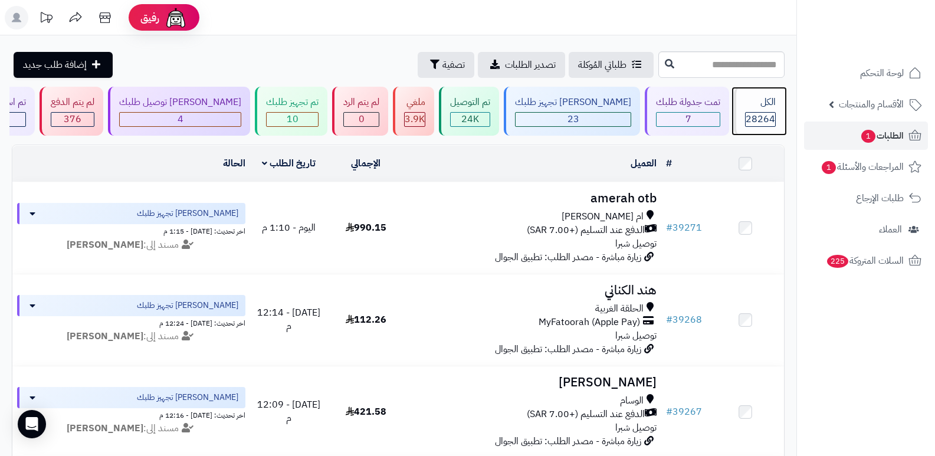
click at [772, 104] on div "الكل" at bounding box center [760, 103] width 31 height 14
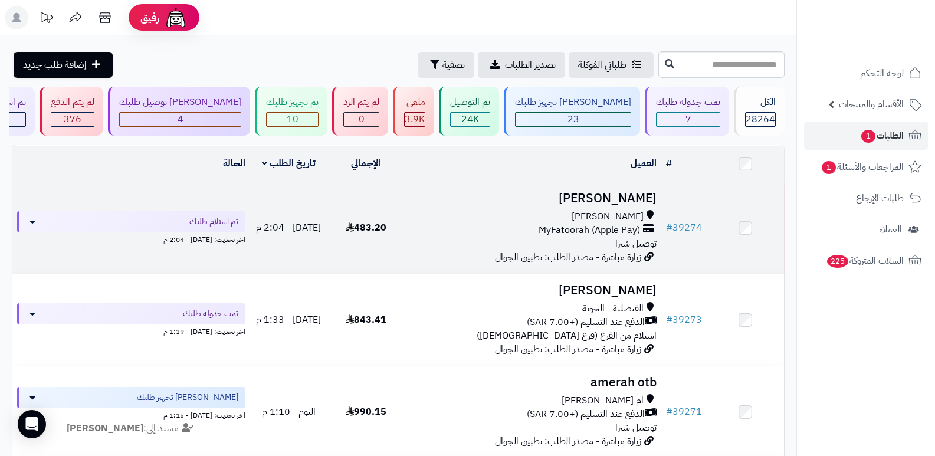
click at [640, 198] on h3 "[PERSON_NAME]" at bounding box center [533, 199] width 248 height 14
click at [615, 198] on h3 "[PERSON_NAME]" at bounding box center [533, 199] width 248 height 14
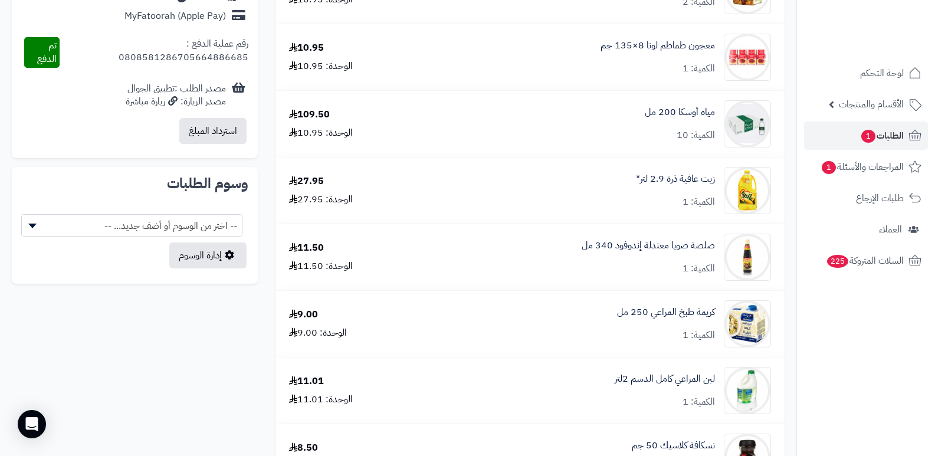
scroll to position [576, 0]
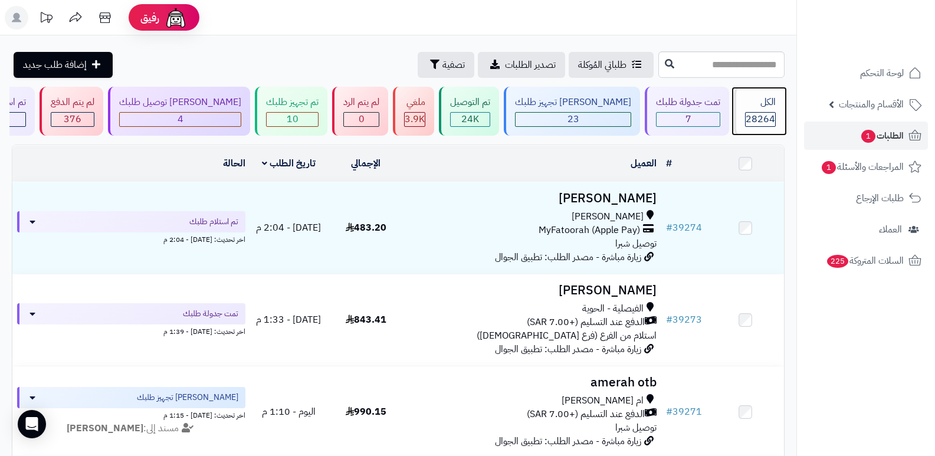
click at [754, 108] on div "الكل" at bounding box center [760, 103] width 31 height 14
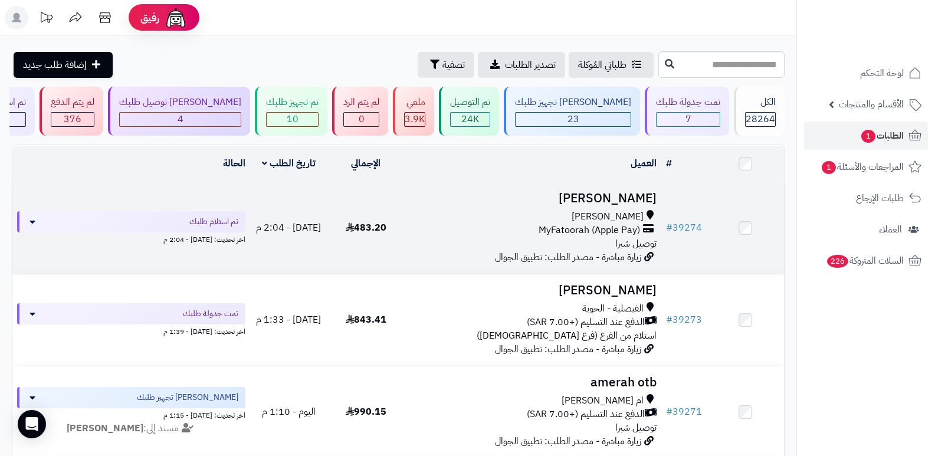
click at [643, 192] on h3 "[PERSON_NAME]" at bounding box center [533, 199] width 248 height 14
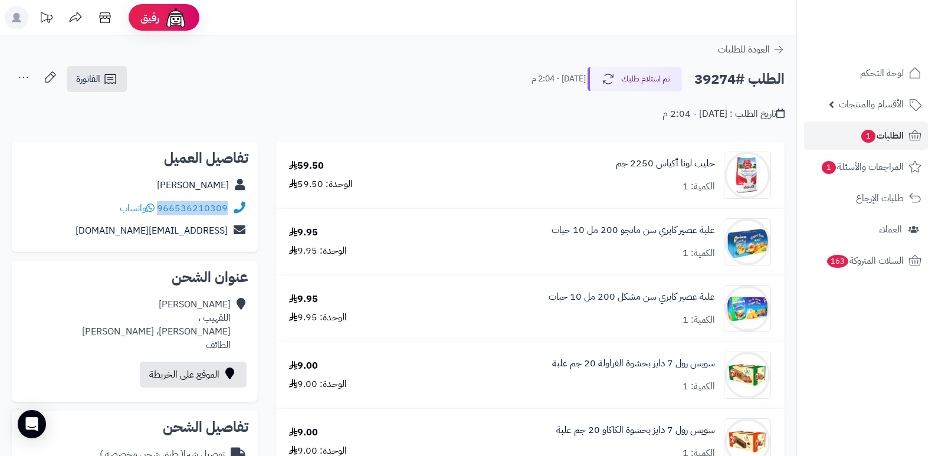
drag, startPoint x: 159, startPoint y: 209, endPoint x: 229, endPoint y: 211, distance: 70.8
click at [229, 211] on div "966536210309 واتساب" at bounding box center [134, 208] width 227 height 23
copy div "966536210309"
click at [661, 72] on button "تم استلام طلبك" at bounding box center [634, 78] width 94 height 25
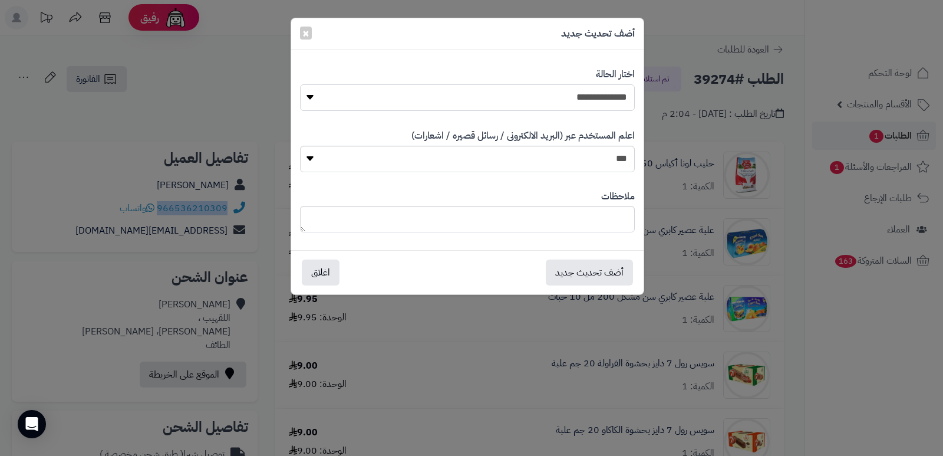
click at [600, 103] on select "**********" at bounding box center [467, 97] width 335 height 27
select select "*"
click at [300, 84] on select "**********" at bounding box center [467, 97] width 335 height 27
click at [606, 225] on textarea at bounding box center [467, 219] width 335 height 27
click at [916, 380] on div "**********" at bounding box center [471, 228] width 943 height 456
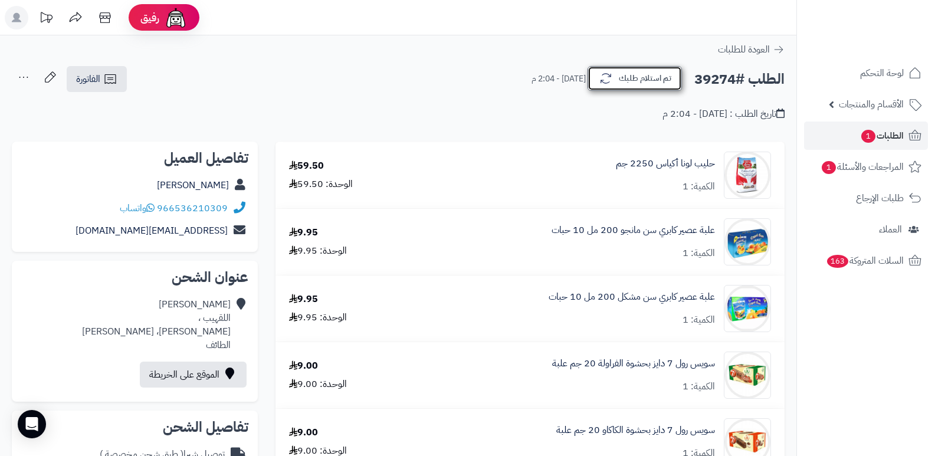
click at [644, 84] on button "تم استلام طلبك" at bounding box center [634, 78] width 94 height 25
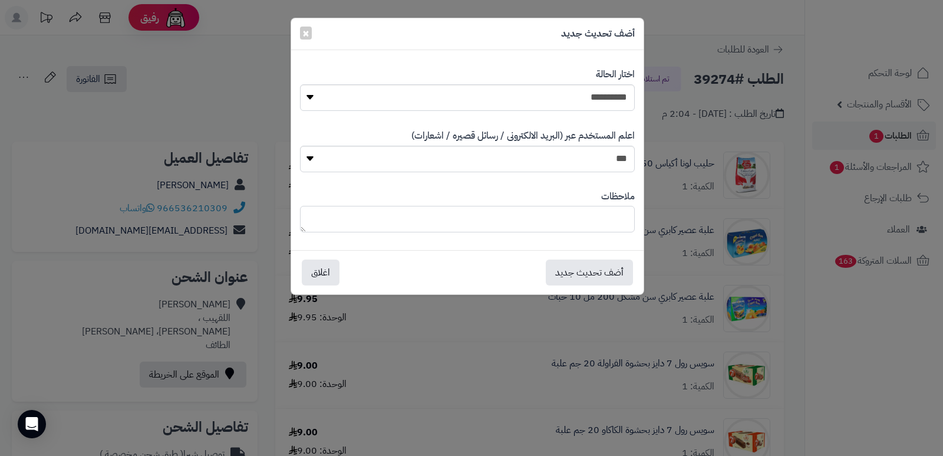
click at [602, 222] on textarea at bounding box center [467, 219] width 335 height 27
type textarea "***"
click at [600, 265] on button "أضف تحديث جديد" at bounding box center [589, 272] width 87 height 26
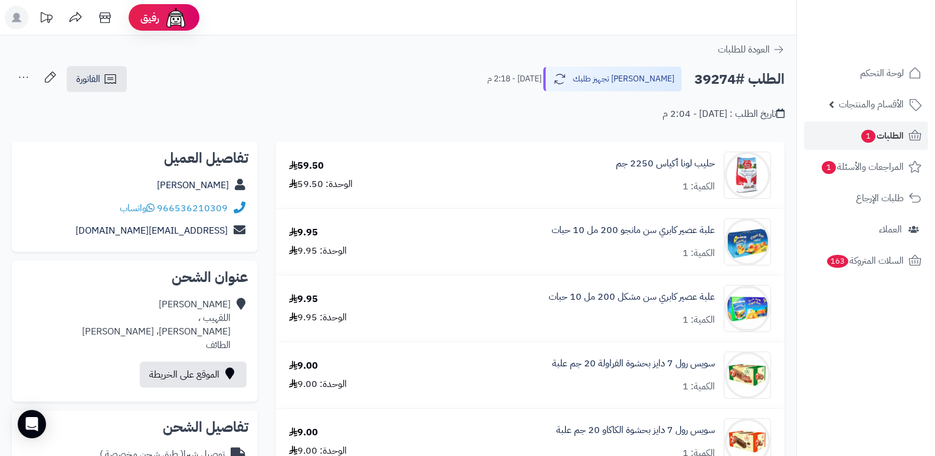
click at [28, 80] on icon at bounding box center [24, 77] width 24 height 24
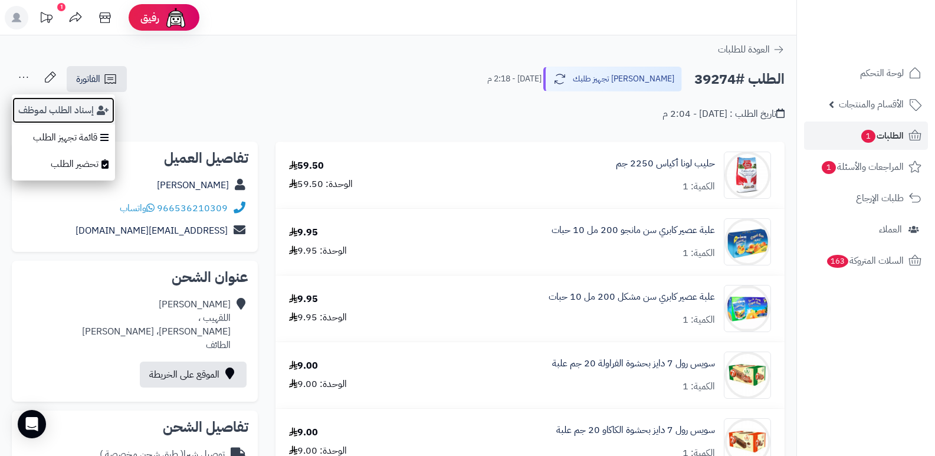
click at [37, 113] on button "إسناد الطلب لموظف" at bounding box center [63, 110] width 103 height 27
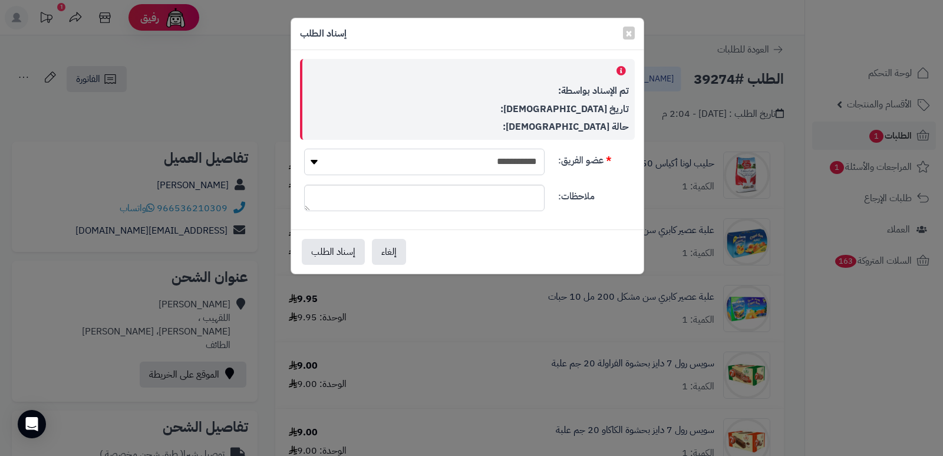
click at [460, 157] on select "**********" at bounding box center [424, 162] width 241 height 27
select select "**"
click at [304, 149] on select "**********" at bounding box center [424, 162] width 241 height 27
click at [348, 249] on button "إسناد الطلب" at bounding box center [333, 251] width 63 height 26
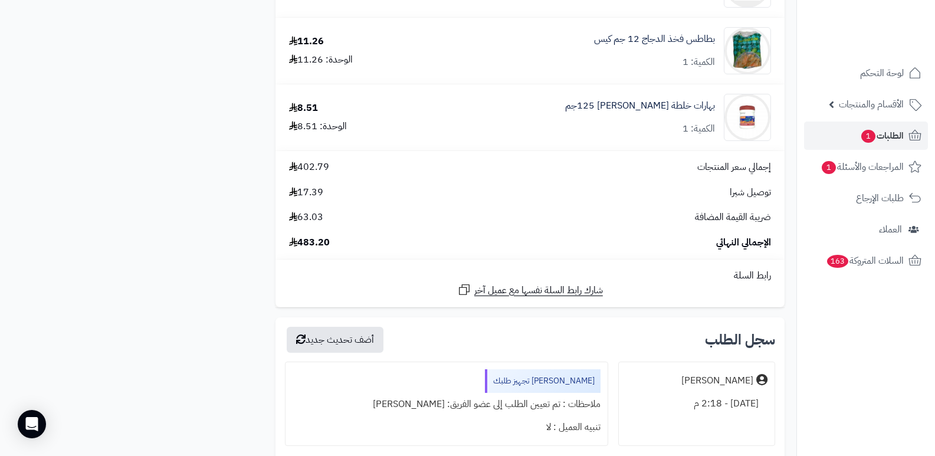
scroll to position [1120, 0]
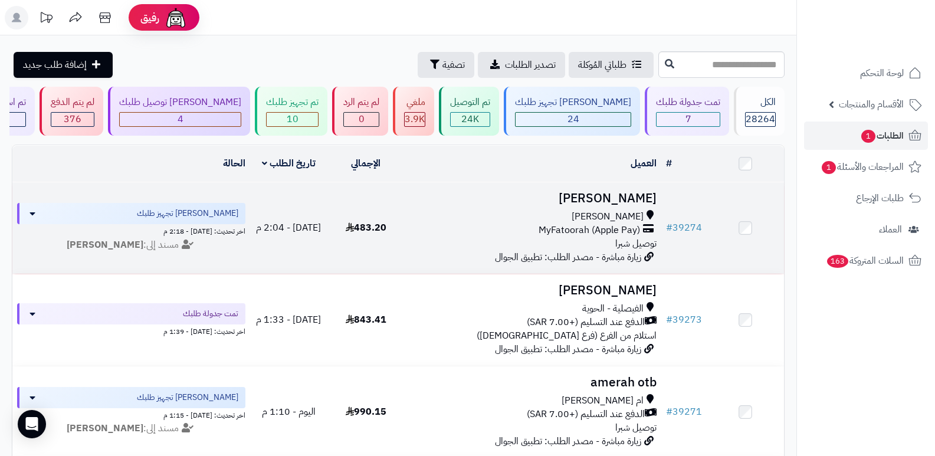
click at [596, 192] on h3 "[PERSON_NAME]" at bounding box center [533, 199] width 248 height 14
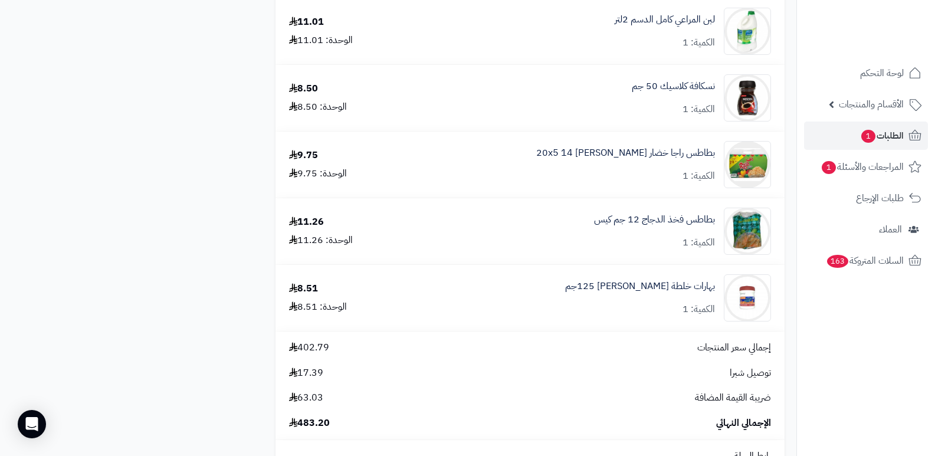
scroll to position [1179, 0]
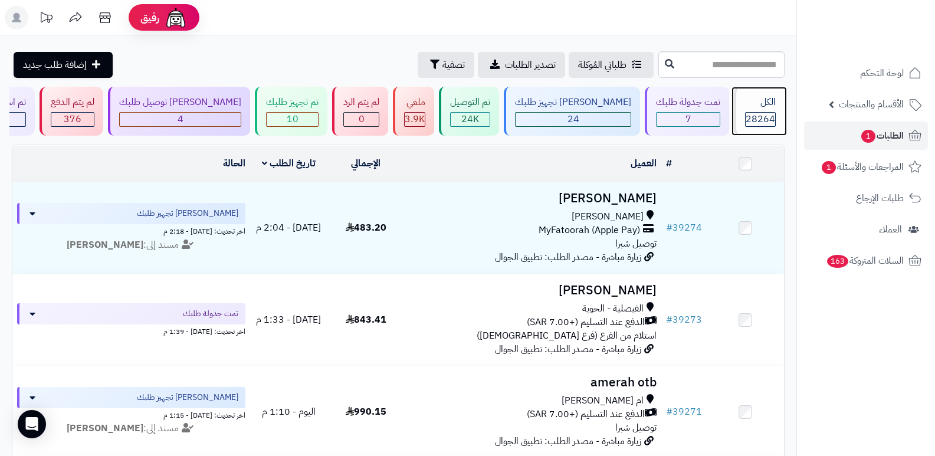
click at [759, 117] on span "28264" at bounding box center [759, 119] width 29 height 14
click at [840, 350] on nav "لوحة التحكم الأقسام والمنتجات المنتجات الأقسام الماركات مواصفات المنتجات مواصفا…" at bounding box center [865, 243] width 139 height 456
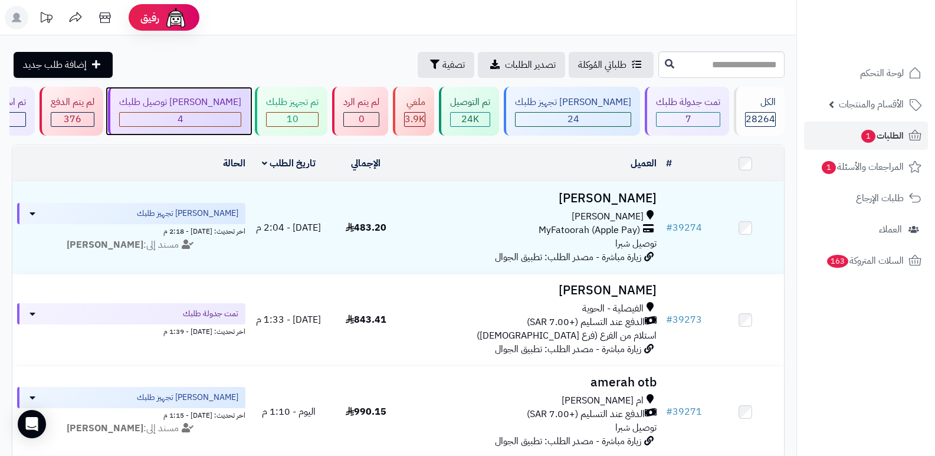
click at [232, 113] on div "4" at bounding box center [180, 120] width 121 height 14
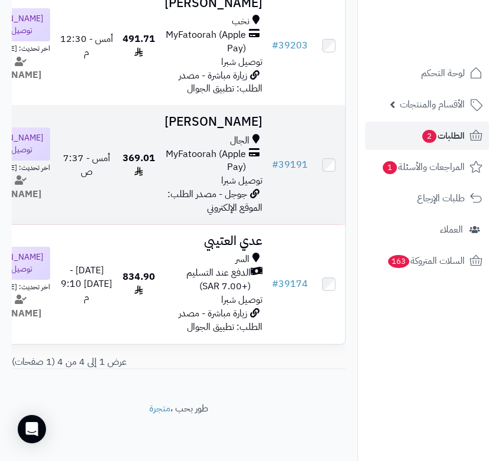
scroll to position [460, 0]
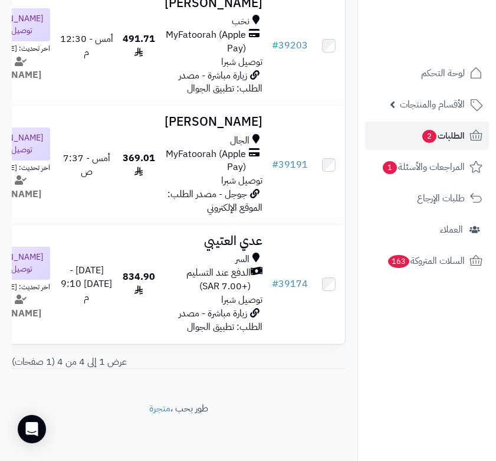
drag, startPoint x: 428, startPoint y: 334, endPoint x: 416, endPoint y: 334, distance: 11.8
click at [428, 334] on nav "لوحة التحكم الأقسام والمنتجات المنتجات الأقسام الماركات مواصفات المنتجات مواصفا…" at bounding box center [426, 245] width 139 height 461
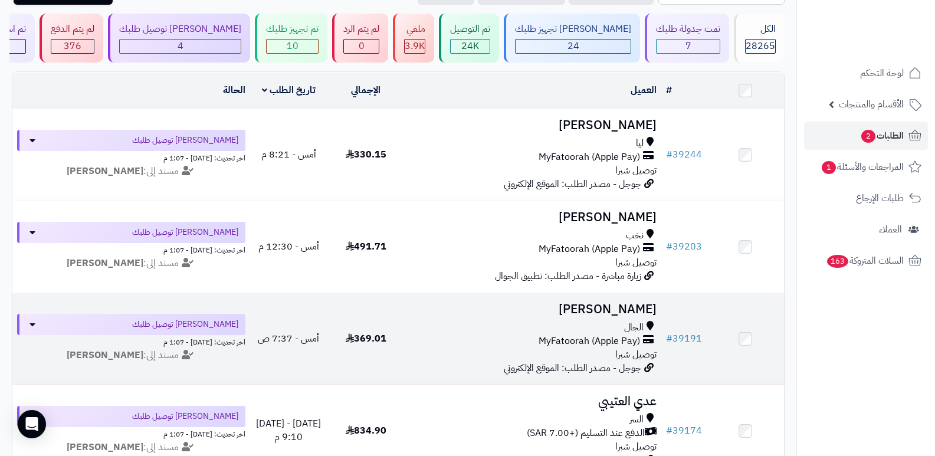
scroll to position [0, 0]
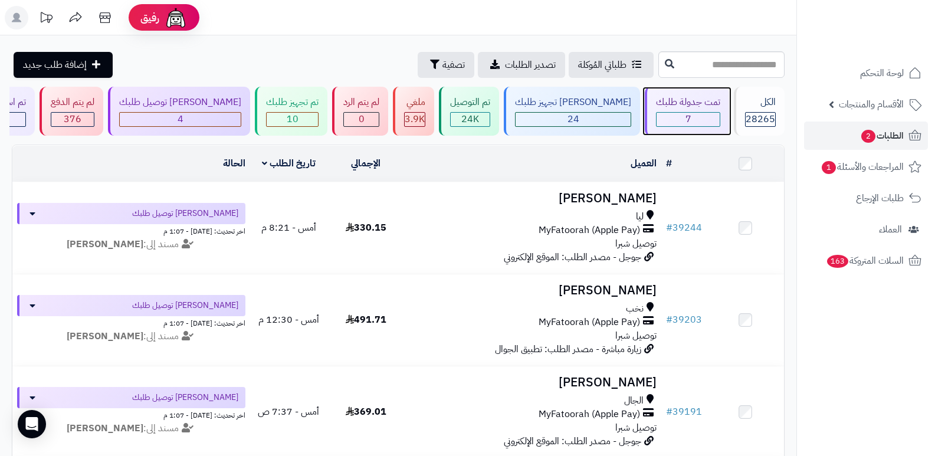
click at [716, 113] on div "تمت جدولة طلبك 7" at bounding box center [686, 111] width 84 height 49
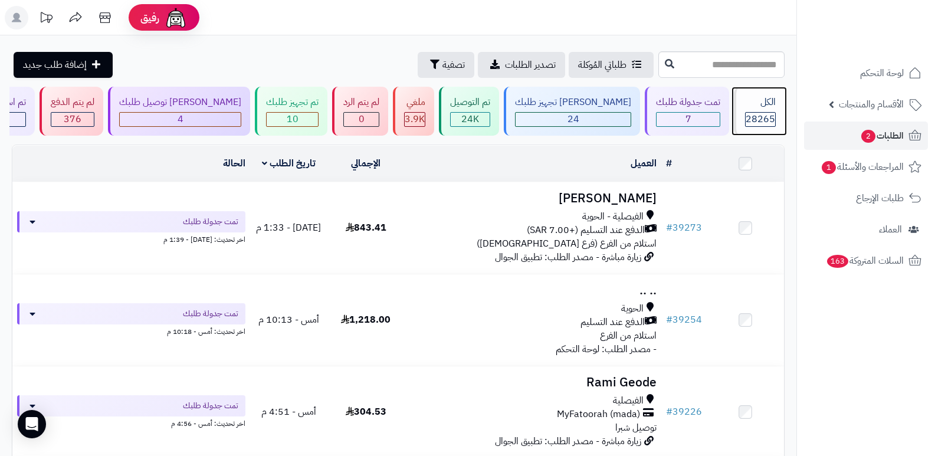
click at [745, 108] on div "الكل" at bounding box center [760, 103] width 31 height 14
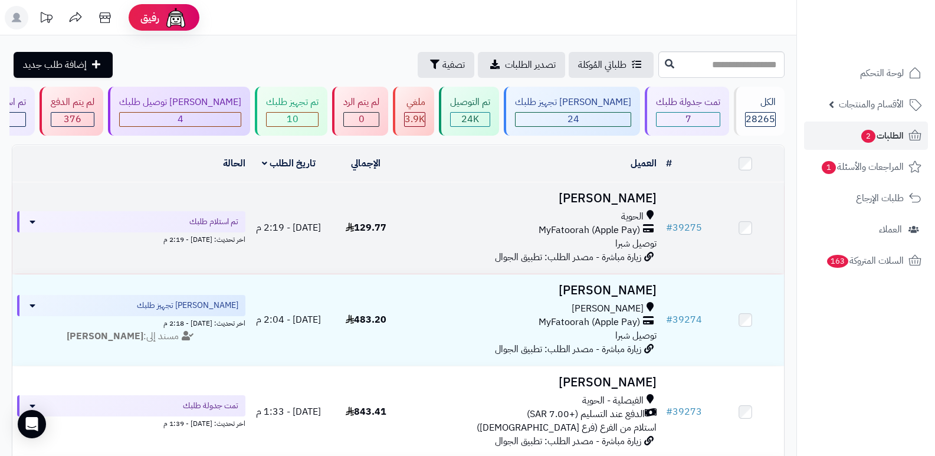
click at [624, 195] on h3 "[PERSON_NAME]" at bounding box center [533, 199] width 248 height 14
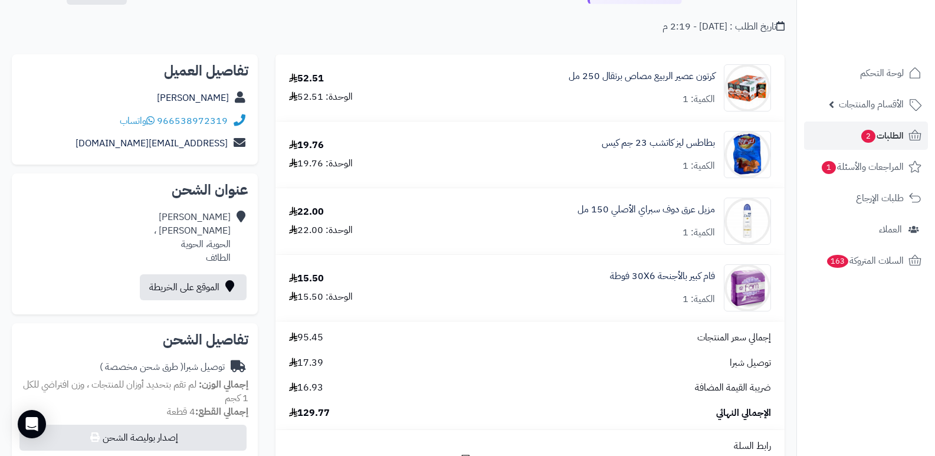
scroll to position [59, 0]
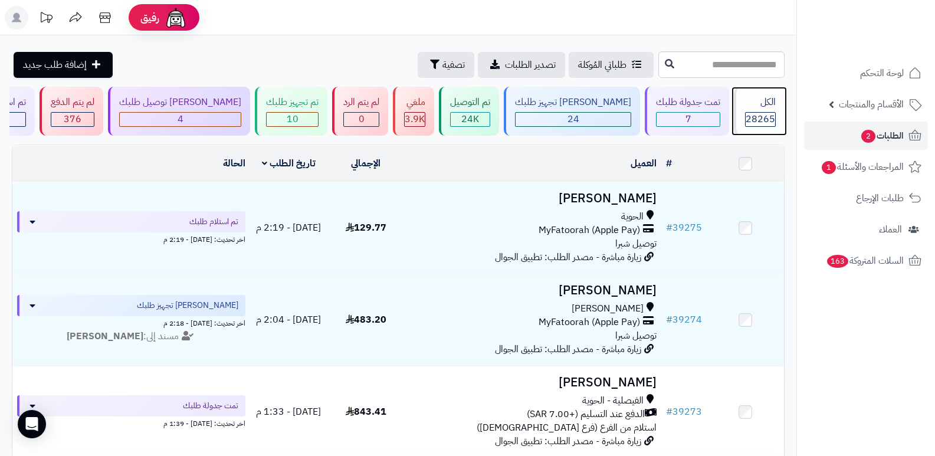
click at [765, 110] on div "الكل 28265" at bounding box center [759, 111] width 51 height 49
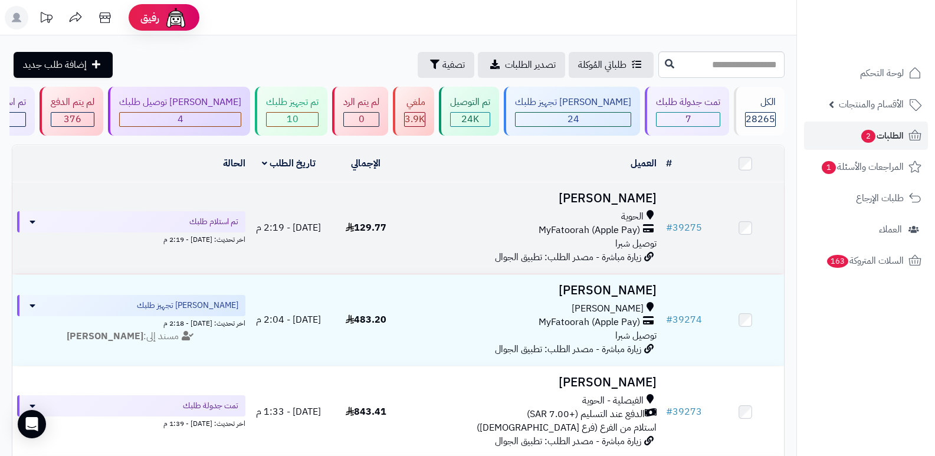
click at [648, 192] on h3 "[PERSON_NAME]" at bounding box center [533, 199] width 248 height 14
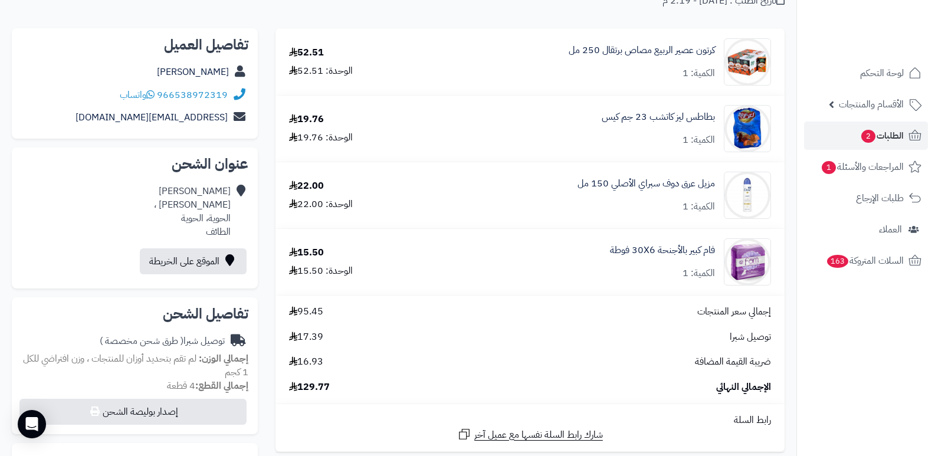
scroll to position [118, 0]
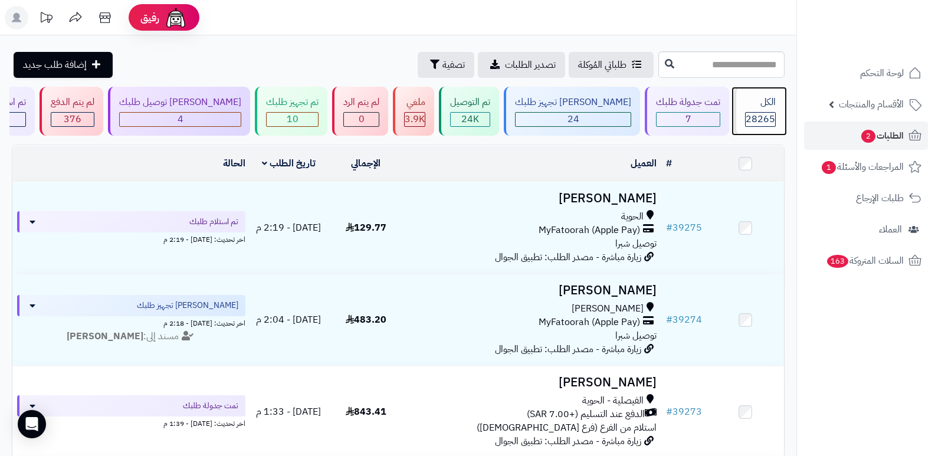
click at [759, 105] on div "الكل" at bounding box center [760, 103] width 31 height 14
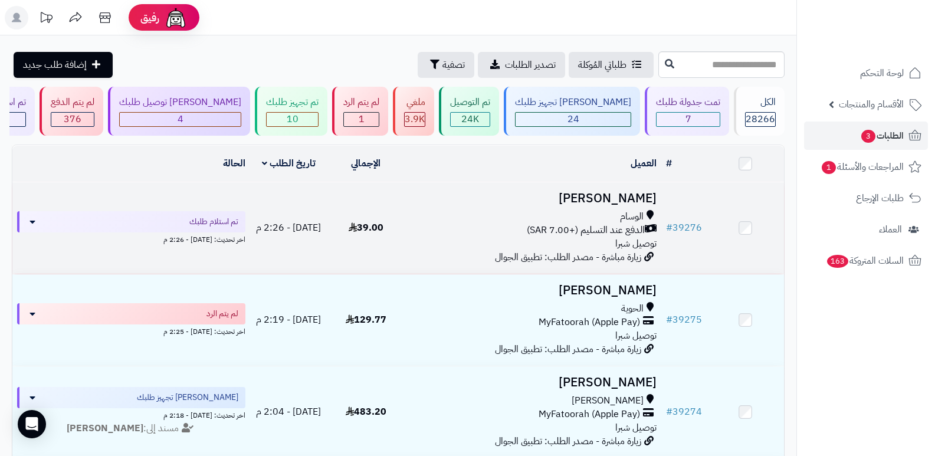
click at [635, 198] on h3 "[PERSON_NAME]" at bounding box center [533, 199] width 248 height 14
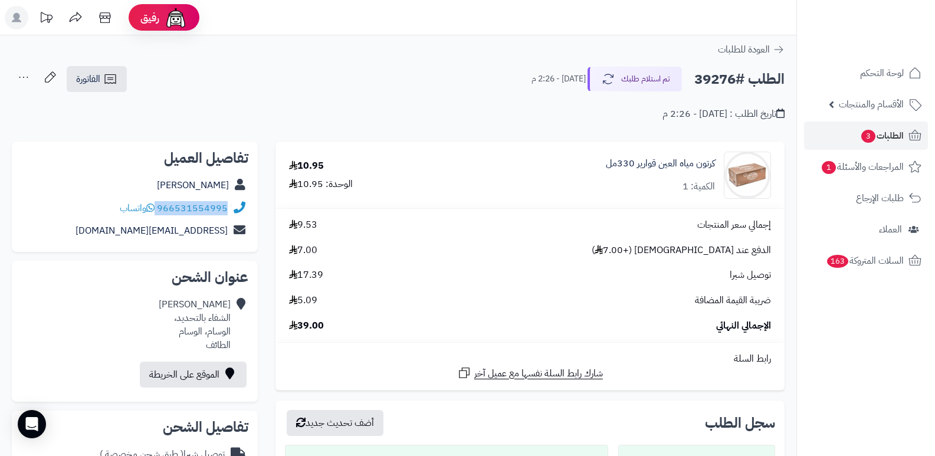
drag, startPoint x: 158, startPoint y: 208, endPoint x: 229, endPoint y: 215, distance: 71.1
click at [229, 215] on div "966531554995 واتساب" at bounding box center [134, 208] width 227 height 23
copy div "966531554995"
click at [206, 185] on link "ماجد السفياني" at bounding box center [193, 185] width 72 height 14
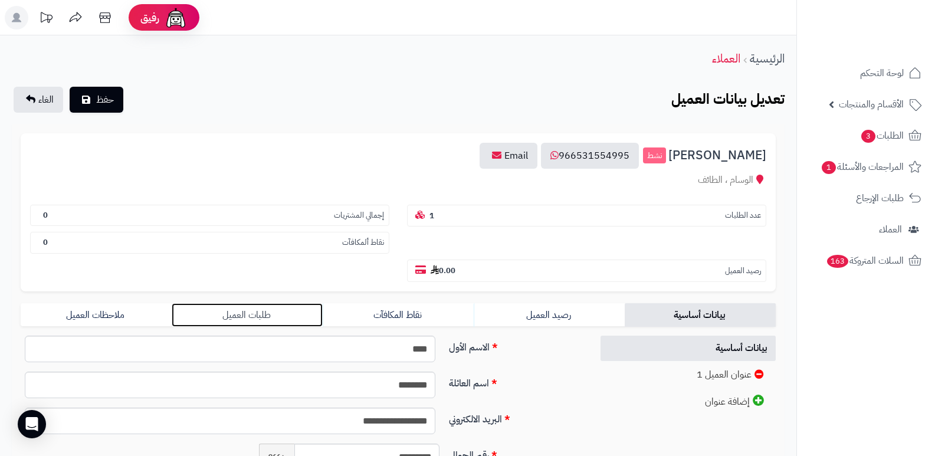
click at [263, 310] on link "طلبات العميل" at bounding box center [247, 315] width 151 height 24
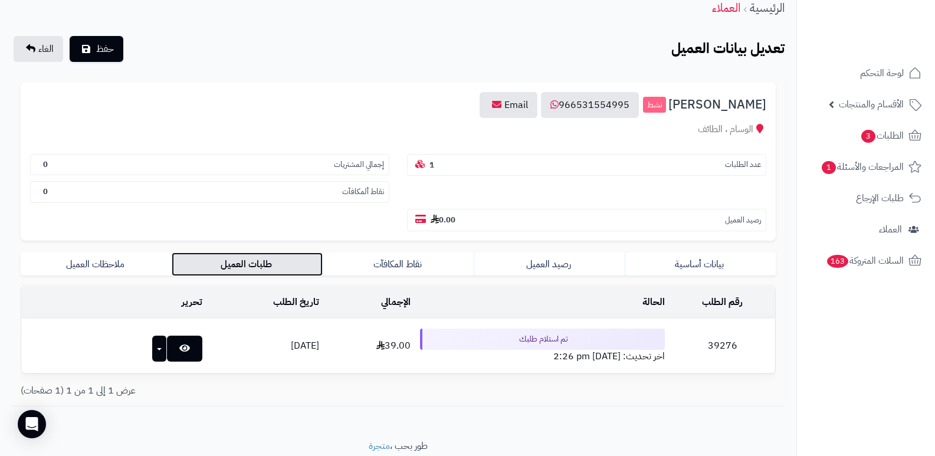
scroll to position [93, 0]
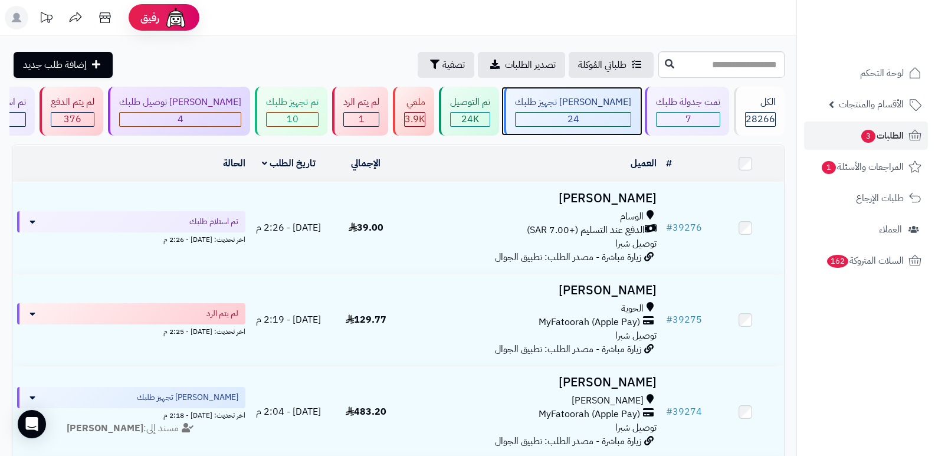
click at [590, 98] on div "[PERSON_NAME] تجهيز طلبك" at bounding box center [573, 103] width 116 height 14
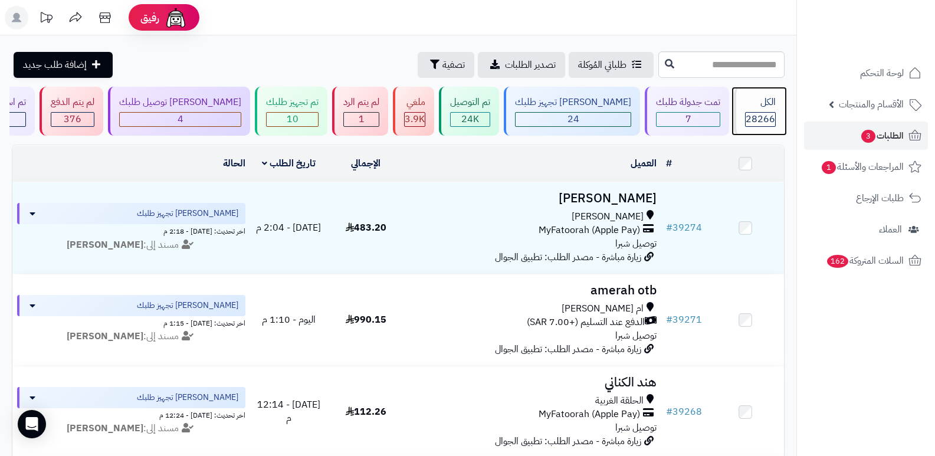
click at [747, 113] on span "28266" at bounding box center [759, 119] width 29 height 14
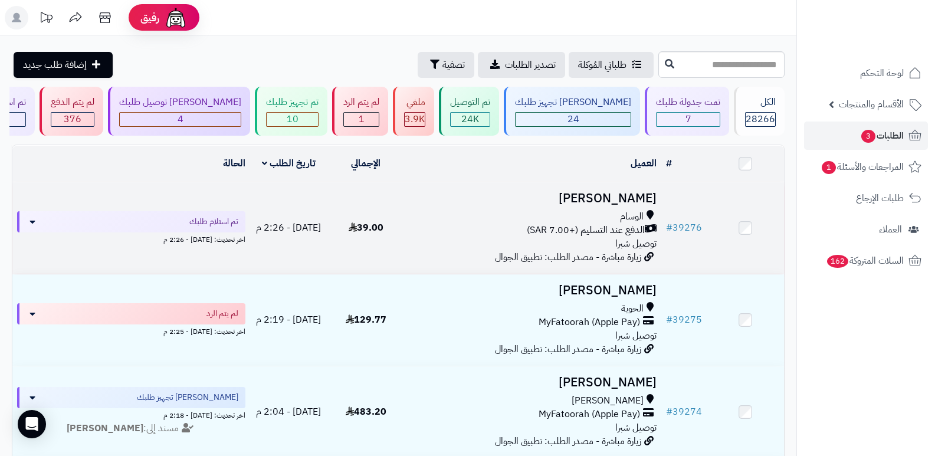
click at [630, 195] on h3 "[PERSON_NAME]" at bounding box center [533, 199] width 248 height 14
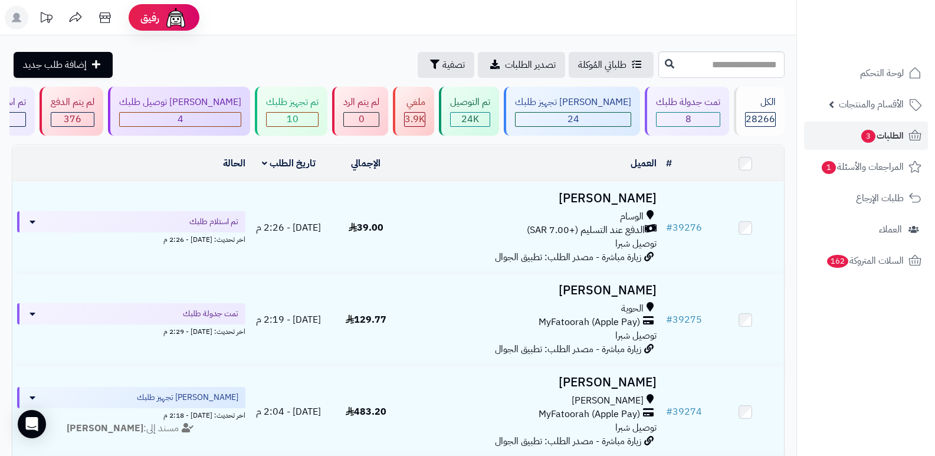
click at [690, 20] on header "رفيق ! الطلبات معالجة مكتمل إرجاع المنتجات العملاء المتواجدون الان 29060 عملاء …" at bounding box center [467, 17] width 935 height 35
click at [749, 110] on div "الكل 28266" at bounding box center [759, 111] width 51 height 49
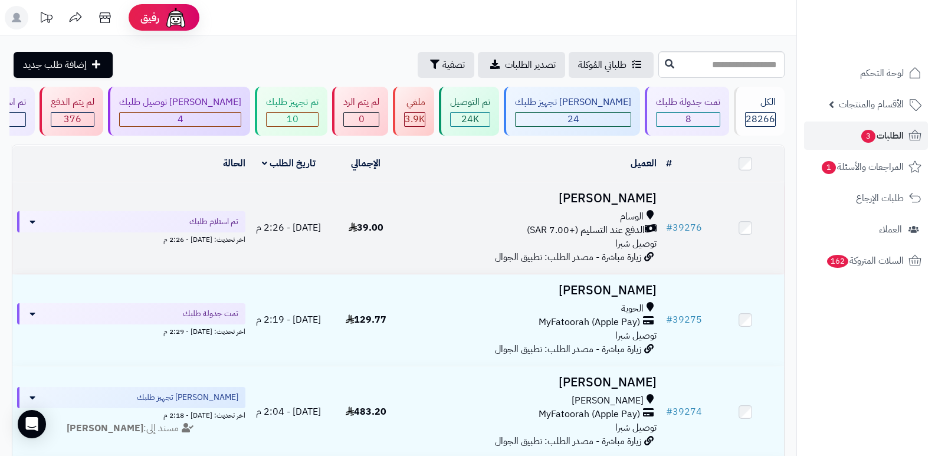
click at [609, 205] on h3 "[PERSON_NAME]" at bounding box center [533, 199] width 248 height 14
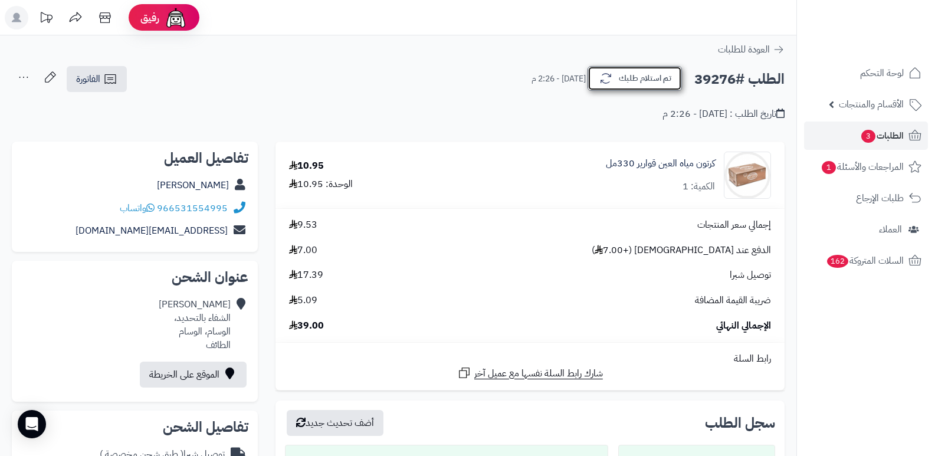
click at [640, 76] on button "تم استلام طلبك" at bounding box center [634, 78] width 94 height 25
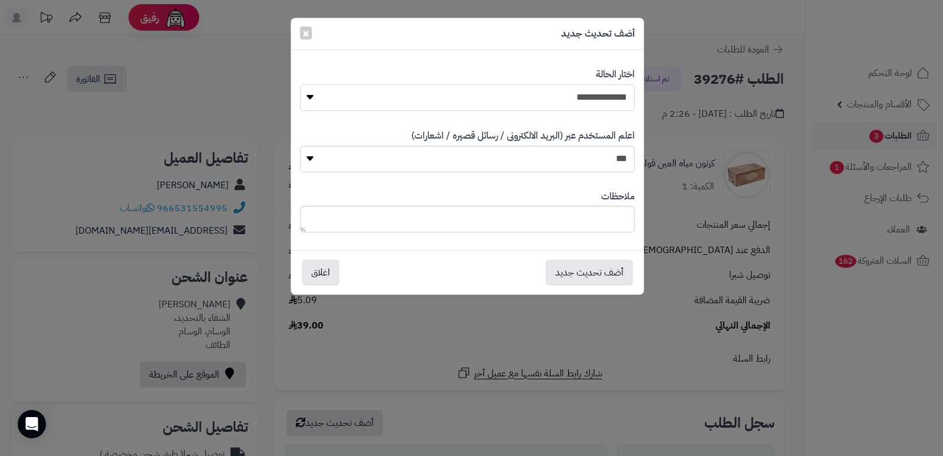
click at [594, 104] on select "**********" at bounding box center [467, 97] width 335 height 27
select select "*"
click at [300, 84] on select "**********" at bounding box center [467, 97] width 335 height 27
click at [584, 264] on button "أضف تحديث جديد" at bounding box center [589, 272] width 87 height 26
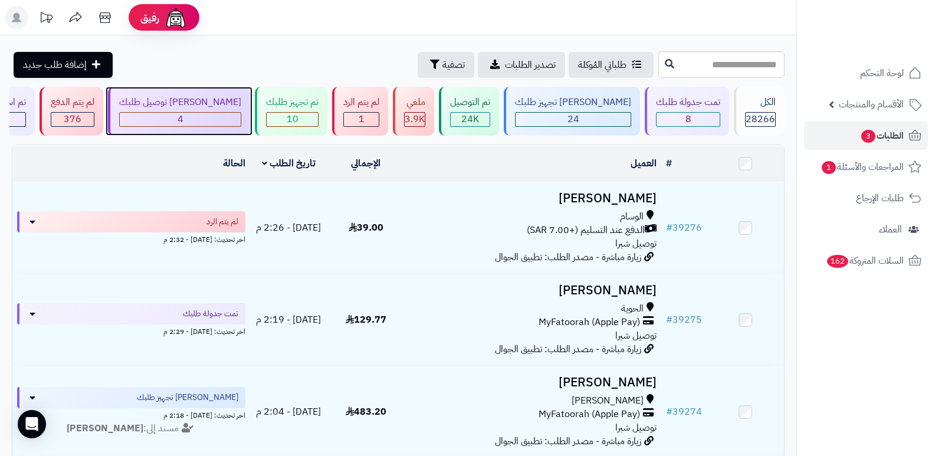
click at [241, 96] on div "جاري توصيل طلبك" at bounding box center [180, 103] width 122 height 14
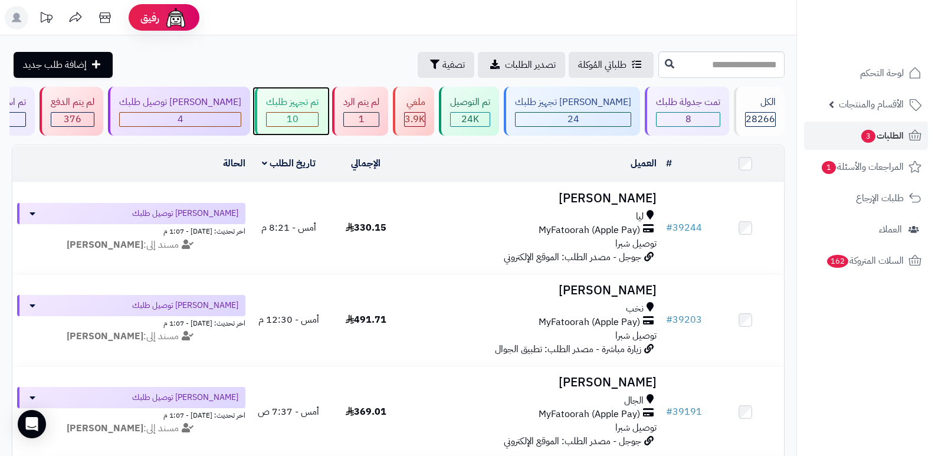
click at [291, 103] on div "تم تجهيز طلبك" at bounding box center [292, 103] width 52 height 14
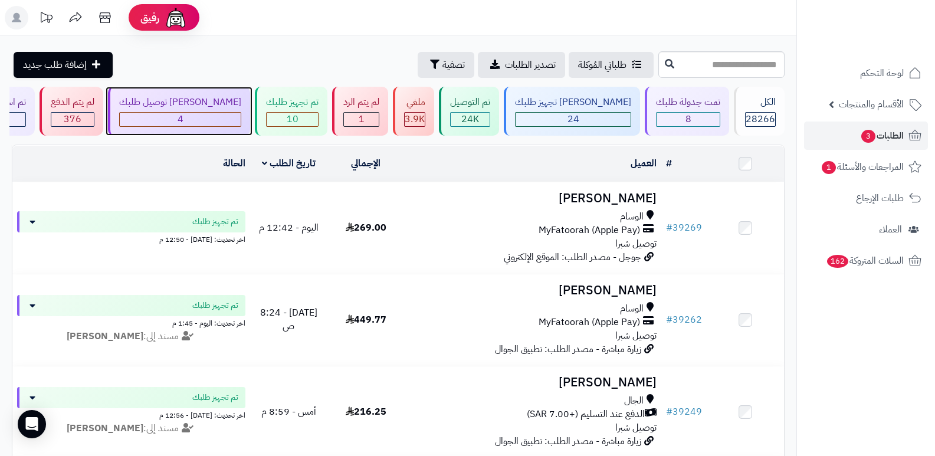
click at [226, 112] on div "4" at bounding box center [180, 119] width 122 height 15
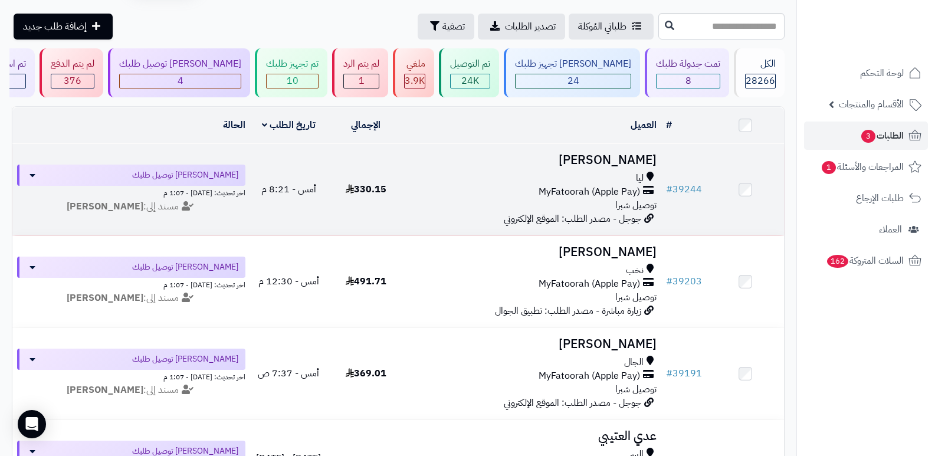
scroll to position [59, 0]
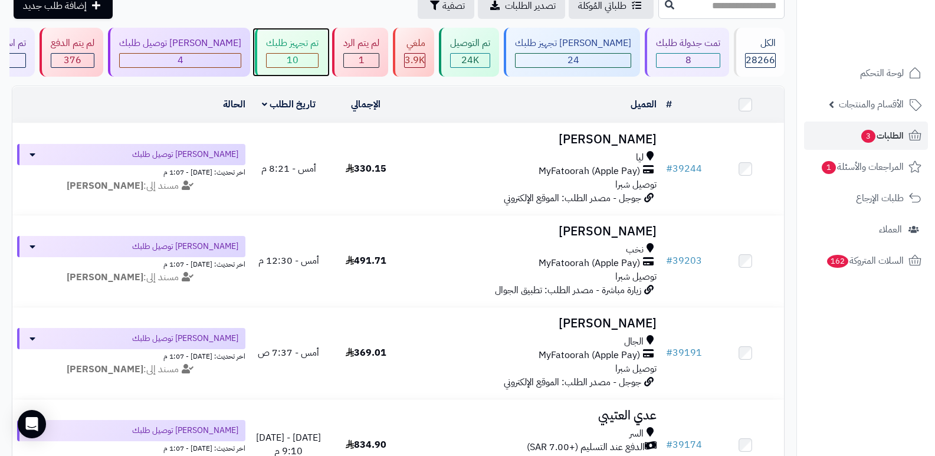
click at [318, 57] on div "10" at bounding box center [292, 61] width 51 height 14
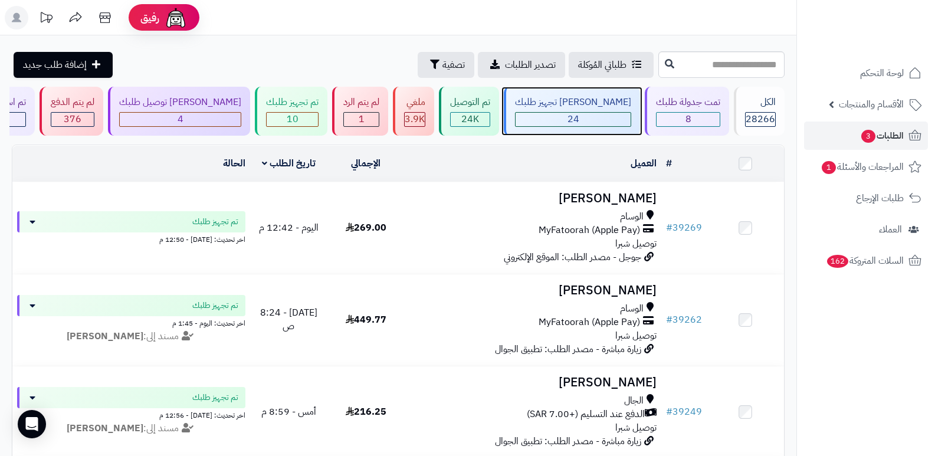
click at [591, 94] on div "جاري تجهيز طلبك 24" at bounding box center [572, 111] width 136 height 49
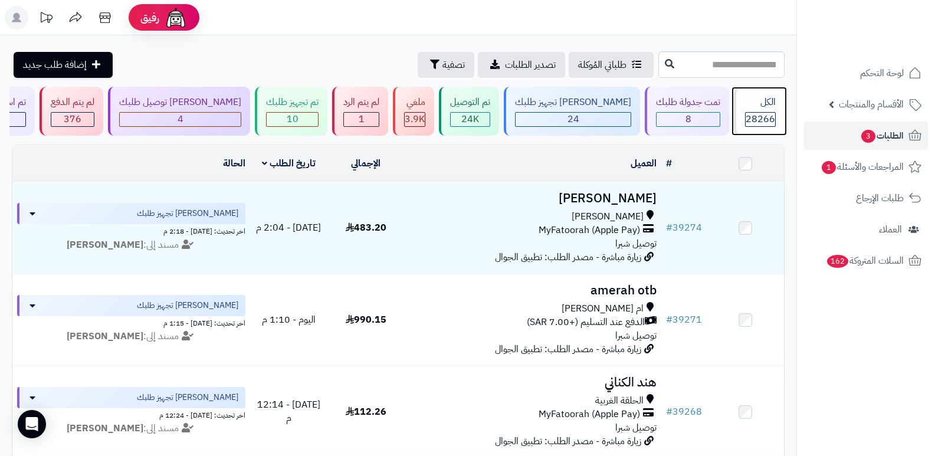
click at [769, 113] on span "28266" at bounding box center [759, 119] width 29 height 14
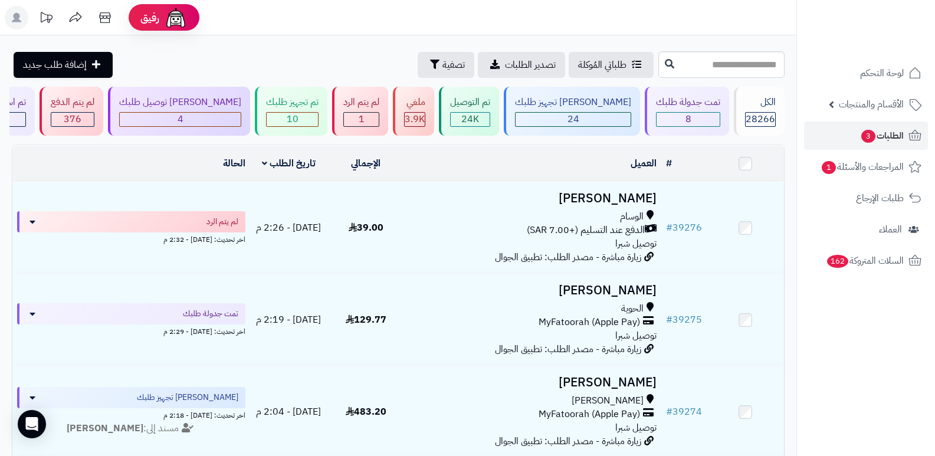
click at [867, 361] on nav "لوحة التحكم الأقسام والمنتجات المنتجات الأقسام الماركات مواصفات المنتجات مواصفا…" at bounding box center [865, 243] width 139 height 456
click at [772, 117] on span "28266" at bounding box center [759, 119] width 29 height 14
click at [755, 110] on div "الكل 28266" at bounding box center [759, 111] width 51 height 49
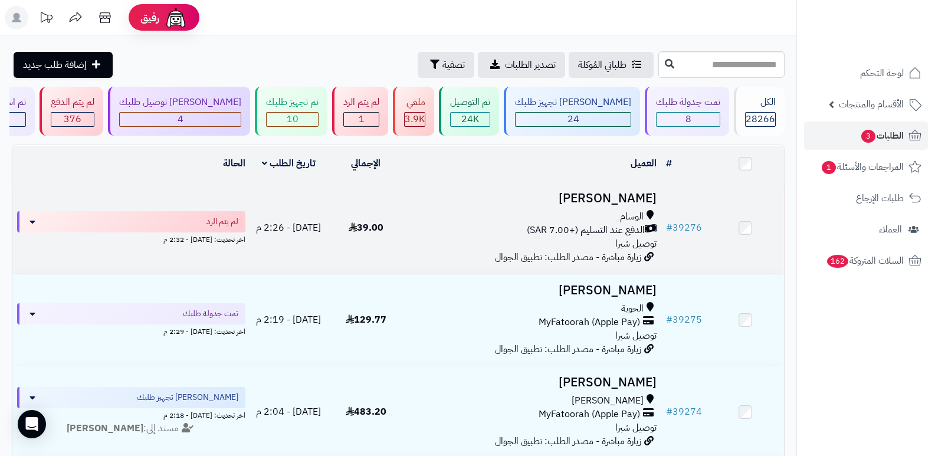
click at [606, 199] on h3 "[PERSON_NAME]" at bounding box center [533, 199] width 248 height 14
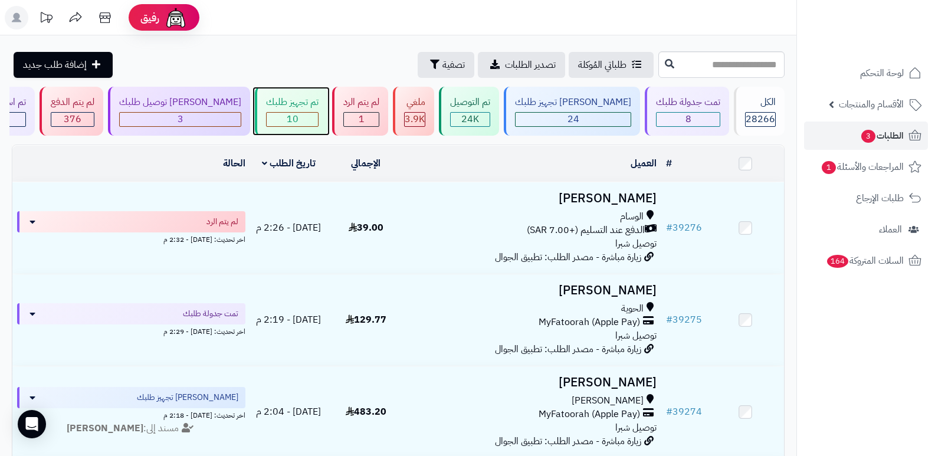
click at [318, 116] on div "10" at bounding box center [292, 120] width 51 height 14
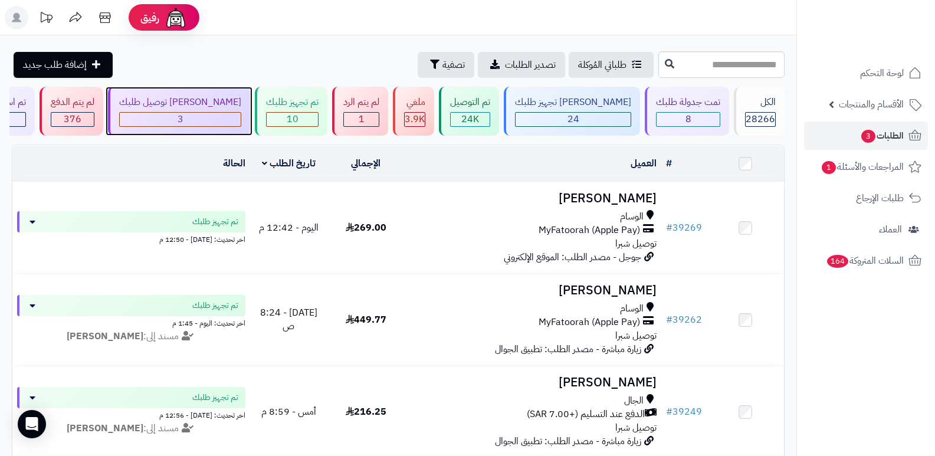
click at [208, 113] on div "3" at bounding box center [180, 120] width 121 height 14
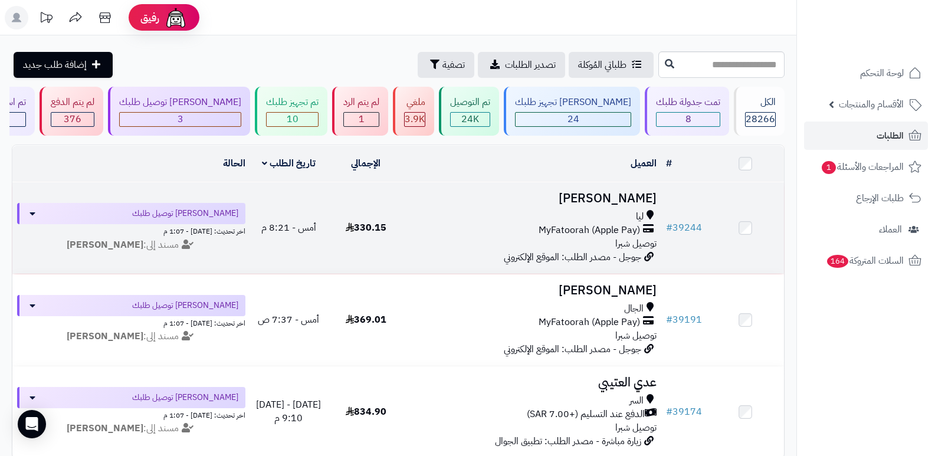
scroll to position [118, 0]
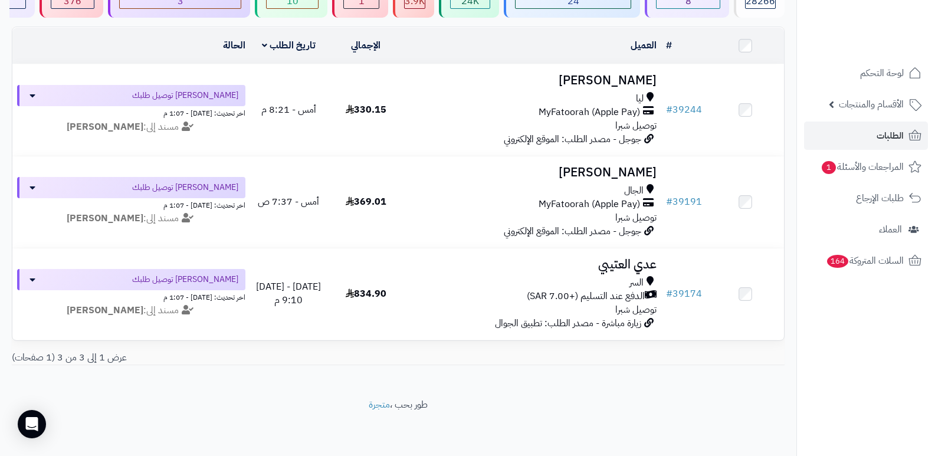
click at [833, 395] on nav "لوحة التحكم الأقسام والمنتجات المنتجات الأقسام الماركات مواصفات المنتجات مواصفا…" at bounding box center [865, 243] width 139 height 456
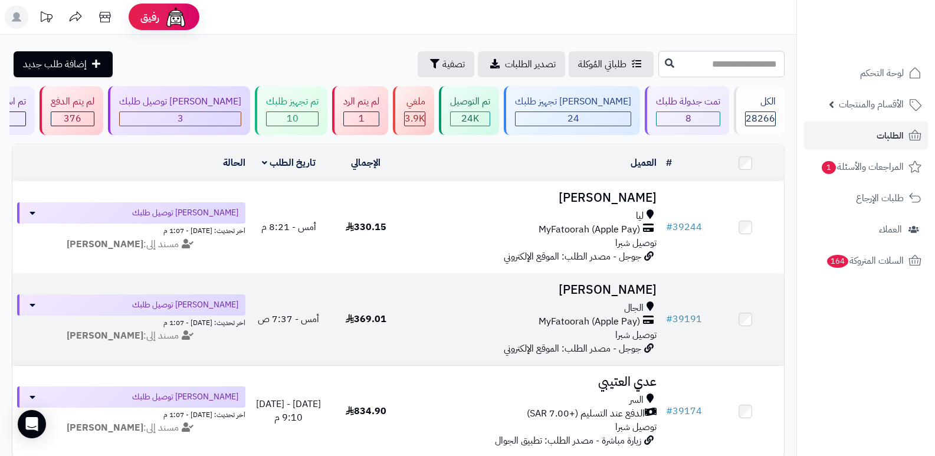
scroll to position [0, 0]
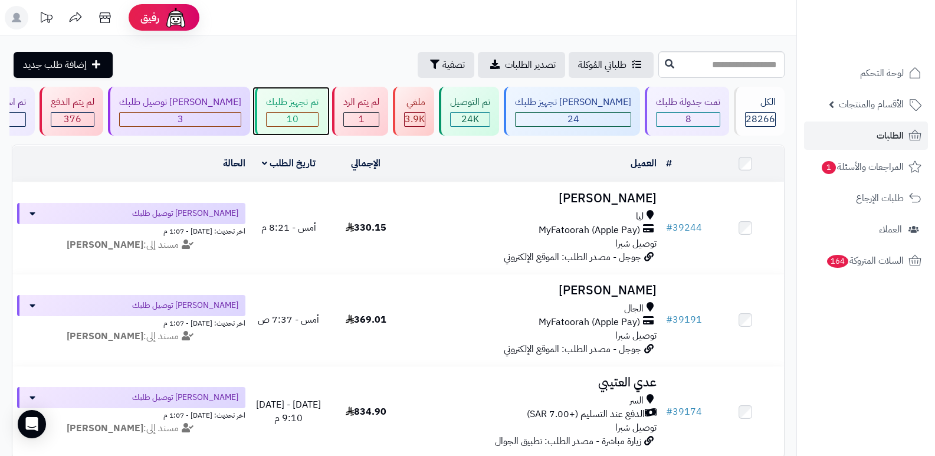
click at [297, 90] on div "تم تجهيز طلبك 10" at bounding box center [291, 111] width 73 height 49
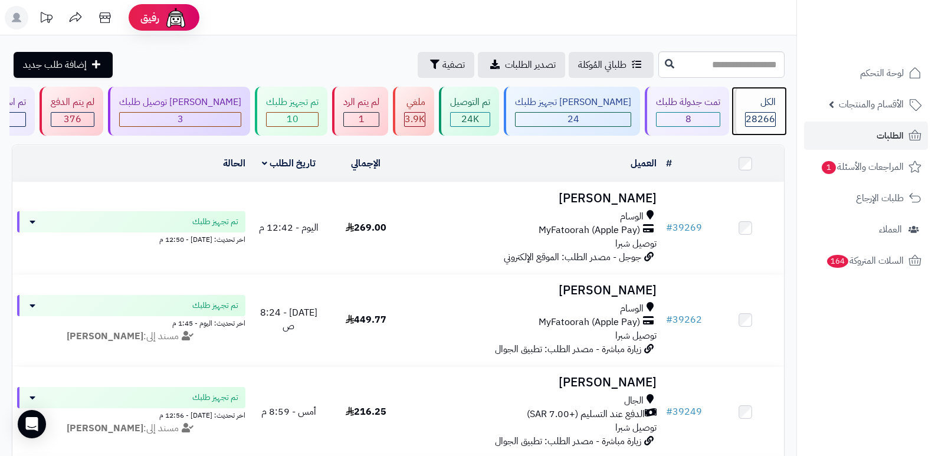
click at [751, 109] on div "الكل 28266" at bounding box center [759, 111] width 51 height 49
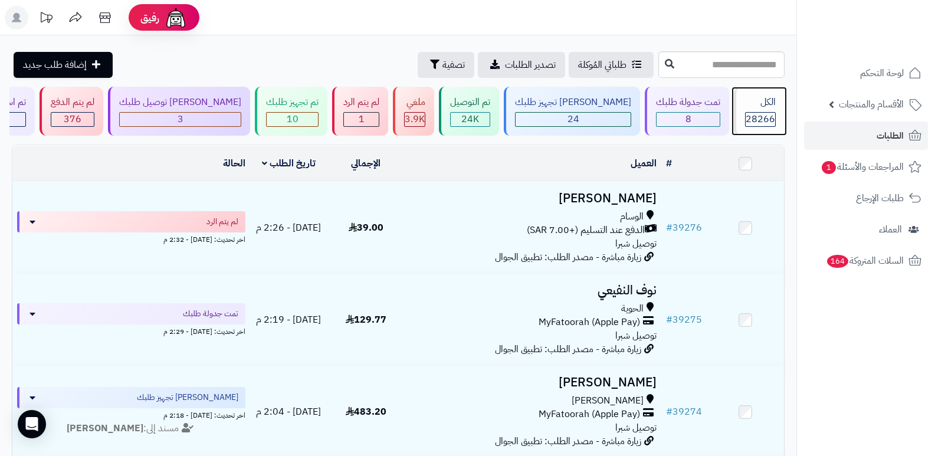
click at [771, 110] on div "الكل 28266" at bounding box center [759, 111] width 51 height 49
click at [772, 110] on div "الكل 28266" at bounding box center [759, 111] width 51 height 49
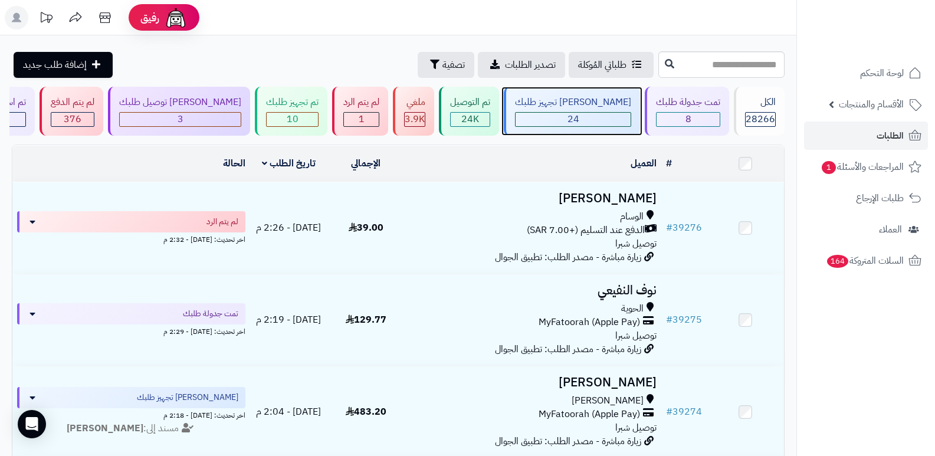
click at [598, 117] on div "24" at bounding box center [572, 120] width 115 height 14
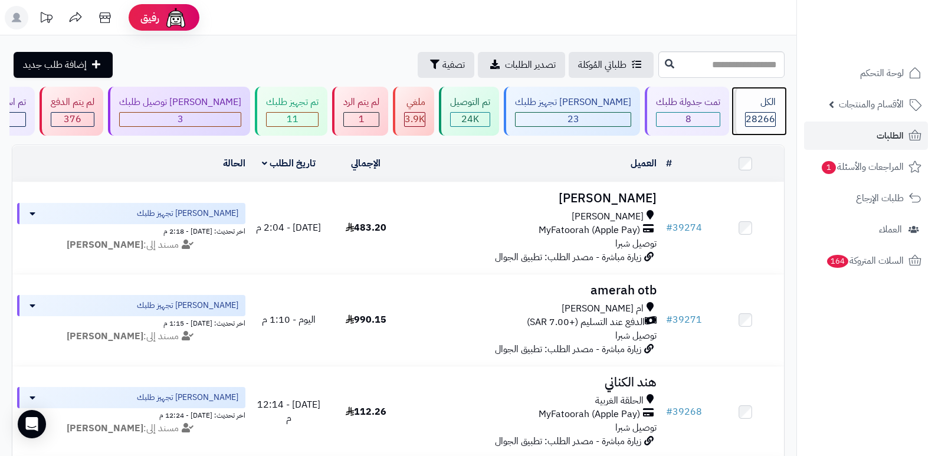
click at [753, 109] on div "الكل 28266" at bounding box center [759, 111] width 51 height 49
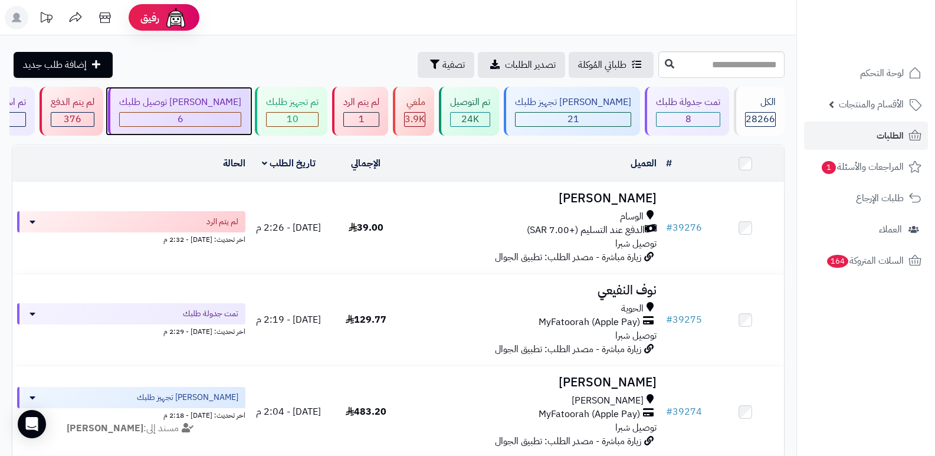
click at [241, 120] on div "6" at bounding box center [180, 120] width 121 height 14
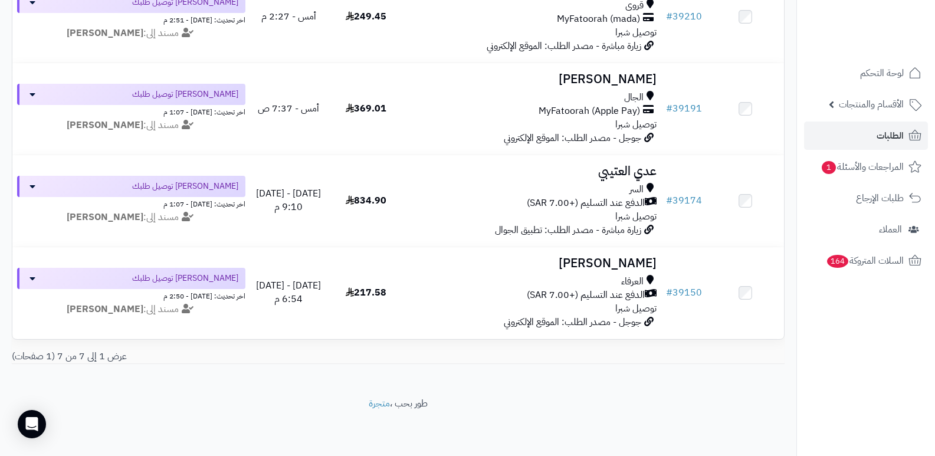
scroll to position [494, 0]
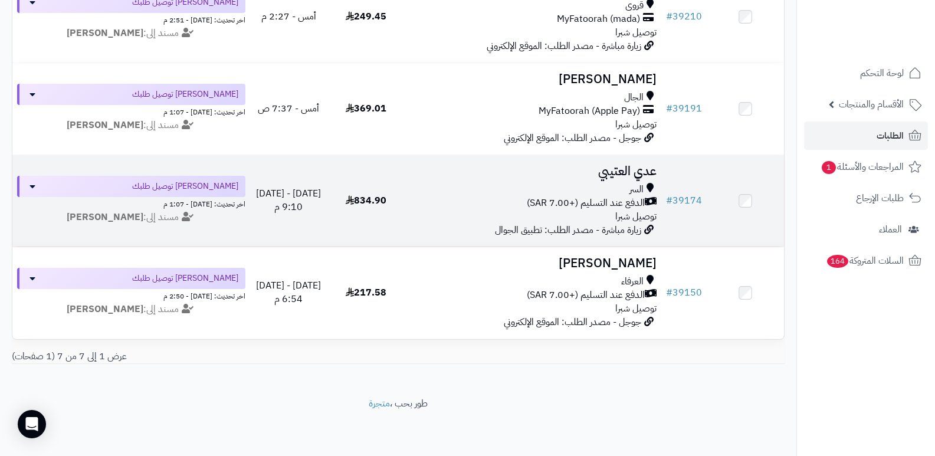
click at [612, 165] on h3 "عدي العتيبي" at bounding box center [533, 172] width 248 height 14
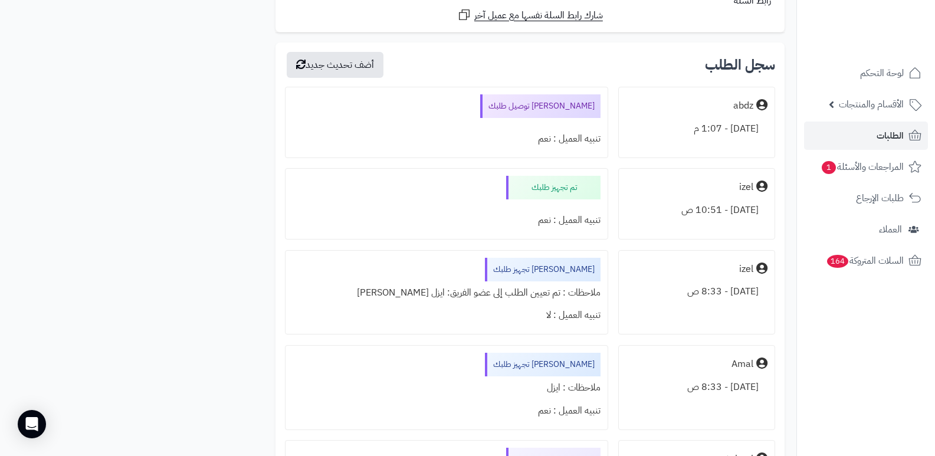
scroll to position [3361, 0]
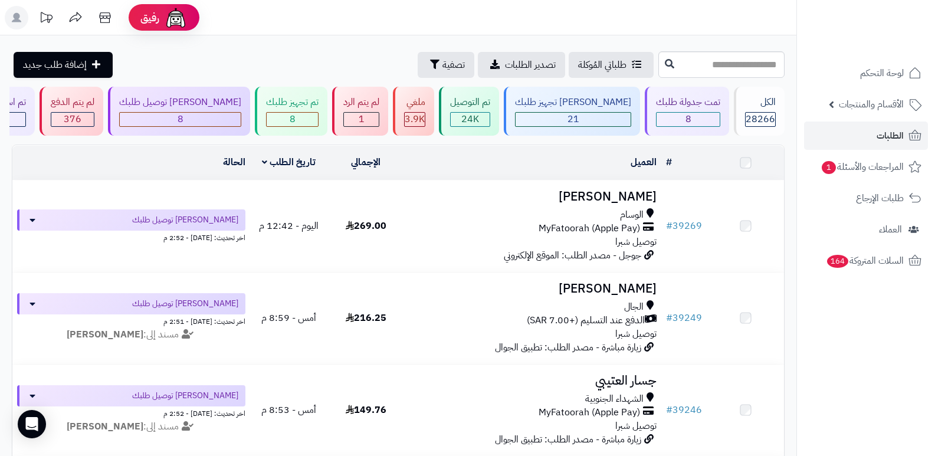
scroll to position [527, 0]
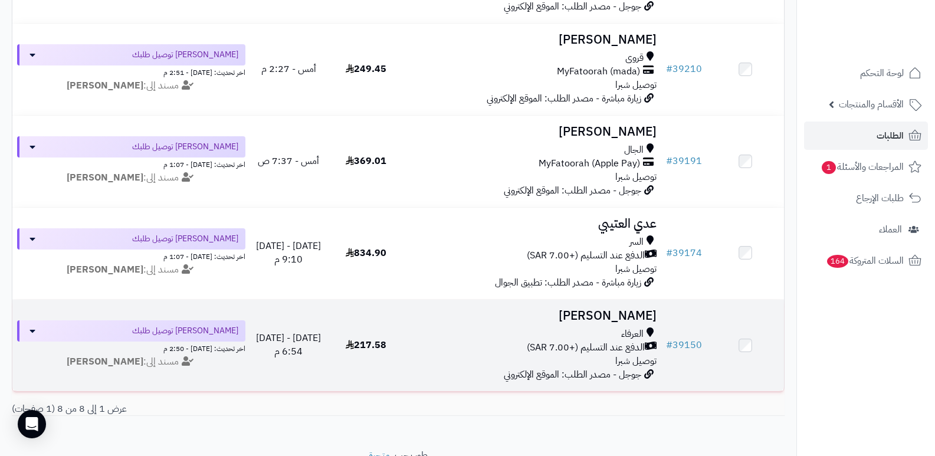
click at [621, 311] on h3 "العنود القرشي" at bounding box center [533, 316] width 248 height 14
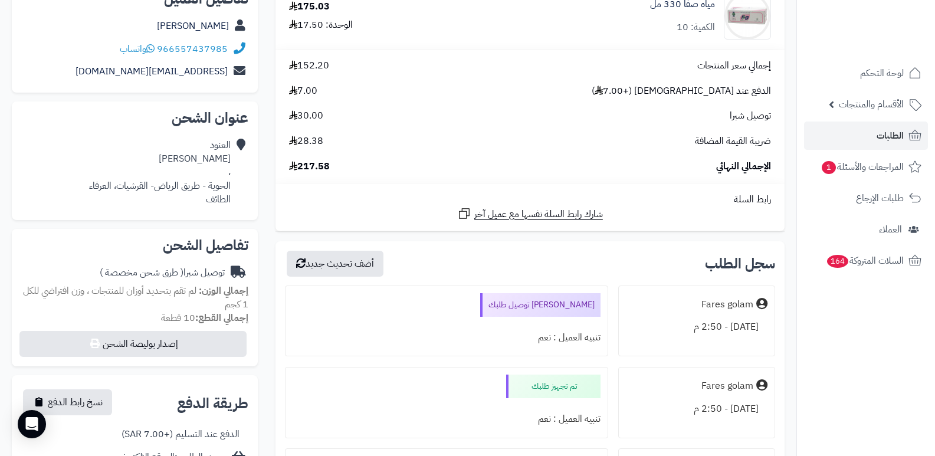
scroll to position [177, 0]
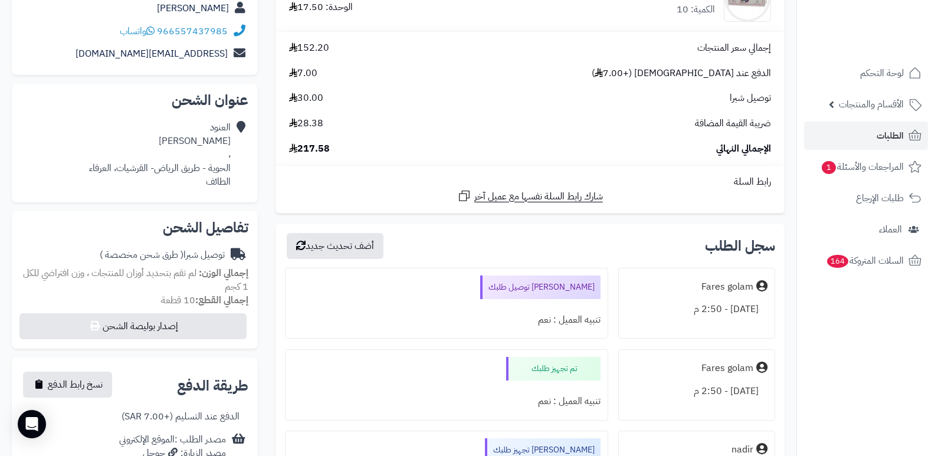
click at [859, 385] on nav "لوحة التحكم الأقسام والمنتجات المنتجات الأقسام الماركات مواصفات المنتجات مواصفا…" at bounding box center [865, 243] width 139 height 456
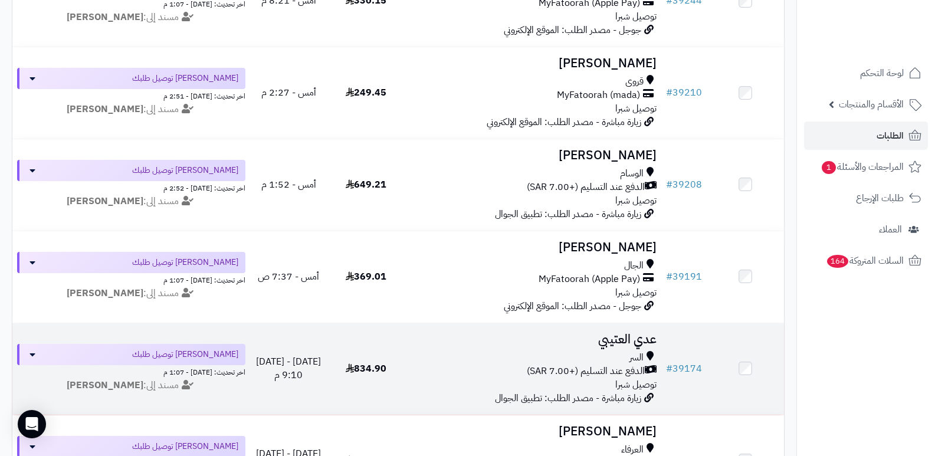
scroll to position [593, 0]
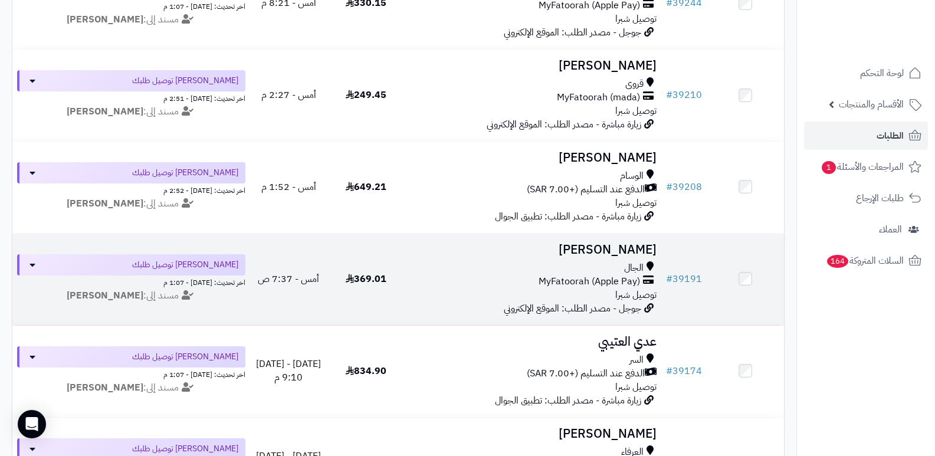
click at [626, 245] on h3 "[PERSON_NAME]" at bounding box center [533, 250] width 248 height 14
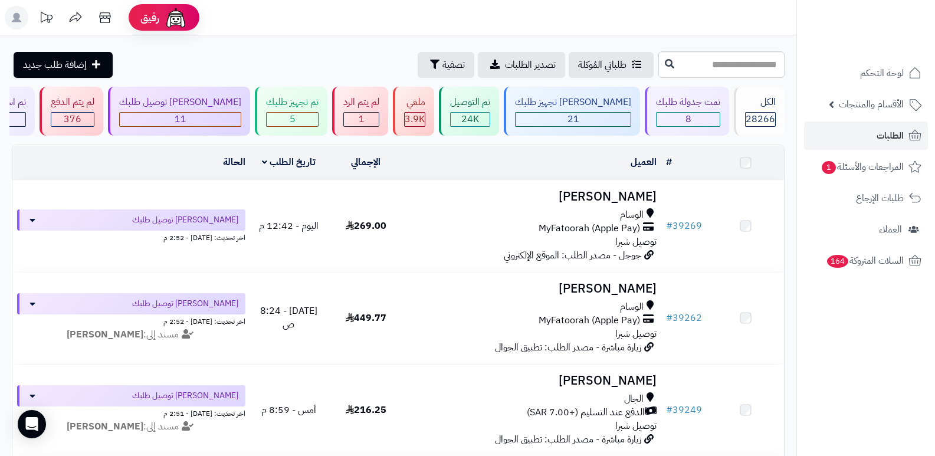
scroll to position [593, 0]
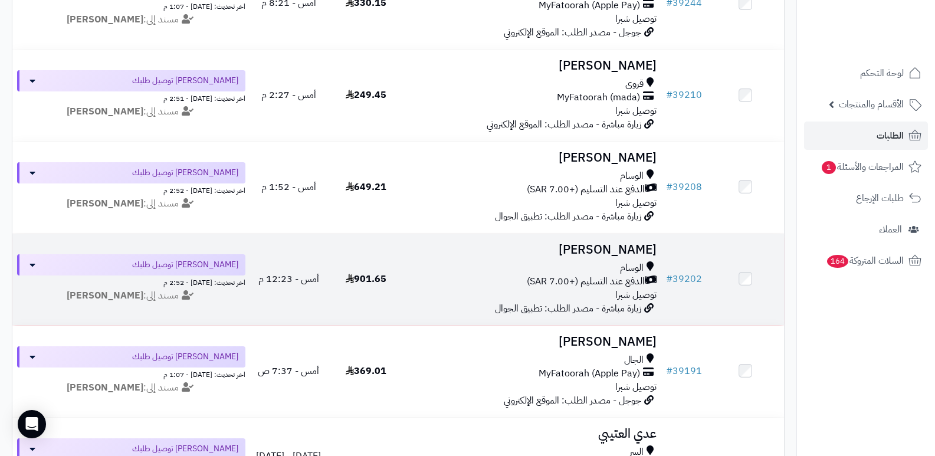
click at [616, 250] on h3 "[PERSON_NAME]" at bounding box center [533, 250] width 248 height 14
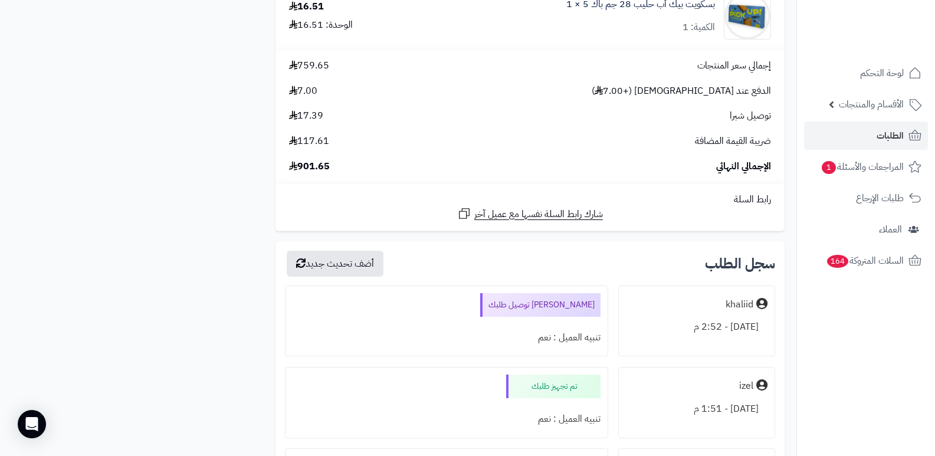
scroll to position [2359, 0]
click at [899, 370] on nav "لوحة التحكم الأقسام والمنتجات المنتجات الأقسام الماركات مواصفات المنتجات مواصفا…" at bounding box center [865, 243] width 139 height 456
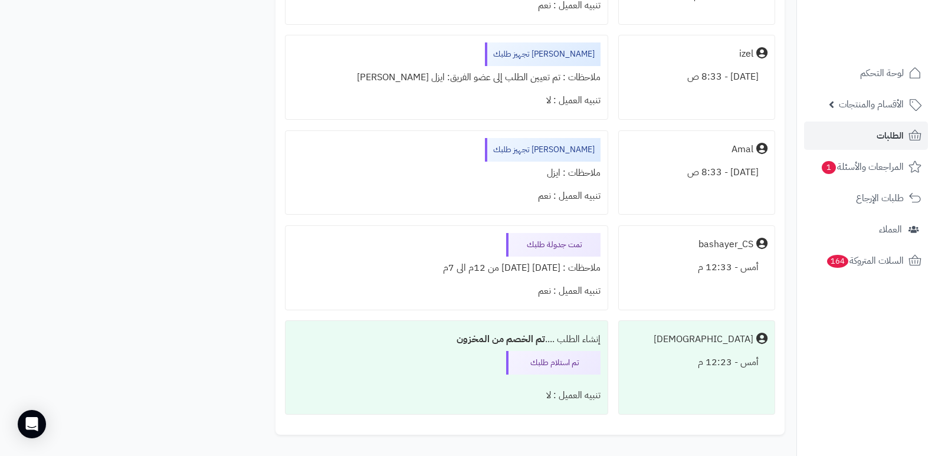
scroll to position [2535, 0]
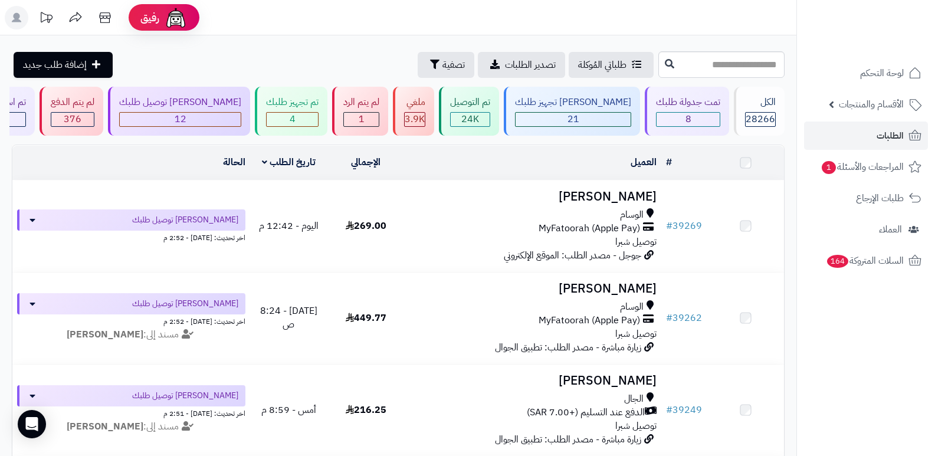
scroll to position [593, 0]
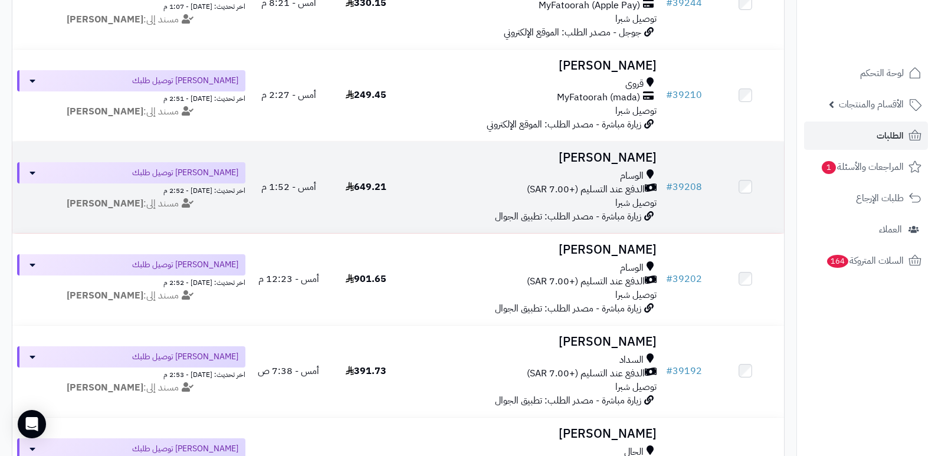
click at [618, 156] on h3 "يزيد الثمالي" at bounding box center [533, 158] width 248 height 14
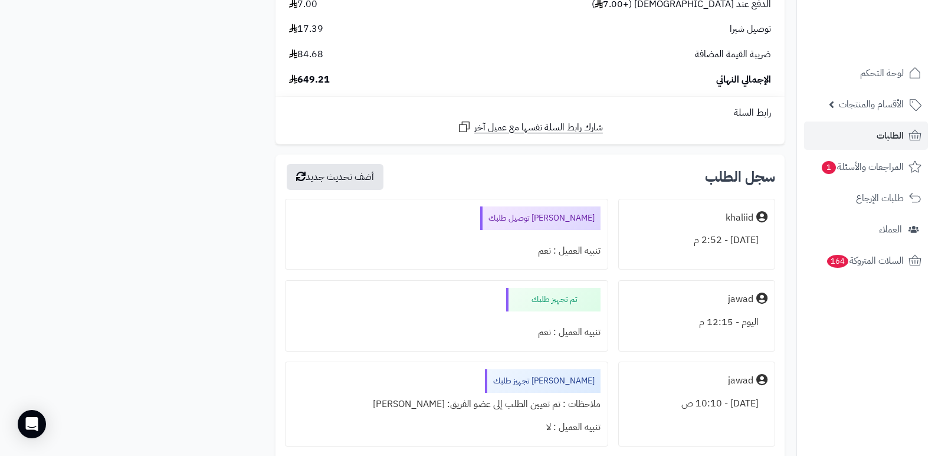
scroll to position [1002, 0]
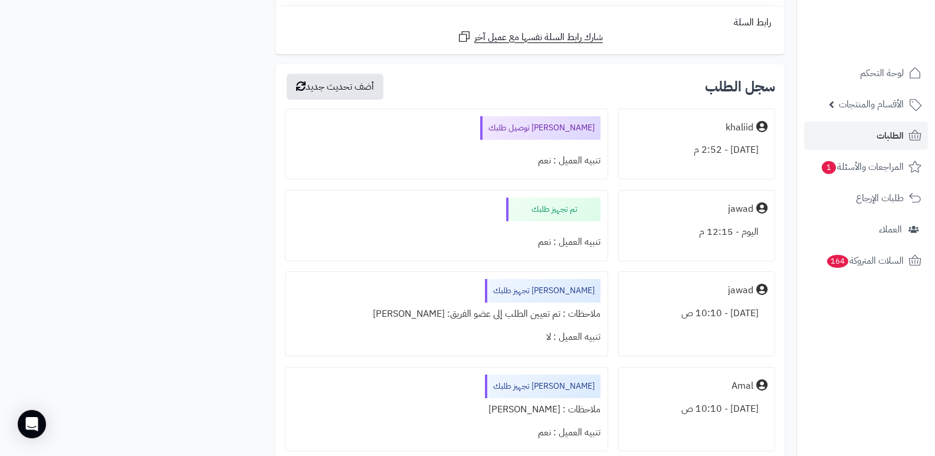
click at [903, 401] on nav "لوحة التحكم الأقسام والمنتجات المنتجات الأقسام الماركات مواصفات المنتجات مواصفا…" at bounding box center [865, 243] width 139 height 456
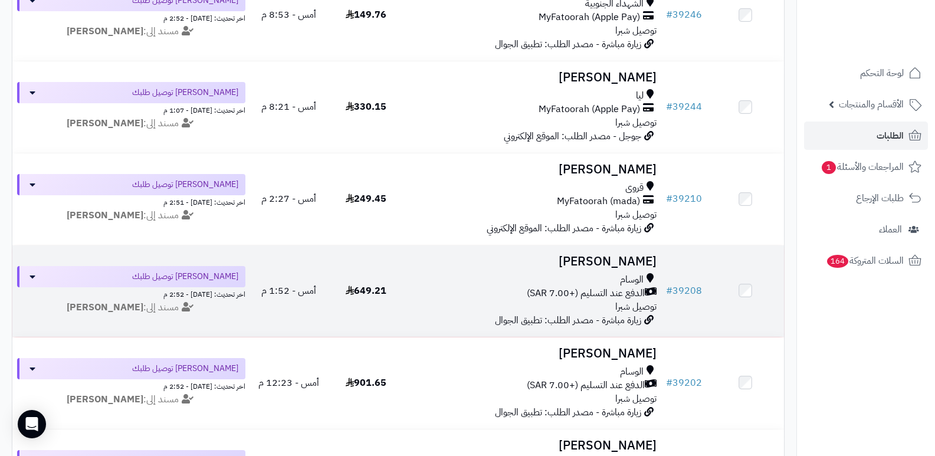
scroll to position [475, 0]
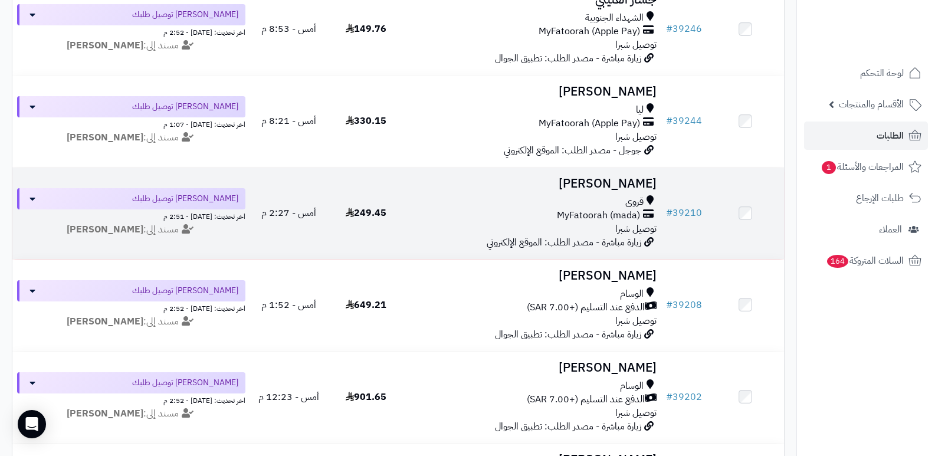
click at [624, 184] on h3 "[PERSON_NAME]" at bounding box center [533, 184] width 248 height 14
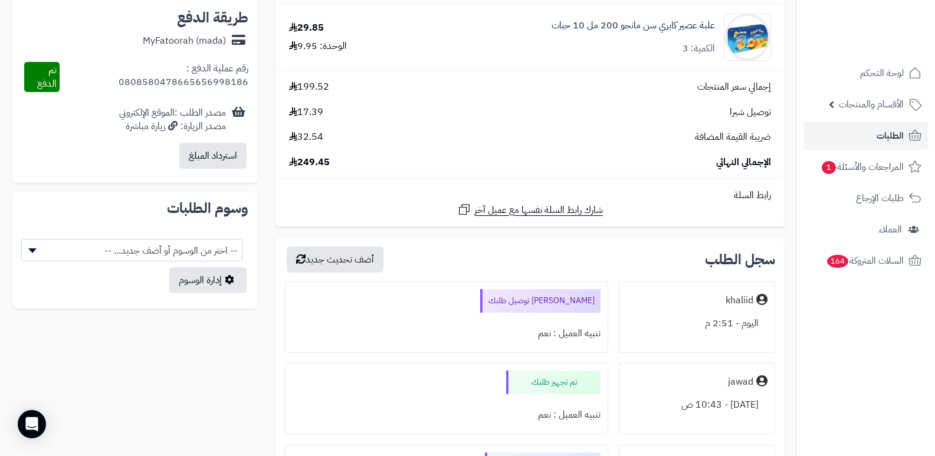
scroll to position [708, 0]
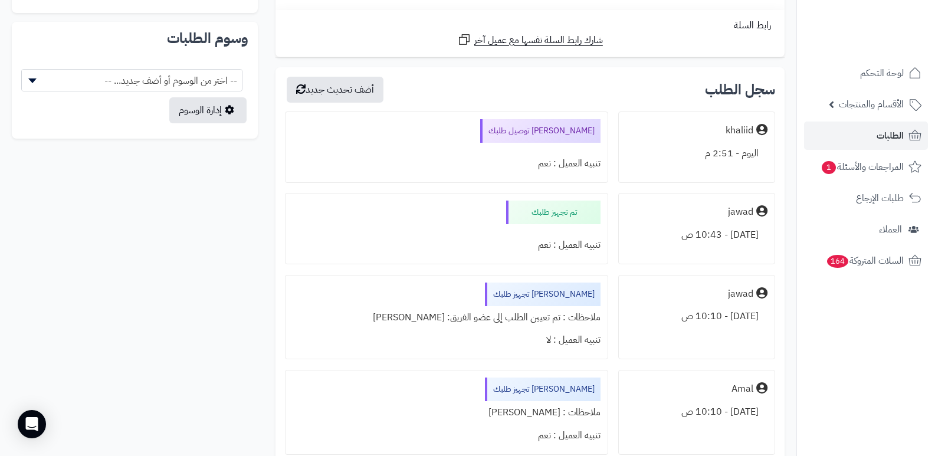
click at [834, 346] on nav "لوحة التحكم الأقسام والمنتجات المنتجات الأقسام الماركات مواصفات المنتجات مواصفا…" at bounding box center [865, 243] width 139 height 456
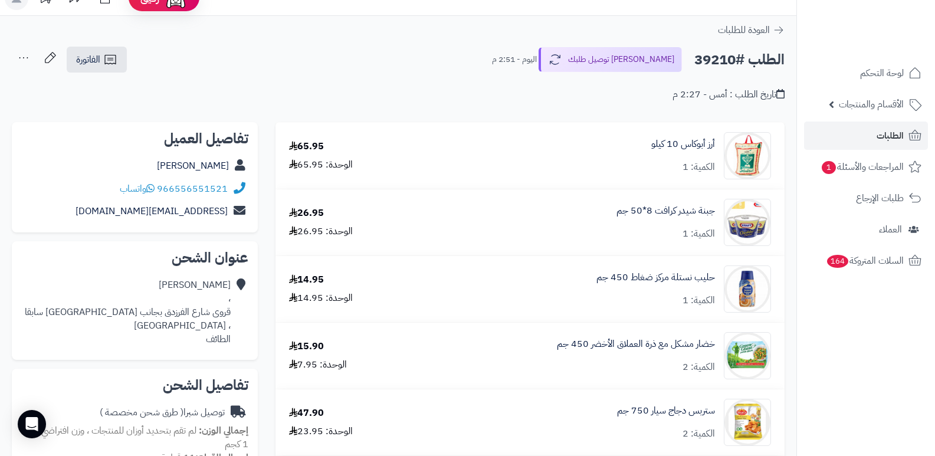
scroll to position [0, 0]
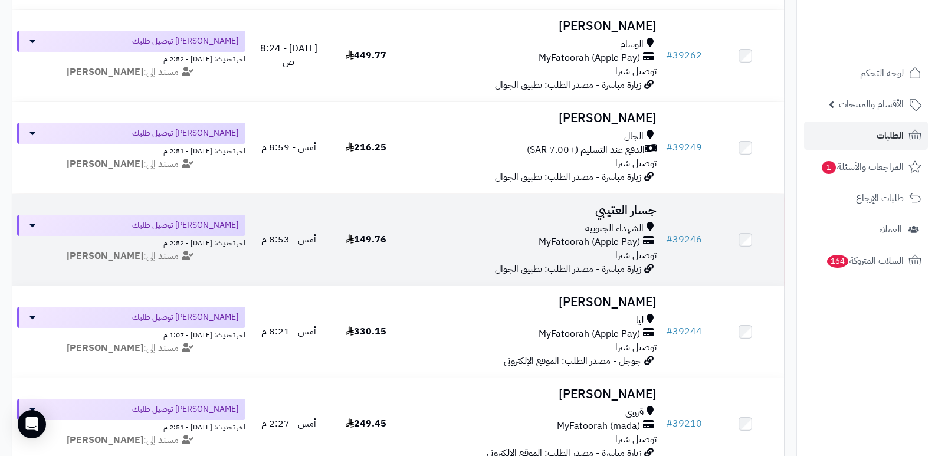
scroll to position [239, 0]
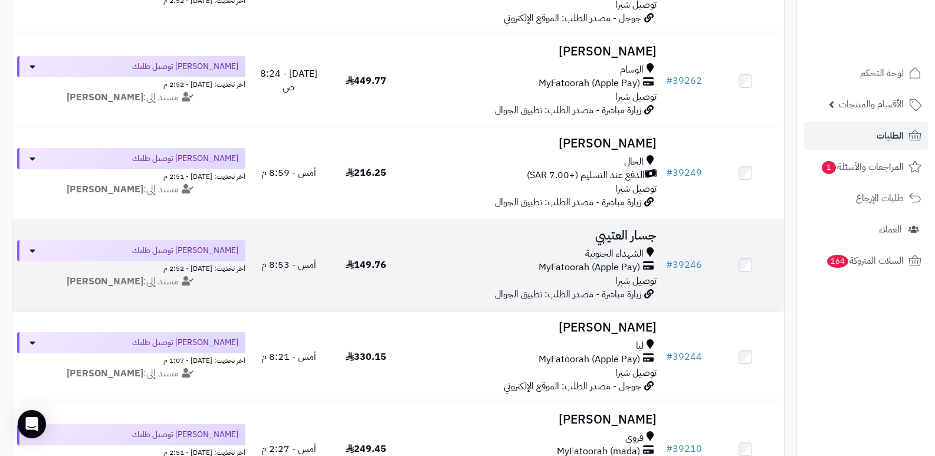
click at [631, 236] on h3 "جسار العتيبي" at bounding box center [533, 236] width 248 height 14
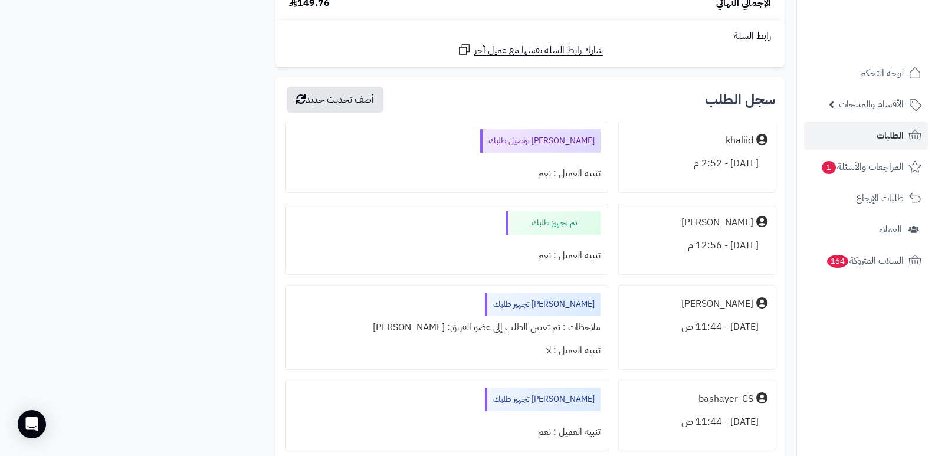
scroll to position [943, 0]
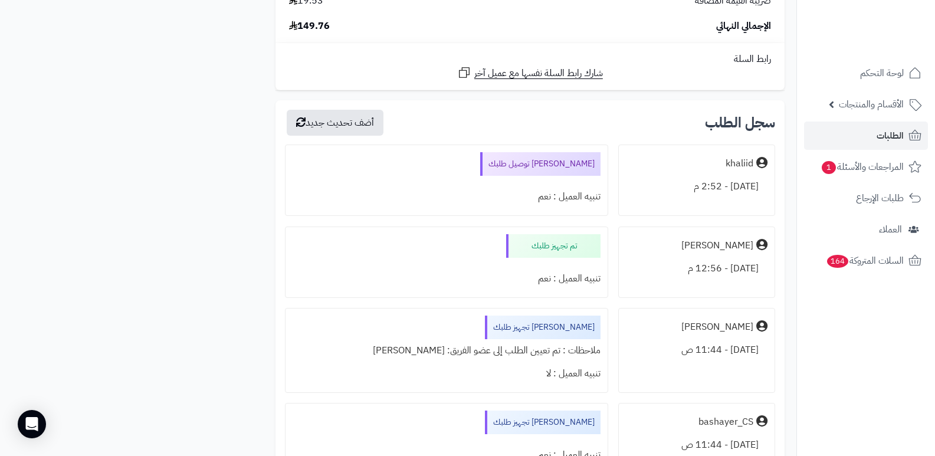
click at [848, 401] on nav "لوحة التحكم الأقسام والمنتجات المنتجات الأقسام الماركات مواصفات المنتجات مواصفا…" at bounding box center [865, 243] width 139 height 456
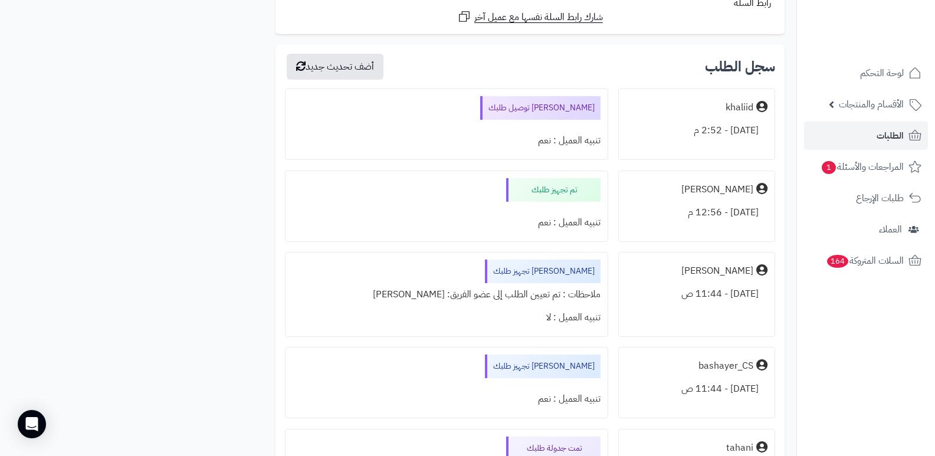
scroll to position [1002, 0]
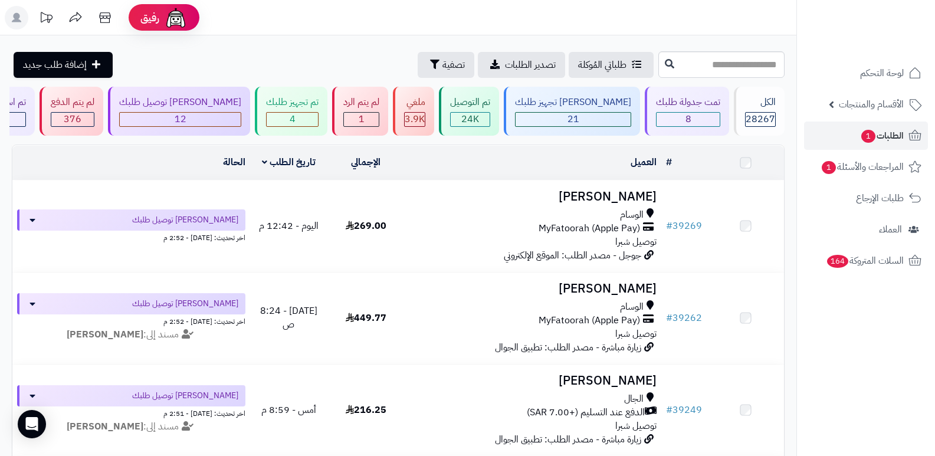
scroll to position [180, 0]
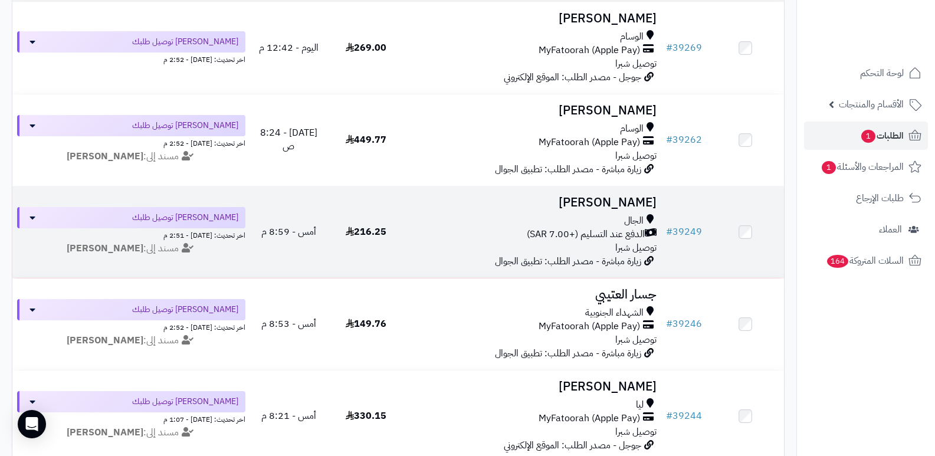
click at [610, 203] on h3 "جميله عبدلي" at bounding box center [533, 203] width 248 height 14
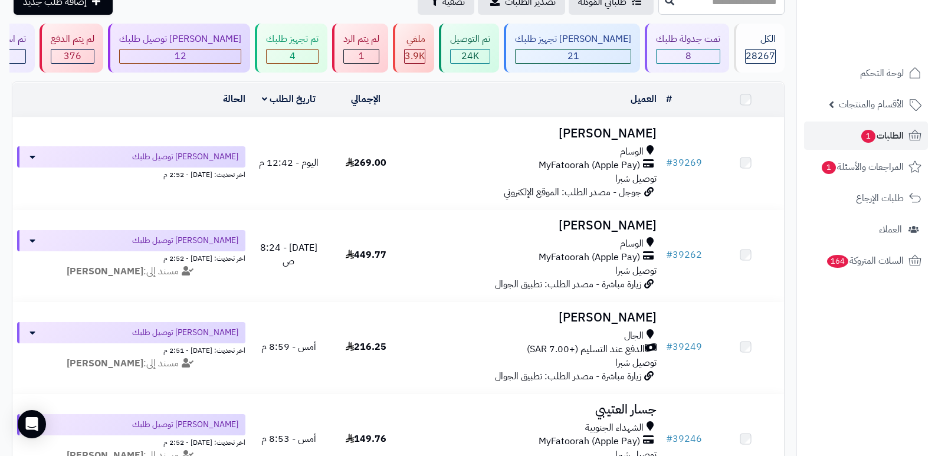
scroll to position [62, 0]
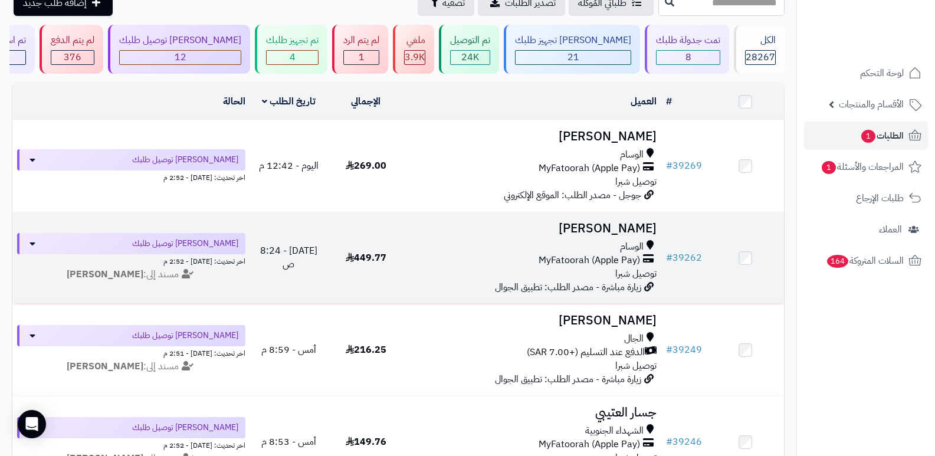
click at [629, 232] on h3 "[PERSON_NAME]" at bounding box center [533, 229] width 248 height 14
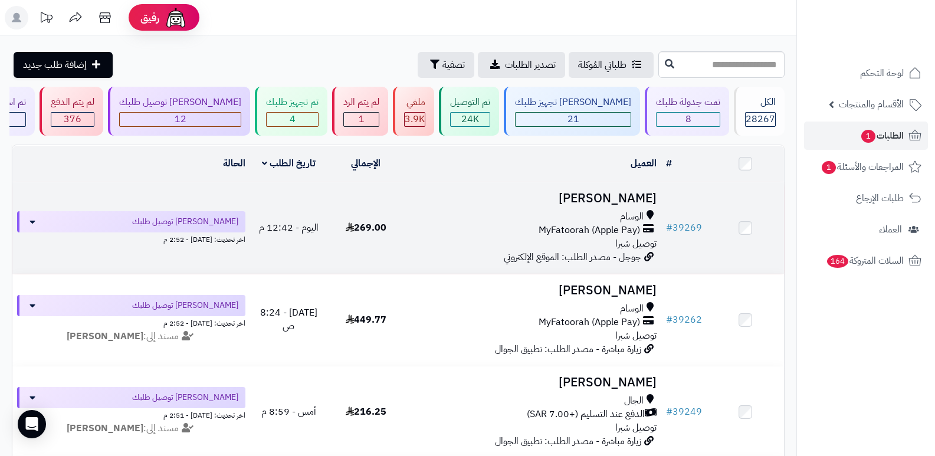
click at [632, 198] on h3 "احمد بخاري" at bounding box center [533, 199] width 248 height 14
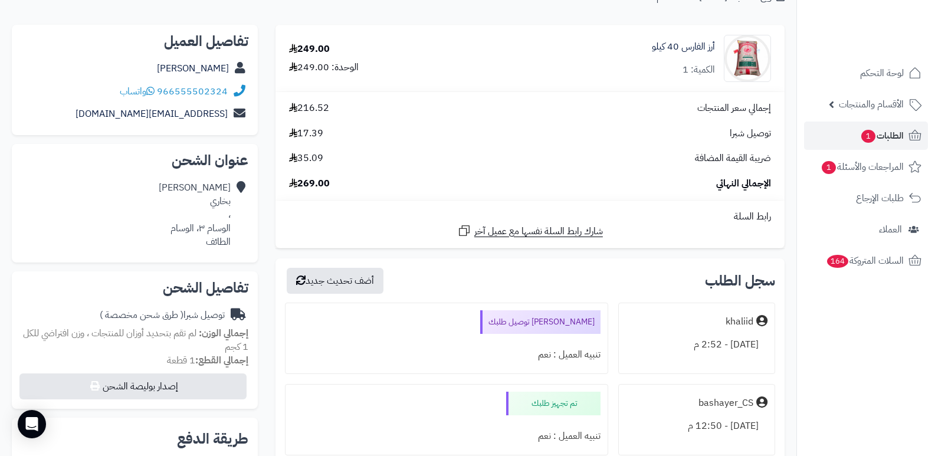
scroll to position [118, 0]
click at [923, 351] on nav "لوحة التحكم الأقسام والمنتجات المنتجات الأقسام الماركات مواصفات المنتجات مواصفا…" at bounding box center [865, 243] width 139 height 456
click at [903, 343] on nav "لوحة التحكم الأقسام والمنتجات المنتجات الأقسام الماركات مواصفات المنتجات مواصفا…" at bounding box center [865, 243] width 139 height 456
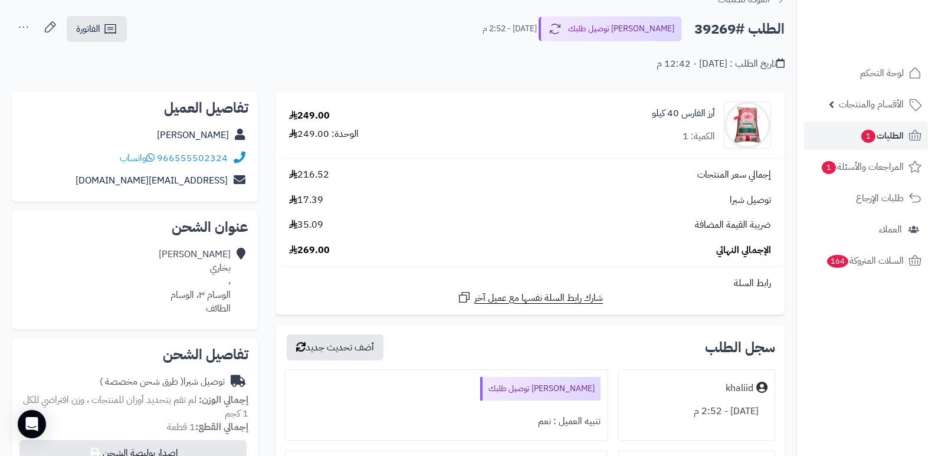
scroll to position [0, 0]
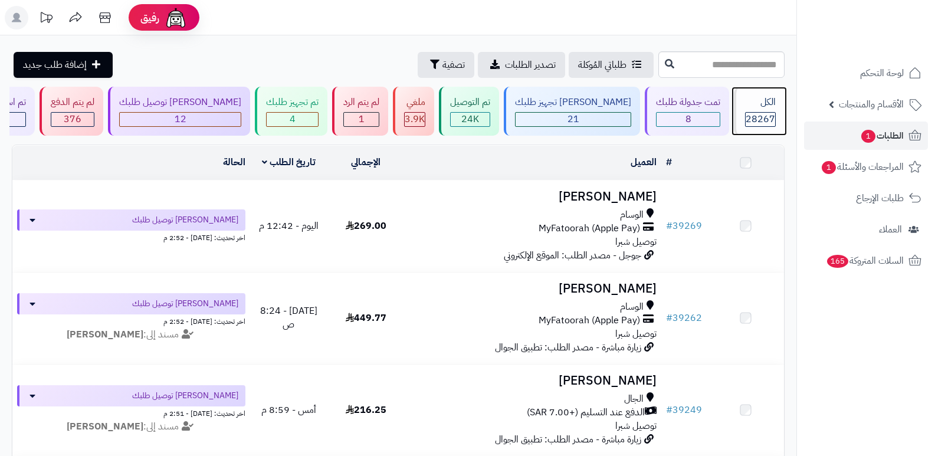
click at [770, 97] on div "الكل" at bounding box center [760, 103] width 31 height 14
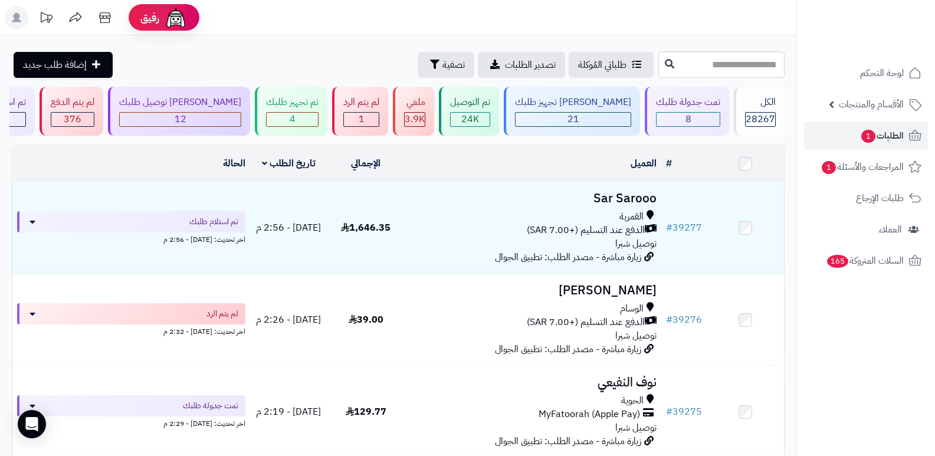
click at [746, 112] on span "28267" at bounding box center [759, 119] width 29 height 14
click at [757, 120] on span "28267" at bounding box center [759, 119] width 29 height 14
click at [603, 103] on div "[PERSON_NAME] تجهيز طلبك" at bounding box center [573, 103] width 116 height 14
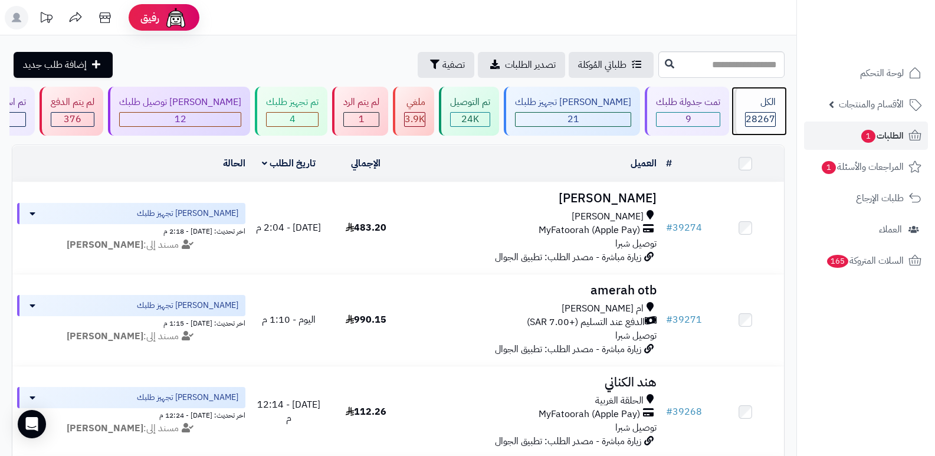
click at [734, 110] on div "الكل 28267" at bounding box center [759, 111] width 51 height 49
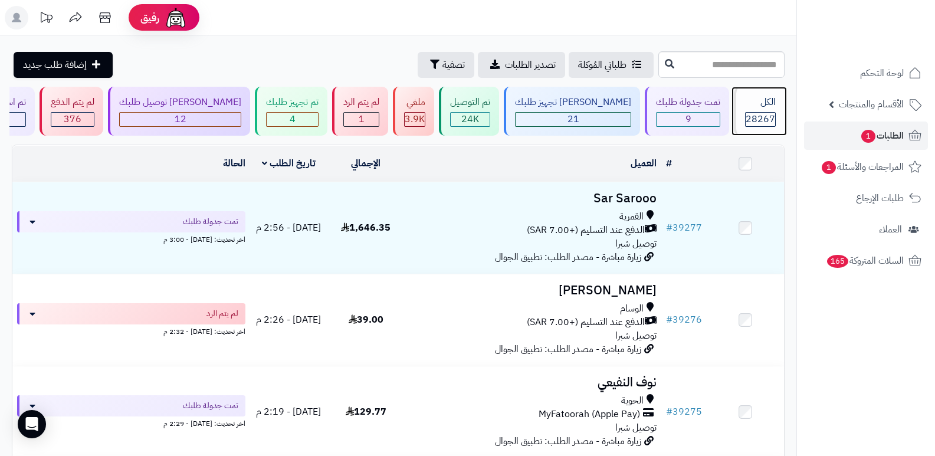
click at [745, 115] on div "28267" at bounding box center [759, 120] width 29 height 14
click at [746, 119] on span "28267" at bounding box center [759, 119] width 29 height 14
click at [757, 107] on div "الكل" at bounding box center [760, 103] width 31 height 14
click at [868, 137] on span "1" at bounding box center [868, 136] width 14 height 13
click at [769, 113] on span "28267" at bounding box center [759, 119] width 29 height 14
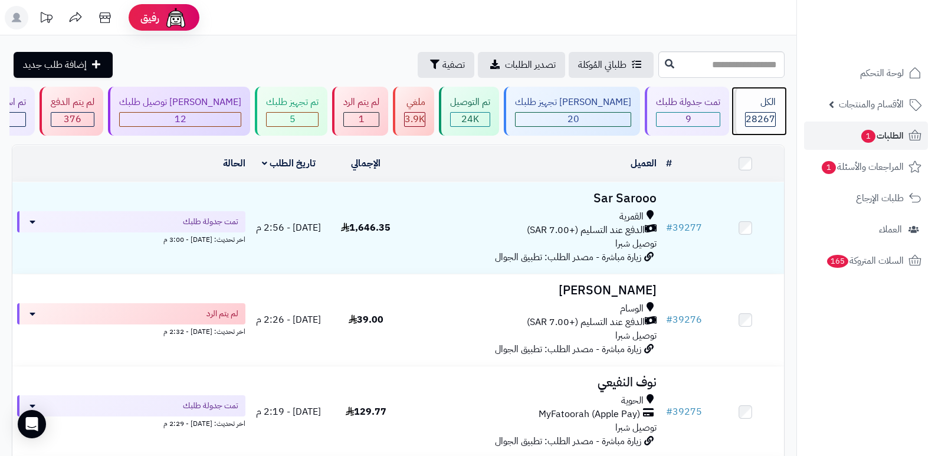
click at [757, 116] on span "28267" at bounding box center [759, 119] width 29 height 14
click at [745, 107] on div "الكل" at bounding box center [760, 103] width 31 height 14
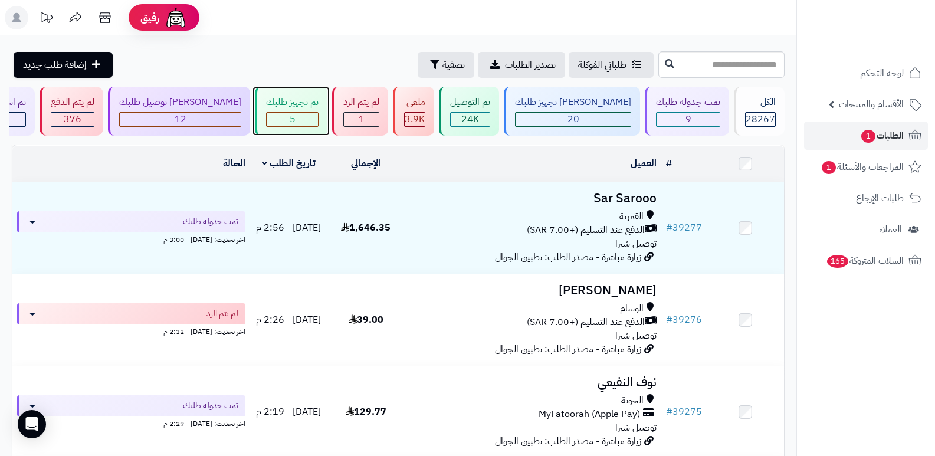
click at [318, 103] on div "تم تجهيز طلبك" at bounding box center [292, 103] width 52 height 14
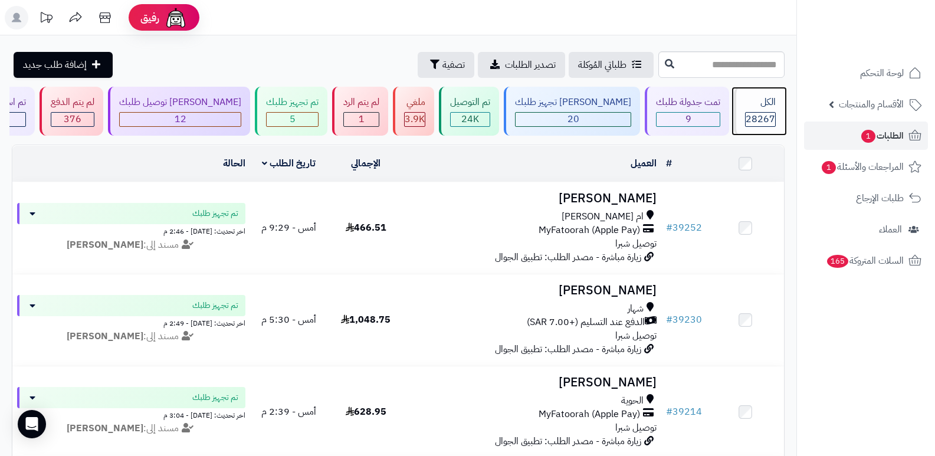
click at [767, 113] on span "28267" at bounding box center [759, 119] width 29 height 14
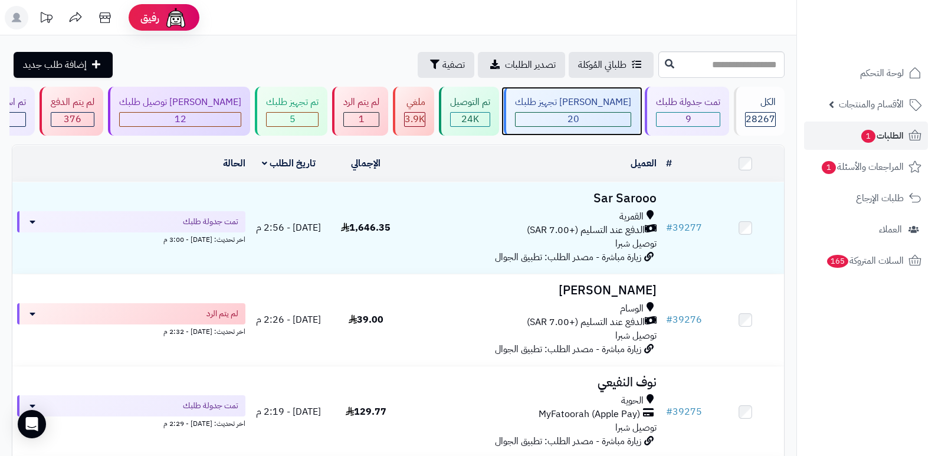
click at [579, 124] on span "20" at bounding box center [573, 119] width 12 height 14
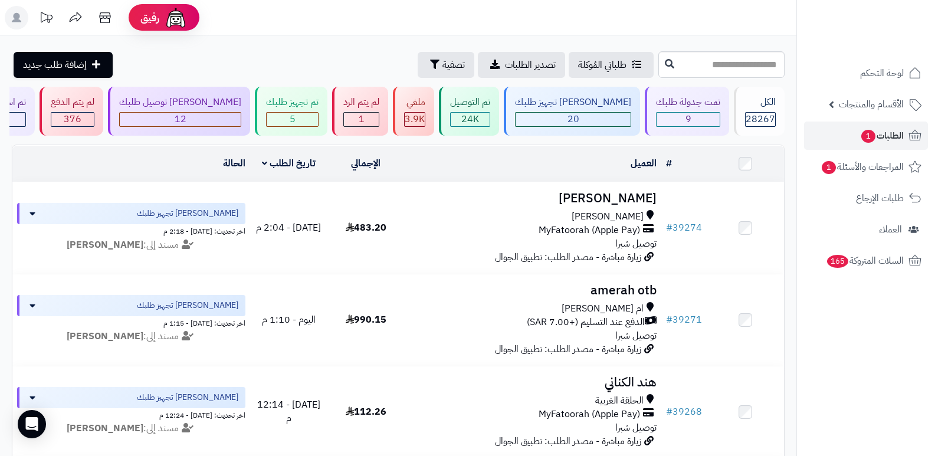
click at [864, 385] on nav "لوحة التحكم الأقسام والمنتجات المنتجات الأقسام الماركات مواصفات المنتجات مواصفا…" at bounding box center [865, 243] width 139 height 456
click at [757, 116] on span "28267" at bounding box center [759, 119] width 29 height 14
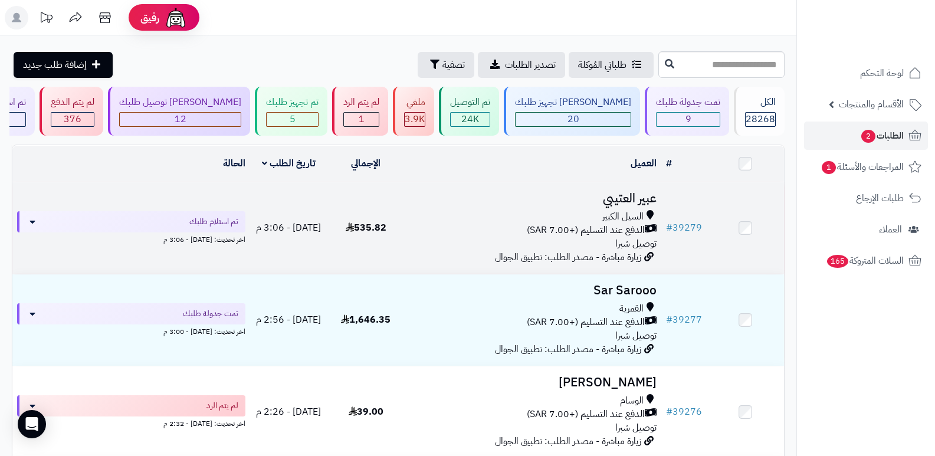
click at [632, 193] on h3 "عبير العتيبي" at bounding box center [533, 199] width 248 height 14
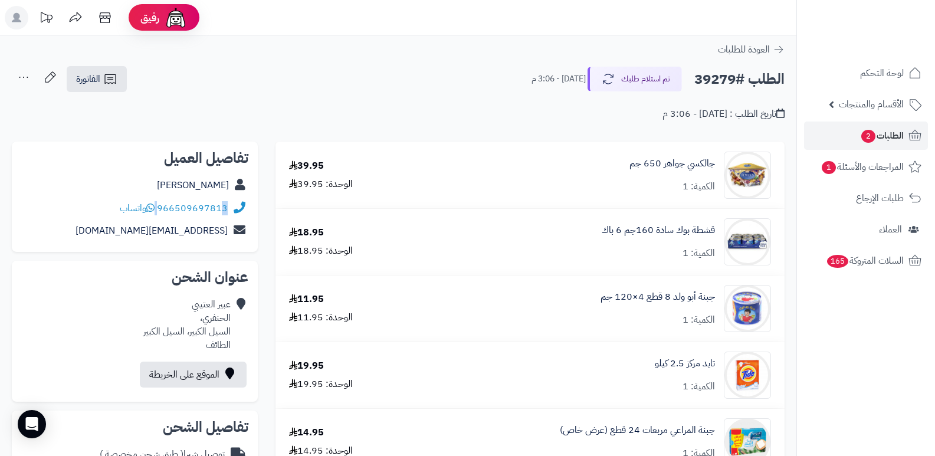
drag, startPoint x: 157, startPoint y: 209, endPoint x: 222, endPoint y: 211, distance: 64.9
click at [222, 211] on div "966509697813 واتساب" at bounding box center [174, 209] width 108 height 14
click at [236, 52] on div "العودة للطلبات" at bounding box center [398, 49] width 796 height 14
drag, startPoint x: 157, startPoint y: 206, endPoint x: 233, endPoint y: 209, distance: 76.1
click at [233, 209] on div "966509697813 واتساب" at bounding box center [134, 208] width 227 height 23
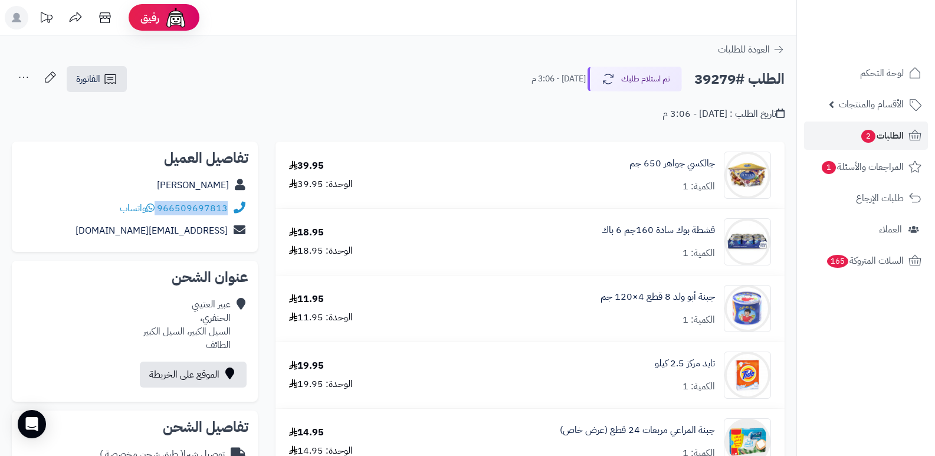
copy div "966509697813"
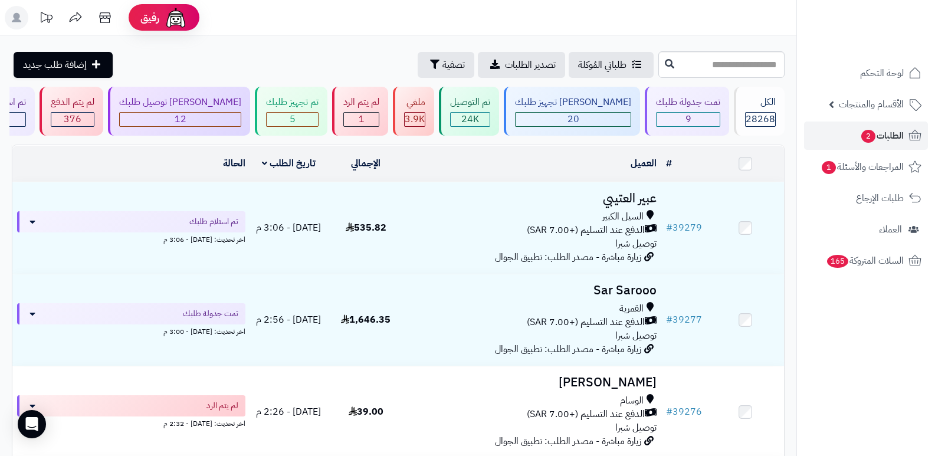
click at [721, 25] on header "رفيق ! الطلبات معالجة مكتمل إرجاع المنتجات العملاء المتواجدون الان 29065 عملاء …" at bounding box center [467, 17] width 935 height 35
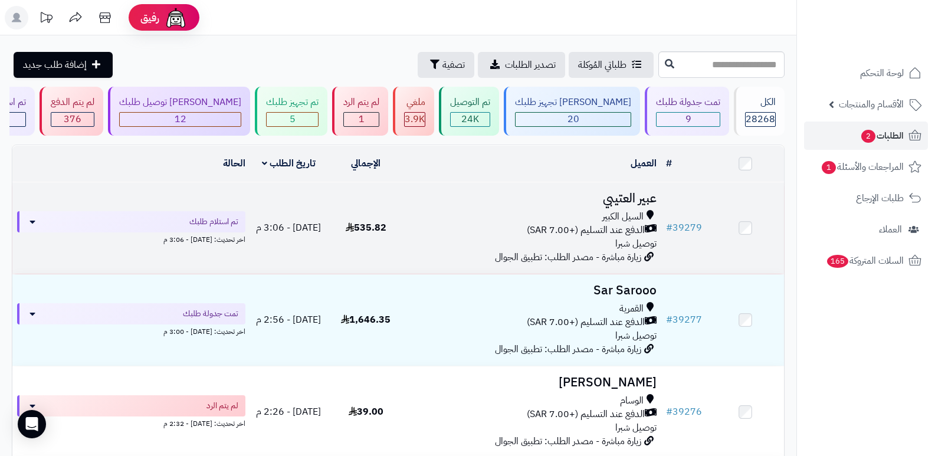
click at [649, 203] on h3 "عبير العتيبي" at bounding box center [533, 199] width 248 height 14
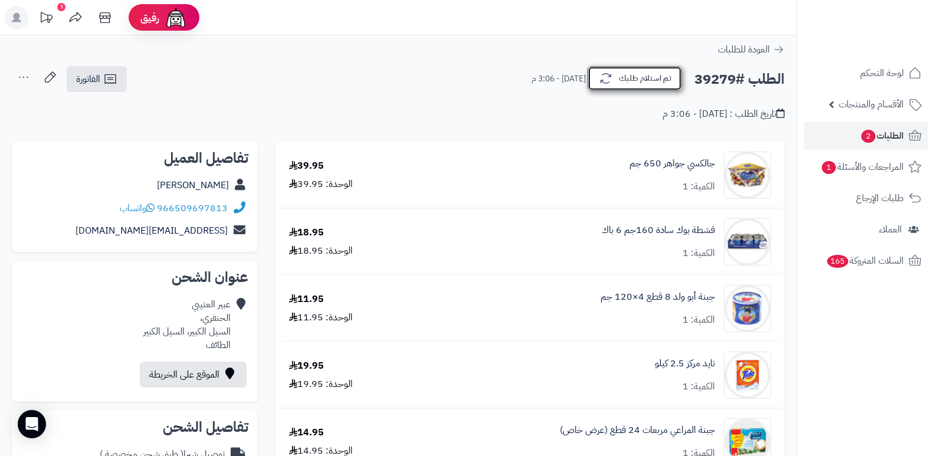
click at [625, 73] on button "تم استلام طلبك" at bounding box center [634, 78] width 94 height 25
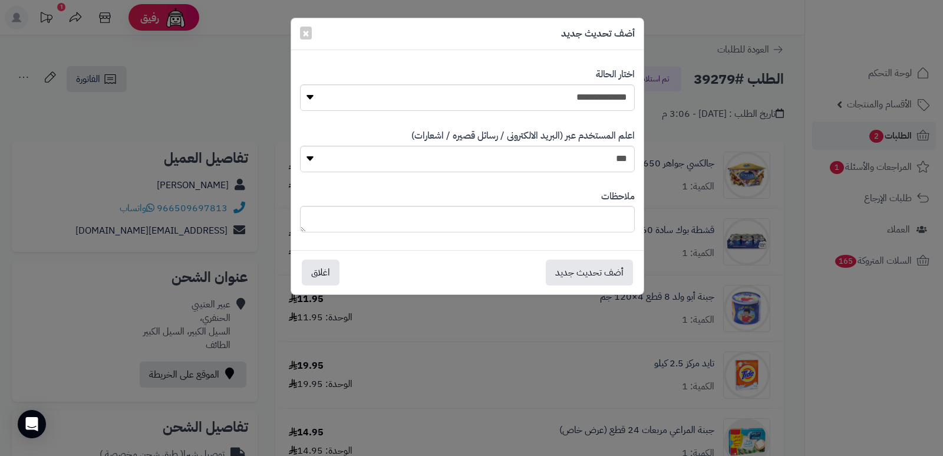
click at [888, 389] on div "**********" at bounding box center [471, 228] width 943 height 456
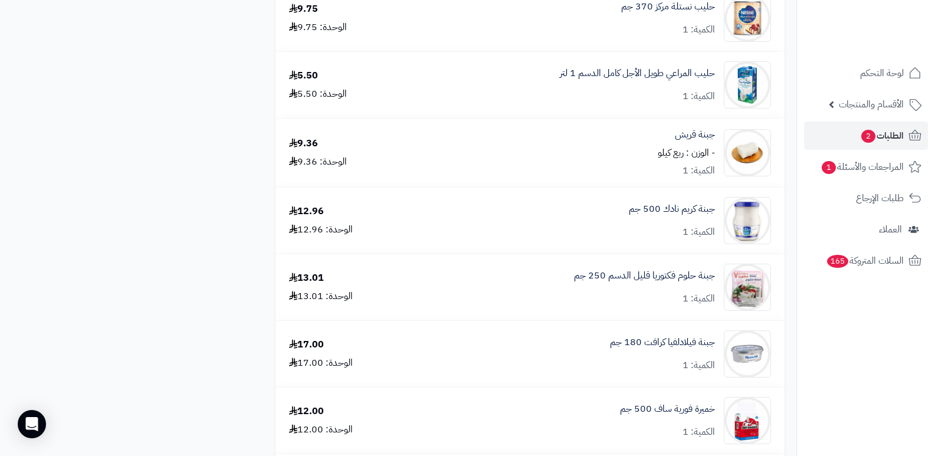
scroll to position [1533, 0]
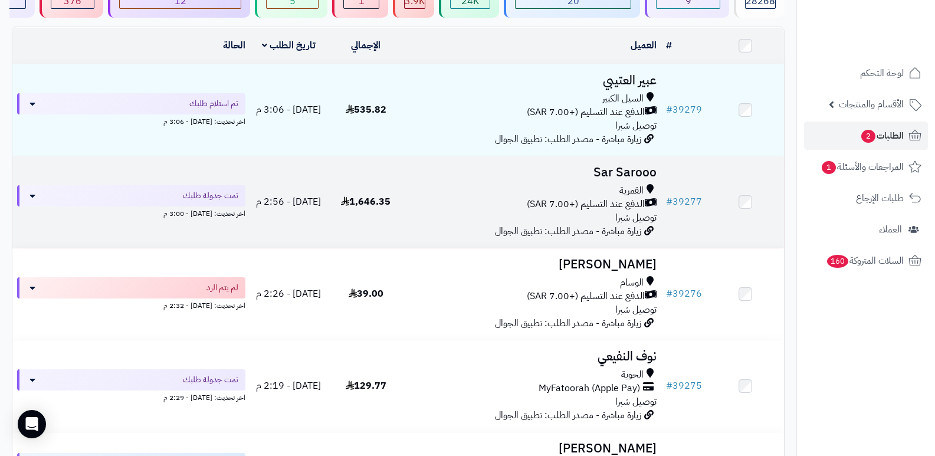
scroll to position [59, 0]
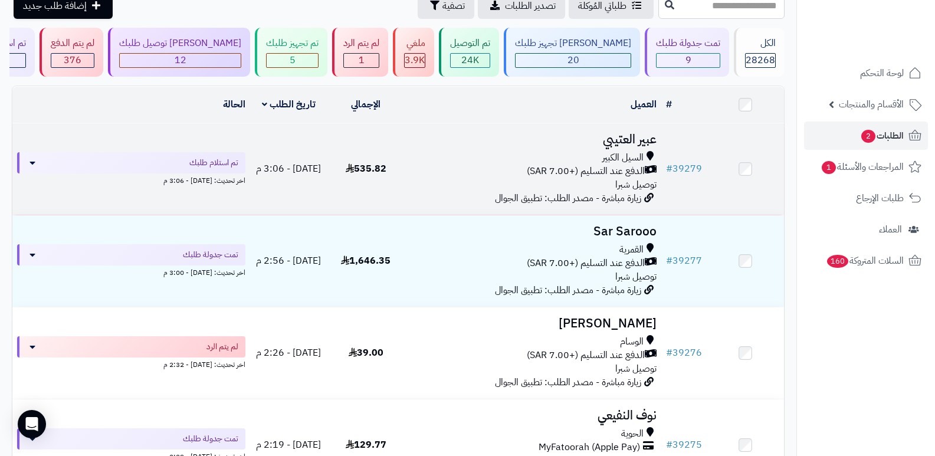
click at [644, 134] on h3 "عبير العتيبي" at bounding box center [533, 140] width 248 height 14
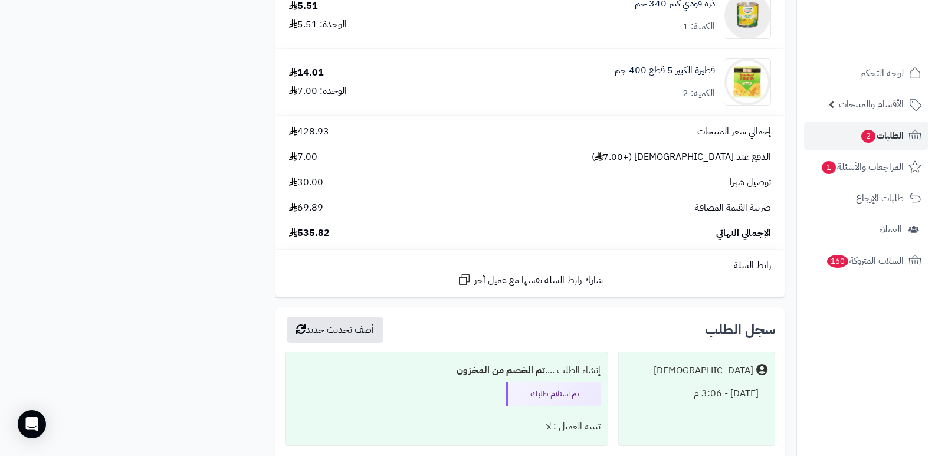
scroll to position [2653, 0]
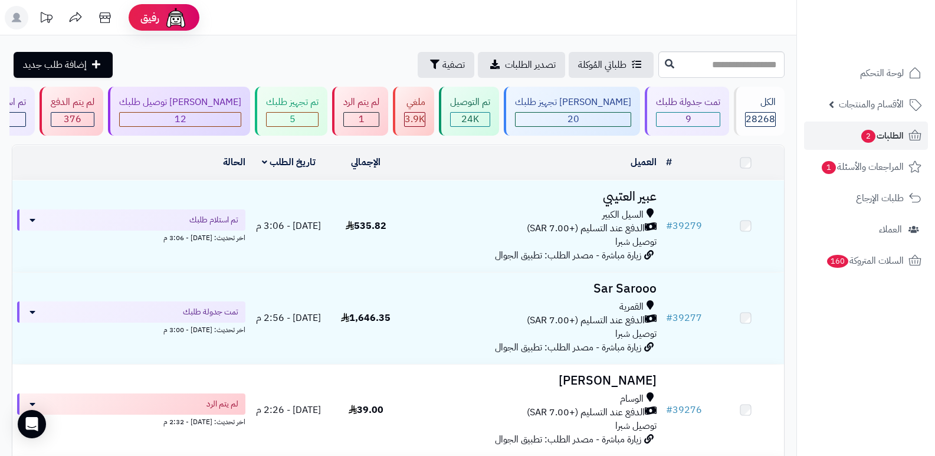
scroll to position [59, 0]
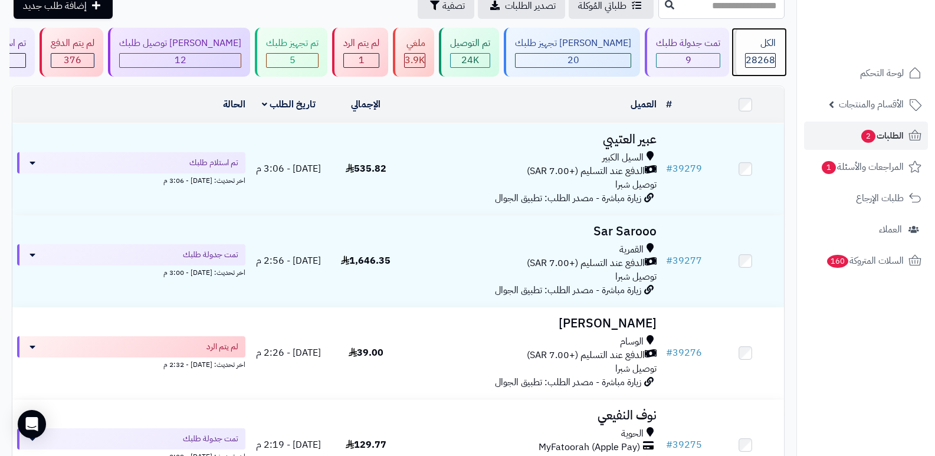
click at [754, 48] on div "الكل" at bounding box center [760, 44] width 31 height 14
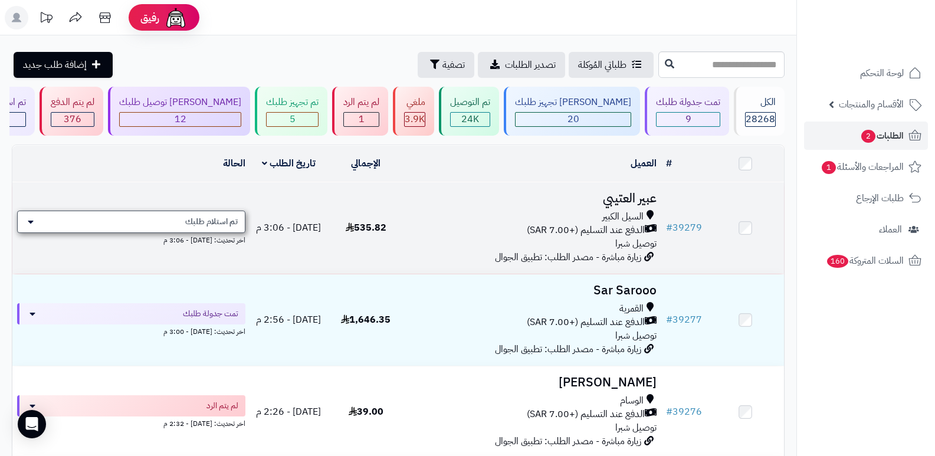
click at [221, 223] on span "تم استلام طلبك" at bounding box center [211, 222] width 52 height 12
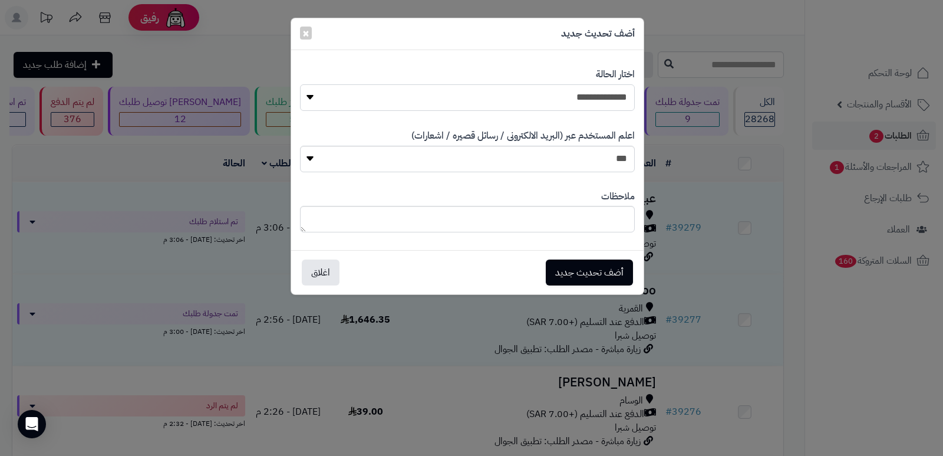
click at [586, 101] on select "**********" at bounding box center [467, 97] width 335 height 27
select select "*"
click at [300, 84] on select "**********" at bounding box center [467, 97] width 335 height 27
click at [593, 274] on button "أضف تحديث جديد" at bounding box center [589, 272] width 87 height 26
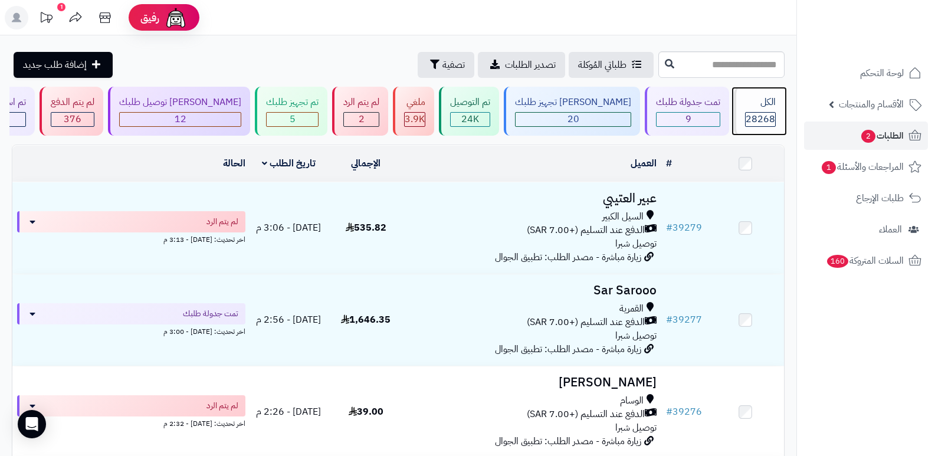
click at [757, 115] on span "28268" at bounding box center [759, 119] width 29 height 14
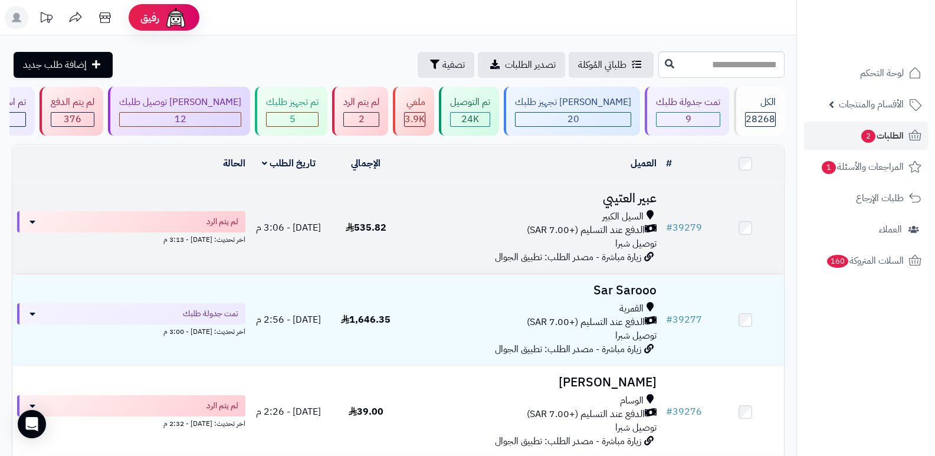
click at [635, 202] on h3 "عبير العتيبي" at bounding box center [533, 199] width 248 height 14
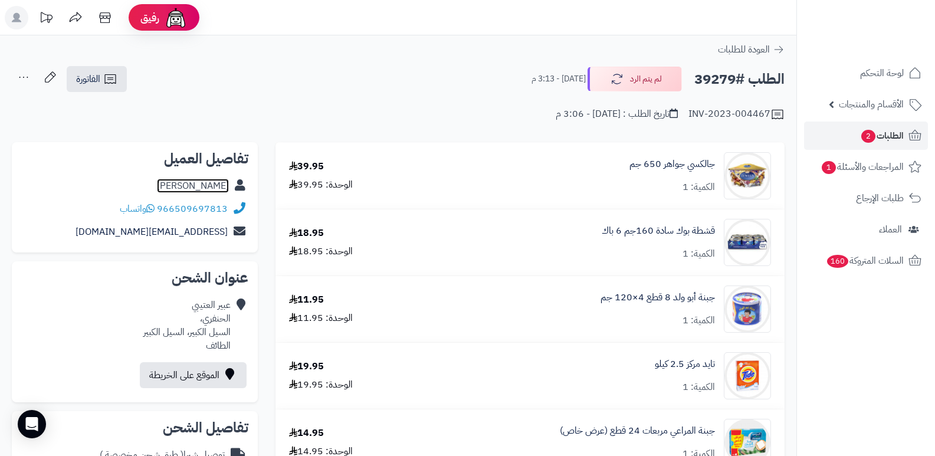
click at [218, 189] on link "[PERSON_NAME]" at bounding box center [193, 186] width 72 height 14
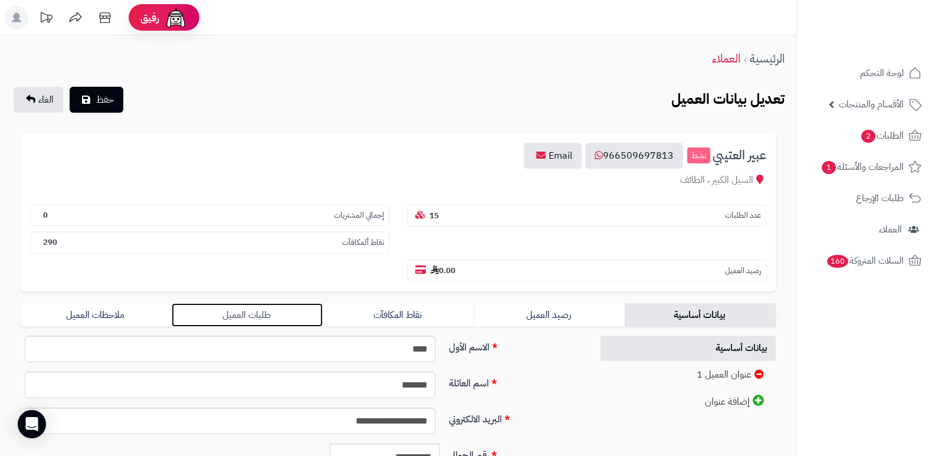
click at [243, 314] on link "طلبات العميل" at bounding box center [247, 315] width 151 height 24
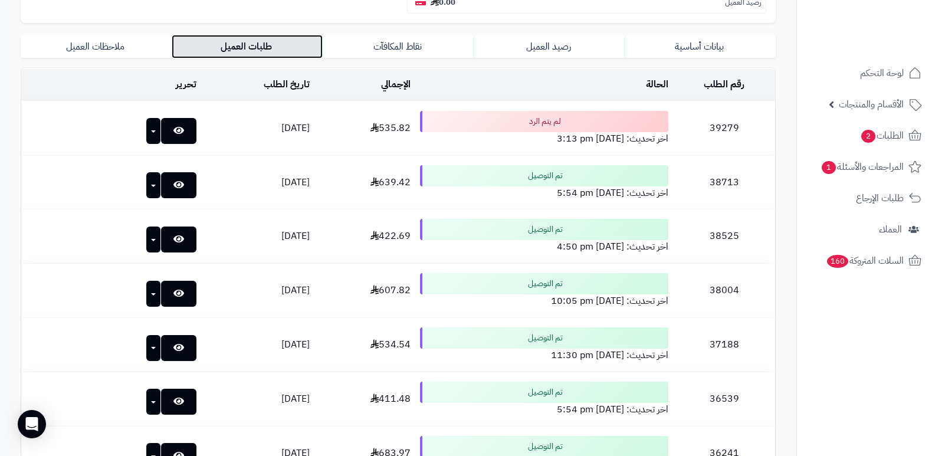
scroll to position [295, 0]
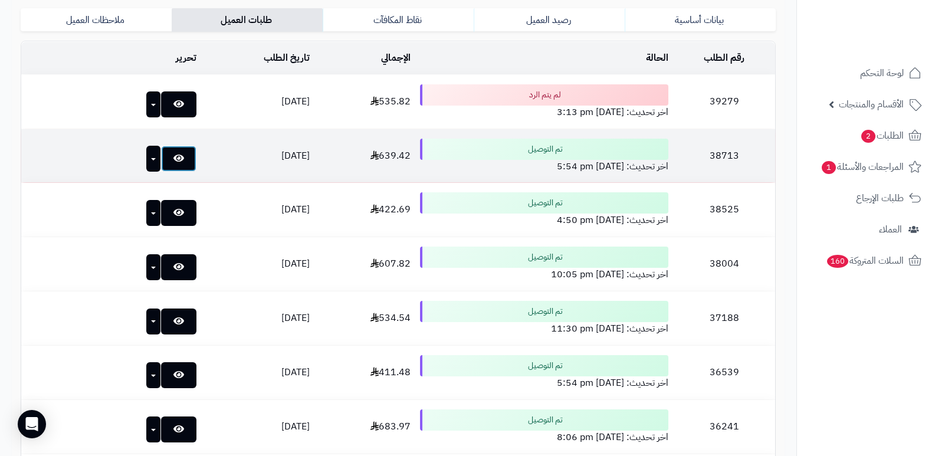
click at [165, 159] on link at bounding box center [178, 159] width 35 height 26
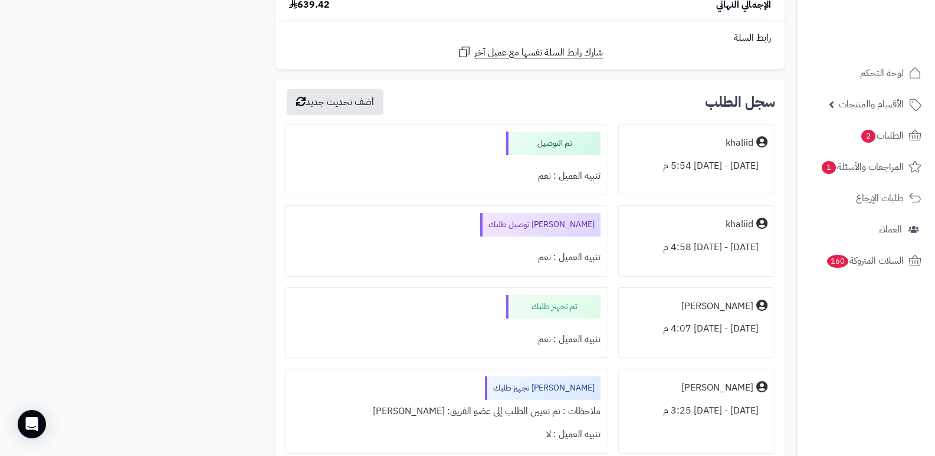
scroll to position [2359, 0]
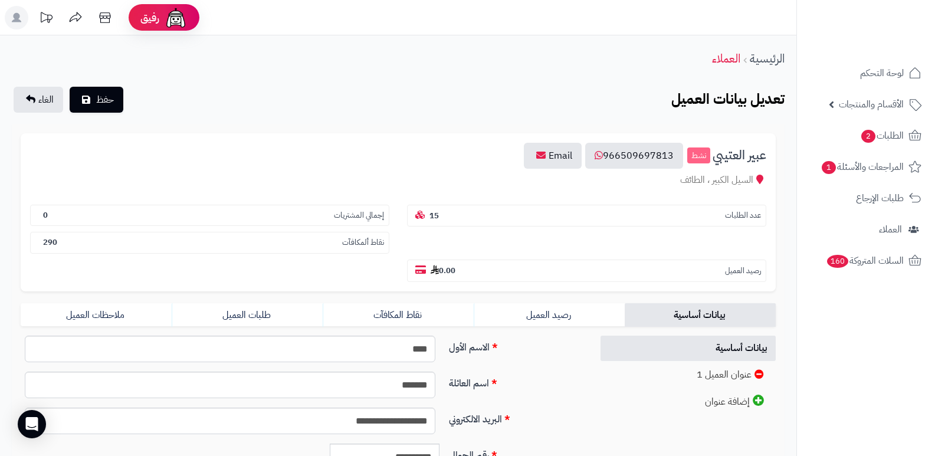
scroll to position [239, 0]
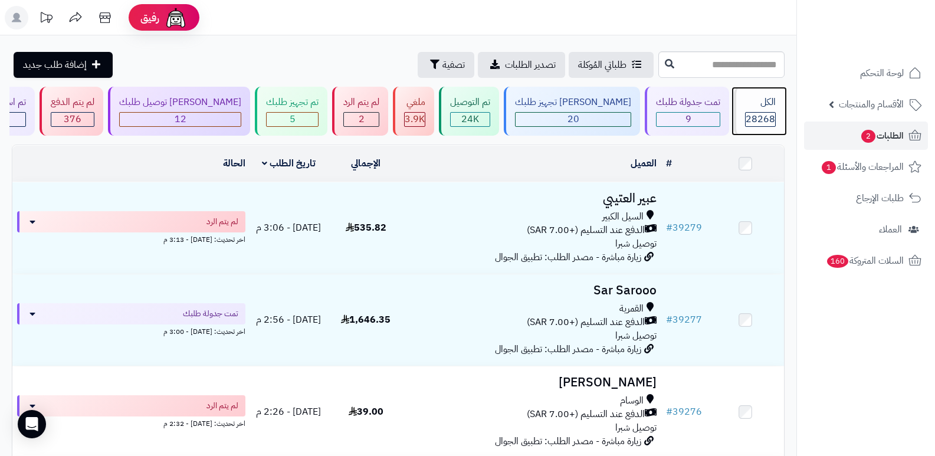
click at [752, 110] on div "الكل 28268" at bounding box center [759, 111] width 51 height 49
